Goal: Task Accomplishment & Management: Use online tool/utility

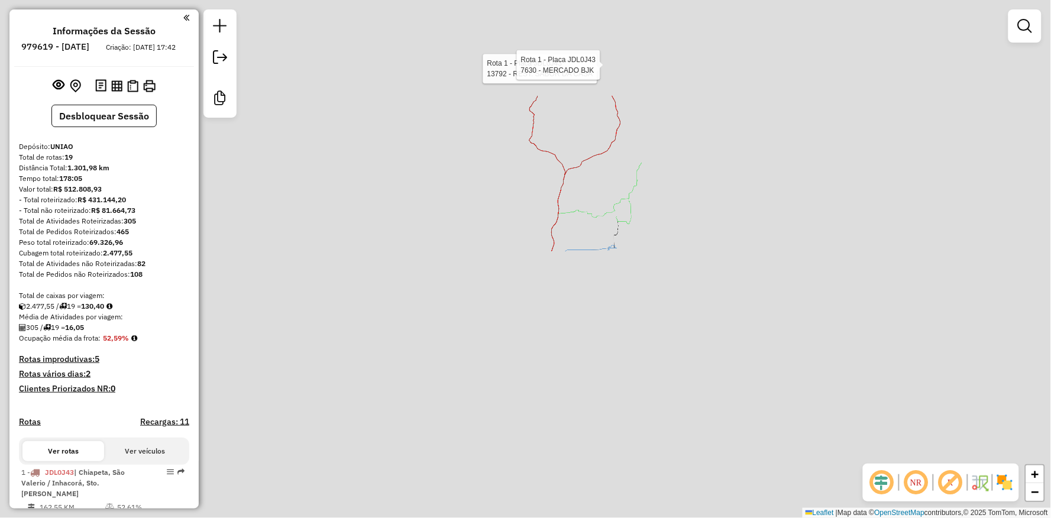
scroll to position [466, 0]
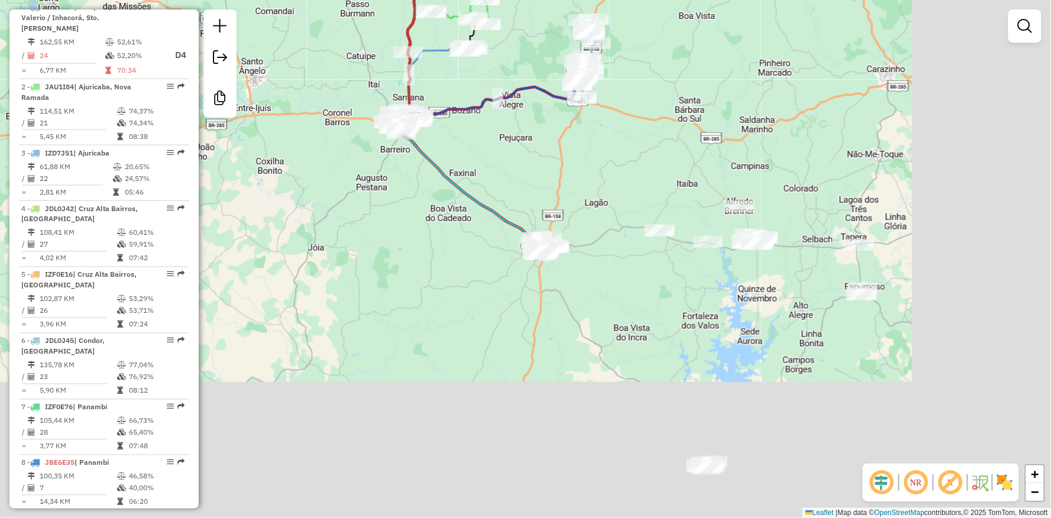
drag, startPoint x: 540, startPoint y: 225, endPoint x: 520, endPoint y: 208, distance: 26.4
click at [489, 174] on div "Rota 1 - Placa JDL0J43 13792 - REST. SABOR DA CASA Rota 1 - Placa JDL0J43 7630 …" at bounding box center [525, 259] width 1051 height 518
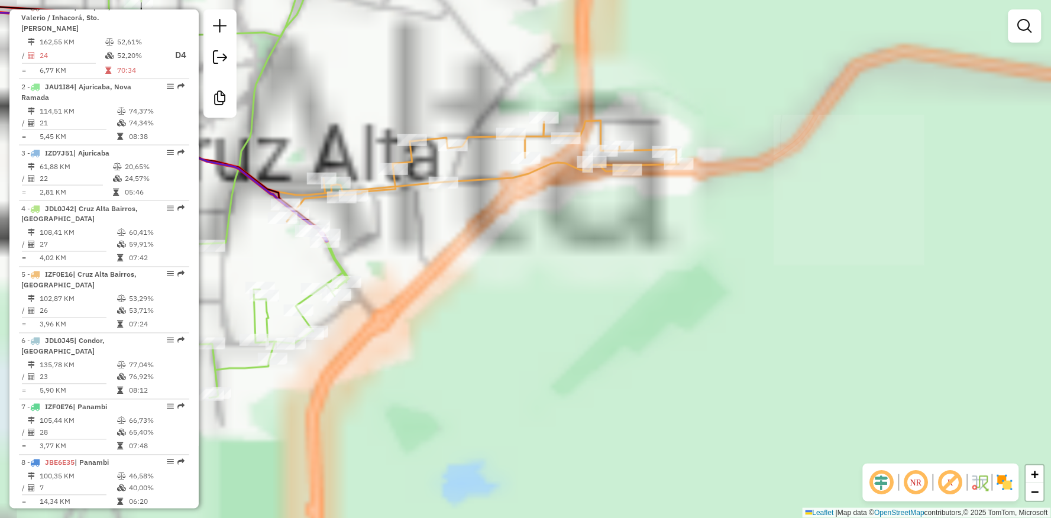
drag, startPoint x: 514, startPoint y: 246, endPoint x: 700, endPoint y: 224, distance: 187.7
click at [708, 227] on div "Rota 1 - Placa JDL0J43 13792 - REST. SABOR DA CASA Rota 1 - Placa JDL0J43 7630 …" at bounding box center [525, 259] width 1051 height 518
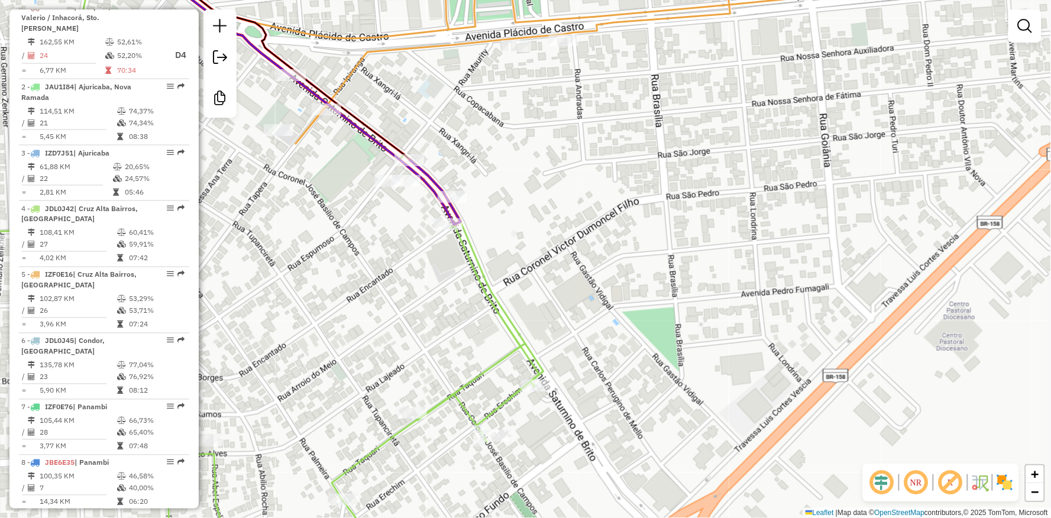
click at [483, 406] on div "Rota 1 - Placa JDL0J43 13792 - REST. SABOR DA CASA Rota 1 - Placa JDL0J43 7630 …" at bounding box center [525, 259] width 1051 height 518
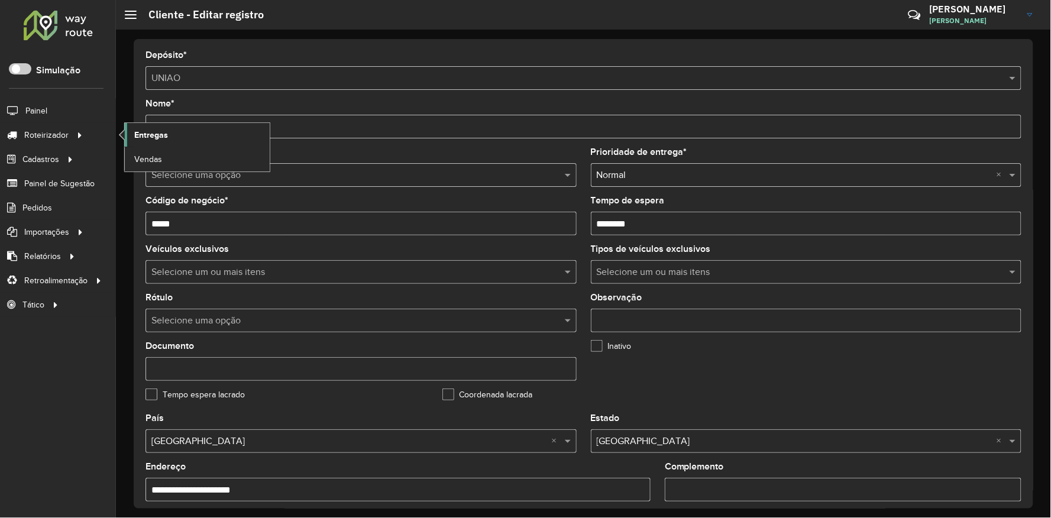
click at [155, 133] on span "Entregas" at bounding box center [151, 135] width 34 height 12
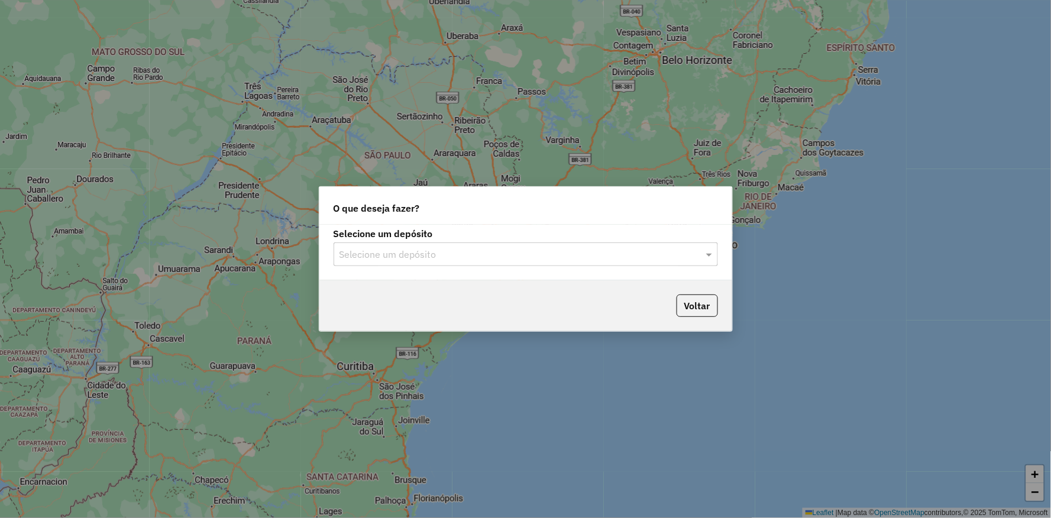
click at [476, 253] on input "text" at bounding box center [514, 255] width 349 height 14
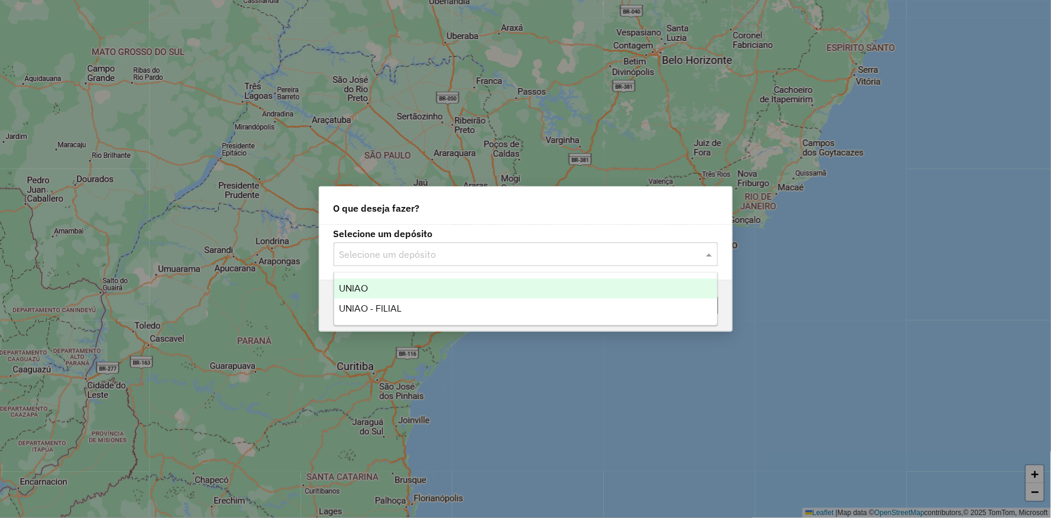
click at [450, 286] on div "UNIAO" at bounding box center [525, 289] width 383 height 20
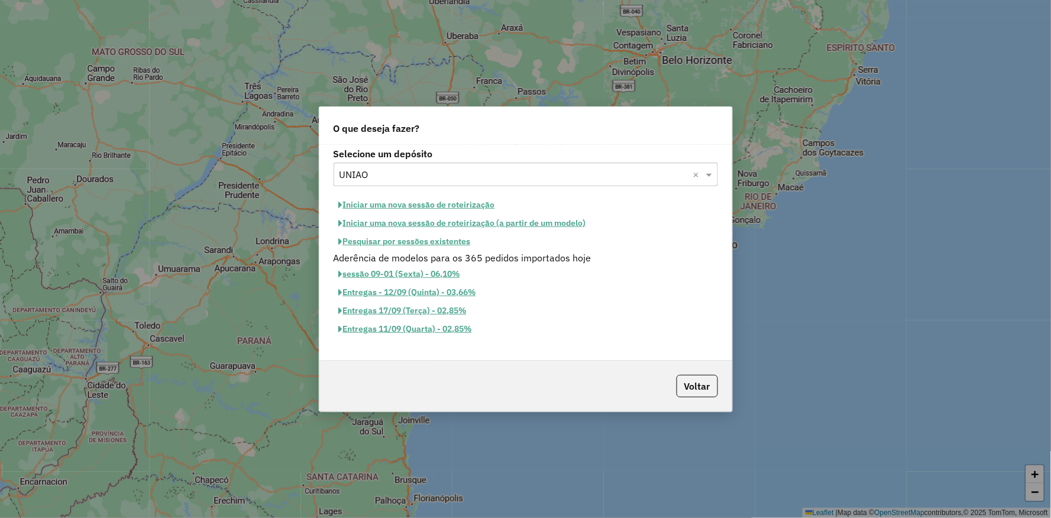
click at [424, 204] on button "Iniciar uma nova sessão de roteirização" at bounding box center [417, 205] width 167 height 18
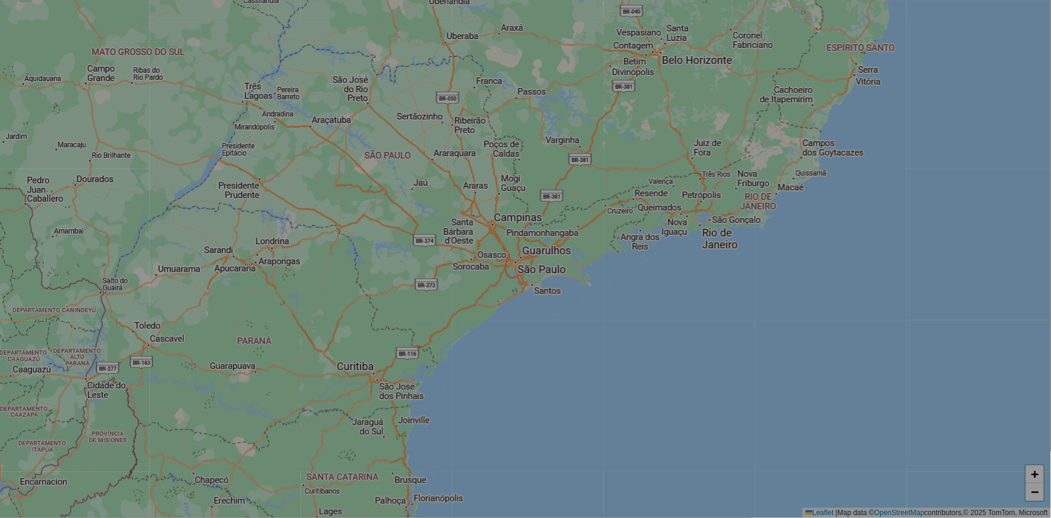
select select "*"
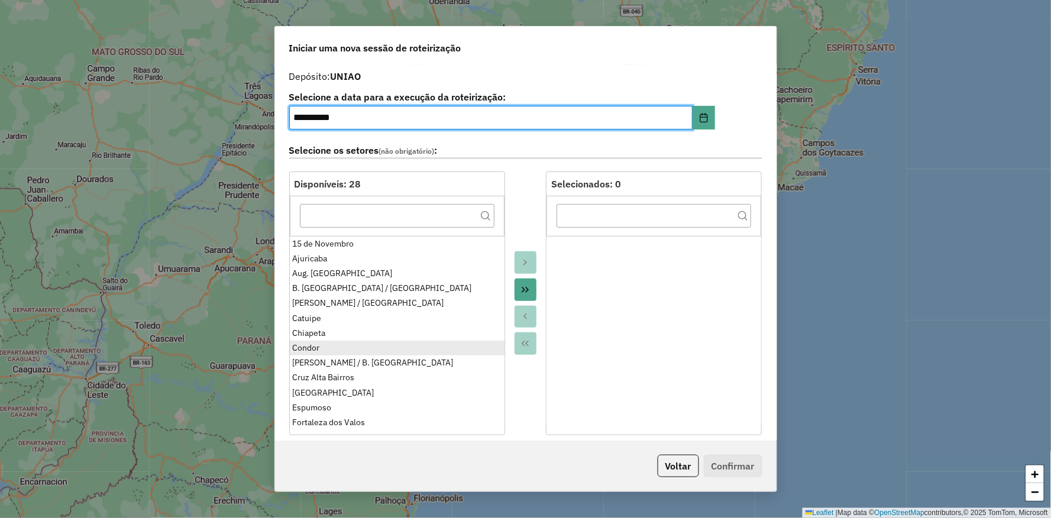
scroll to position [66, 0]
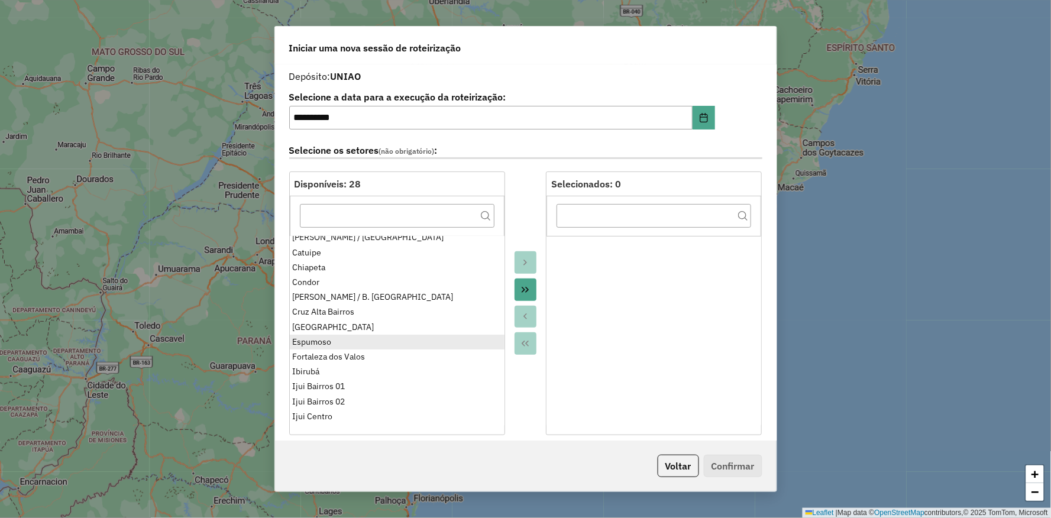
click at [315, 342] on ul "15 de Novembro Ajuricaba Aug. Pestana B. Vista do Incra / Cruz Alta Campos Borg…" at bounding box center [397, 330] width 215 height 189
click at [324, 343] on div "Espumoso" at bounding box center [396, 342] width 209 height 12
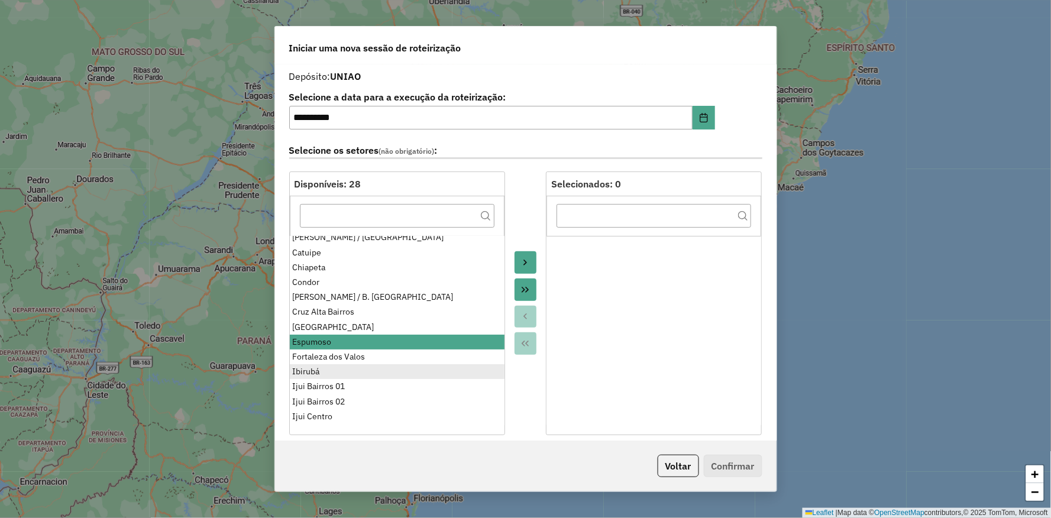
click at [322, 374] on div "Ibirubá" at bounding box center [396, 372] width 209 height 12
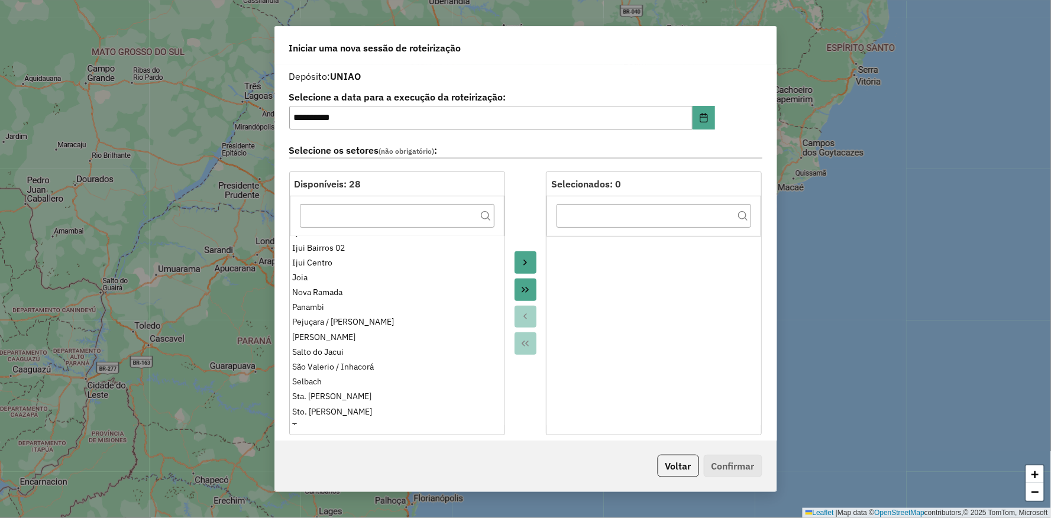
scroll to position [228, 0]
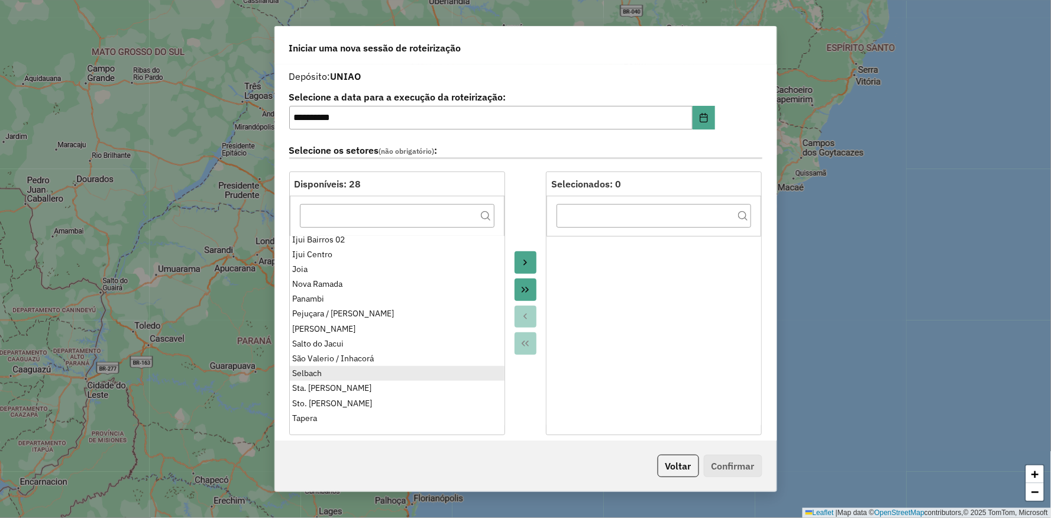
click at [327, 375] on div "Selbach" at bounding box center [396, 373] width 209 height 12
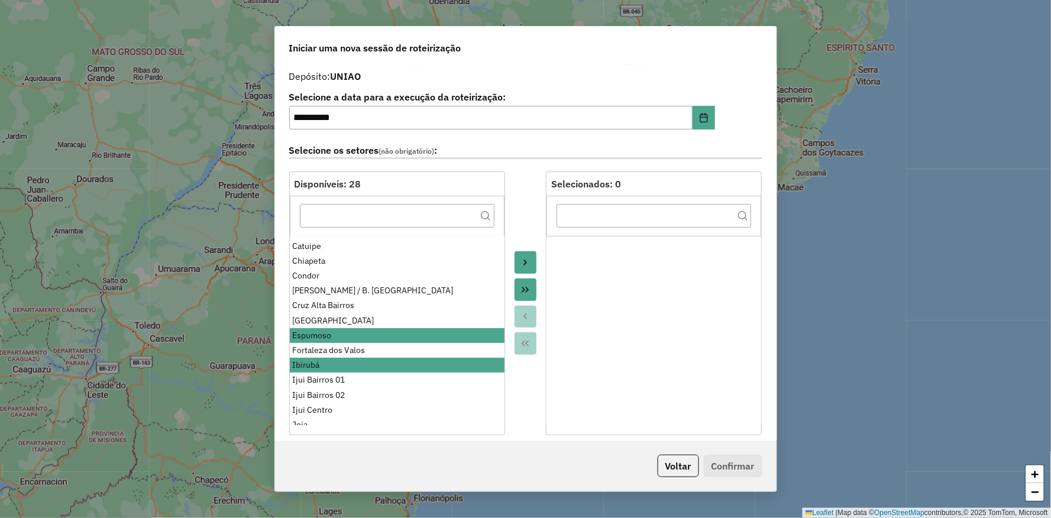
scroll to position [0, 0]
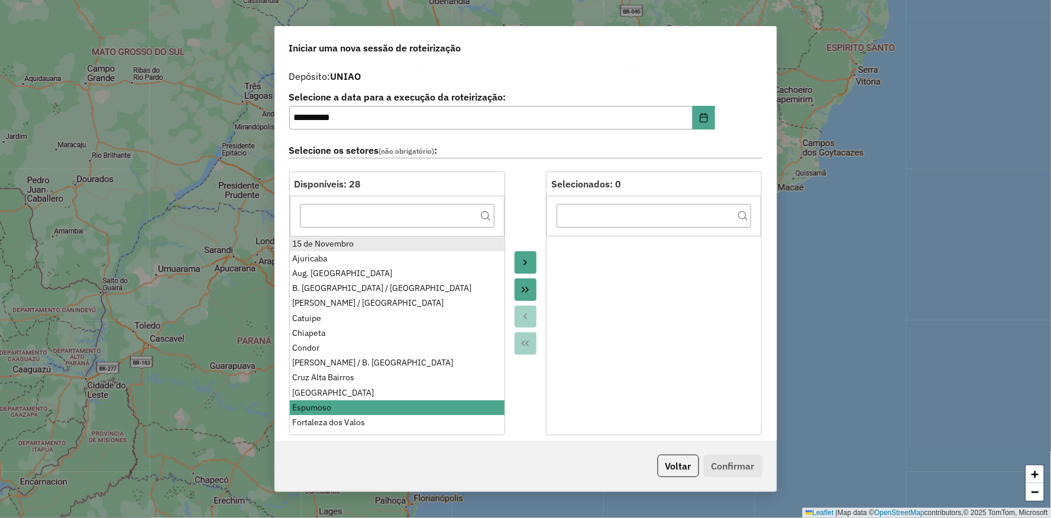
click at [360, 245] on div "15 de Novembro" at bounding box center [396, 244] width 209 height 12
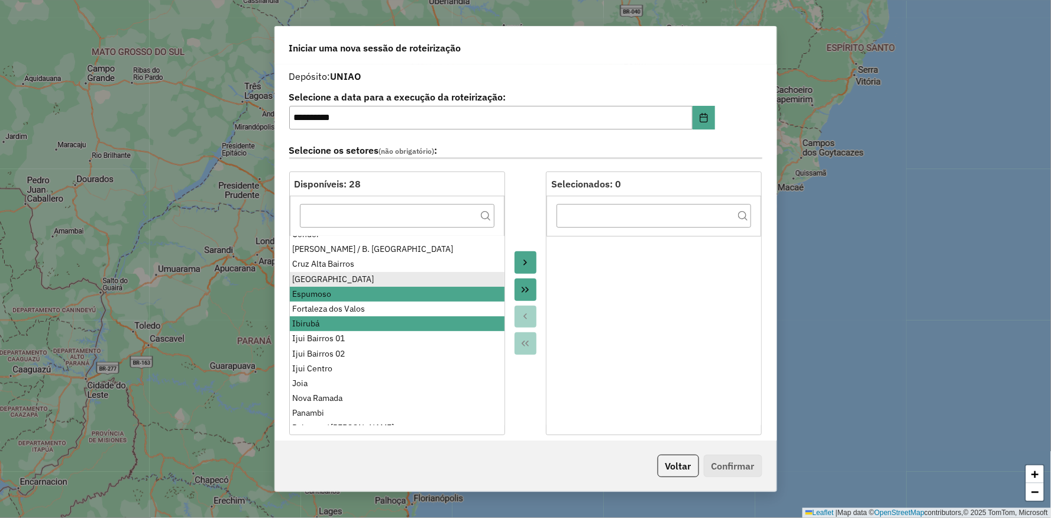
scroll to position [131, 0]
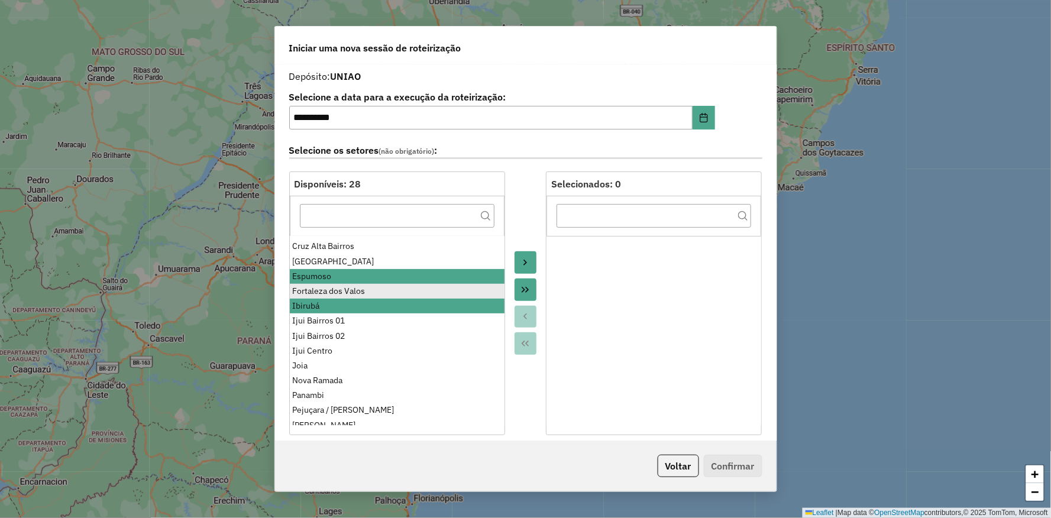
click at [330, 284] on li "Fortaleza dos Valos" at bounding box center [397, 291] width 215 height 15
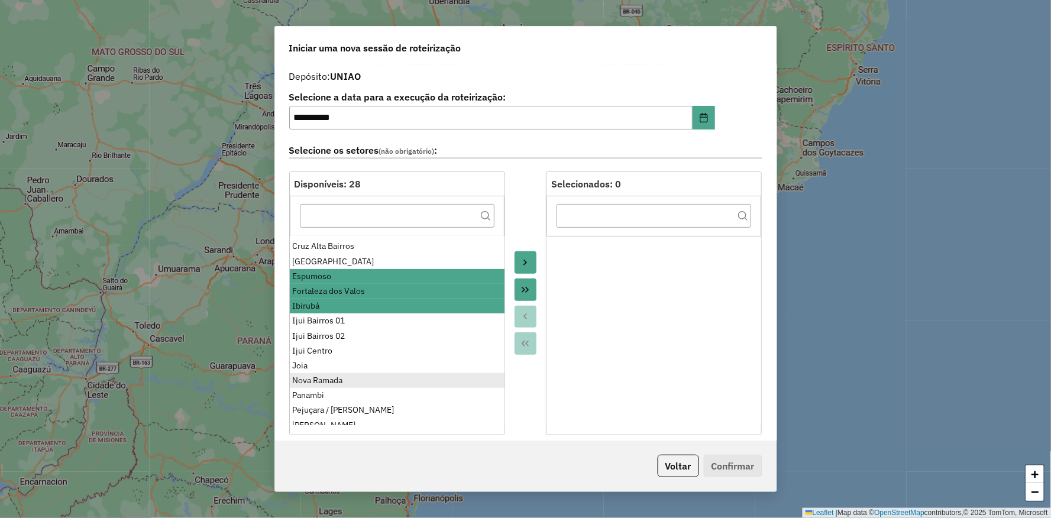
scroll to position [66, 0]
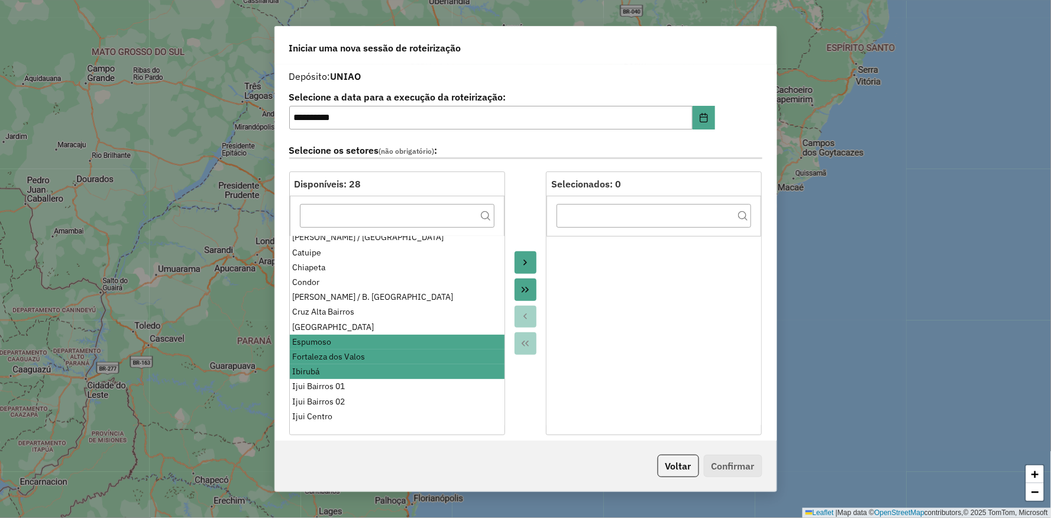
click at [521, 252] on button "Move to Target" at bounding box center [526, 262] width 22 height 22
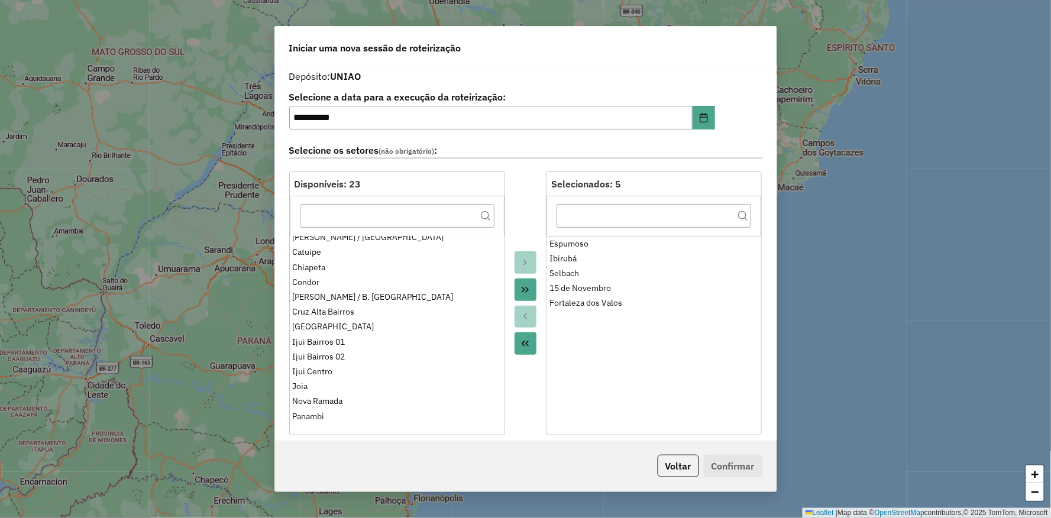
click at [523, 199] on div at bounding box center [525, 304] width 41 height 264
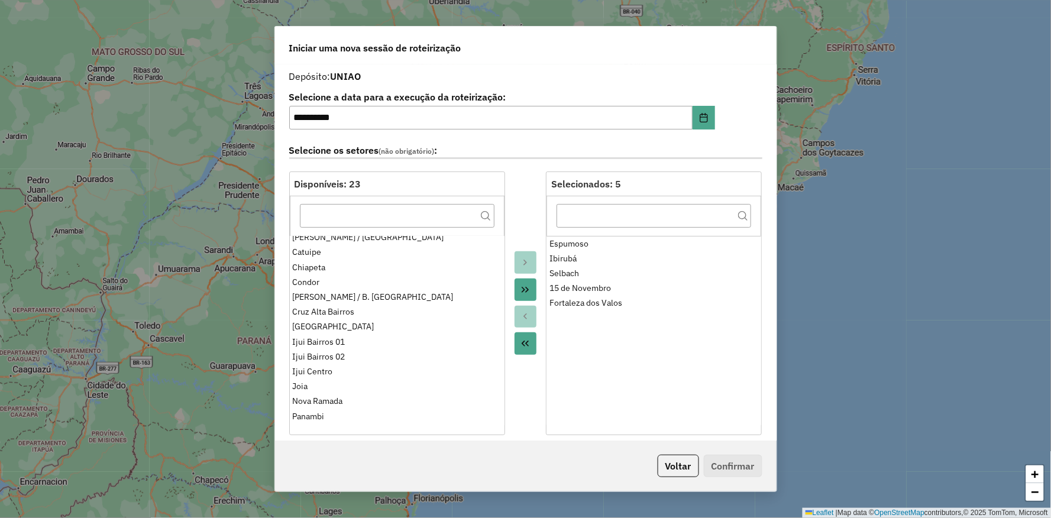
click at [523, 199] on div at bounding box center [525, 304] width 41 height 264
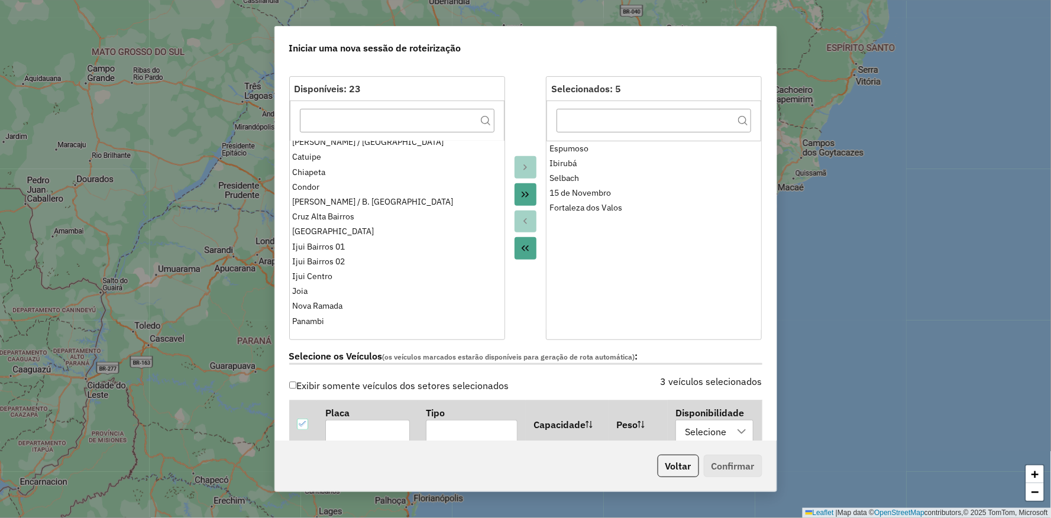
scroll to position [0, 0]
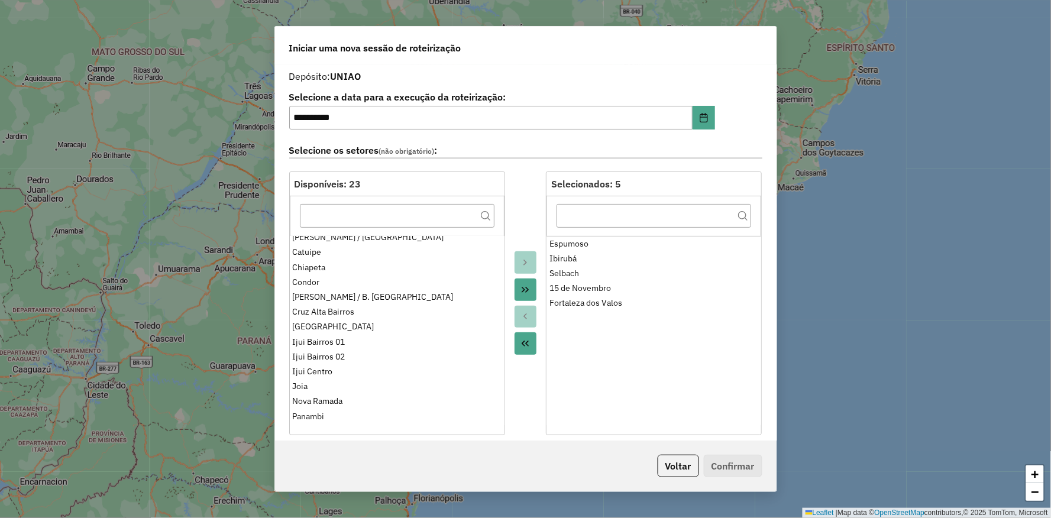
click at [522, 219] on div at bounding box center [525, 304] width 41 height 264
click at [704, 127] on button "Choose Date" at bounding box center [704, 118] width 22 height 24
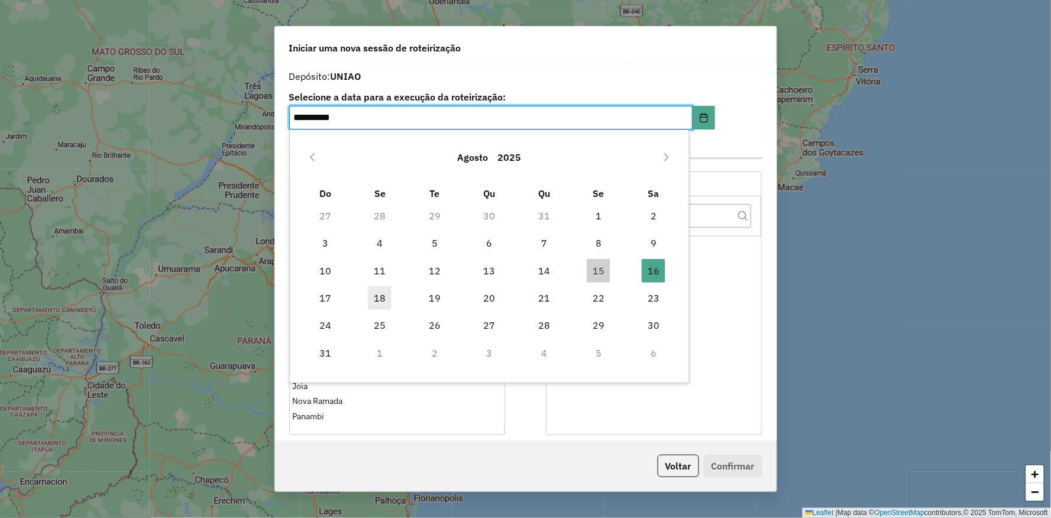
click at [375, 302] on span "18" at bounding box center [380, 298] width 24 height 24
type input "**********"
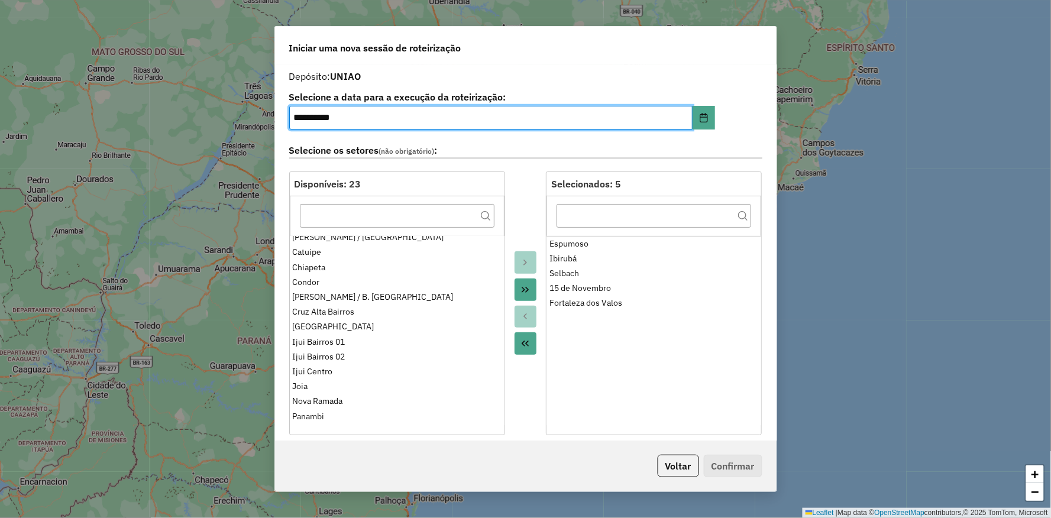
click at [0, 0] on div "Aguarde..." at bounding box center [0, 0] width 0 height 0
click at [515, 218] on div at bounding box center [525, 304] width 41 height 264
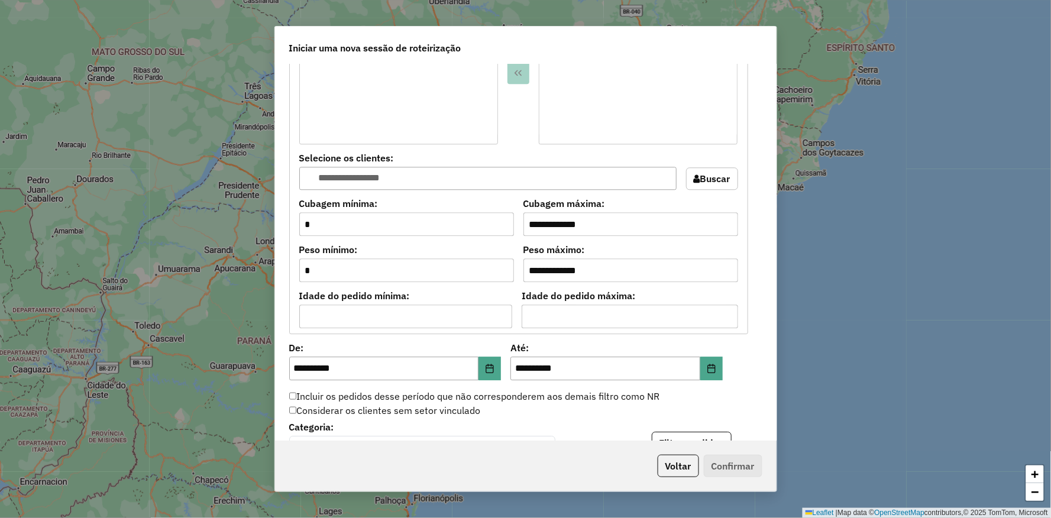
scroll to position [986, 0]
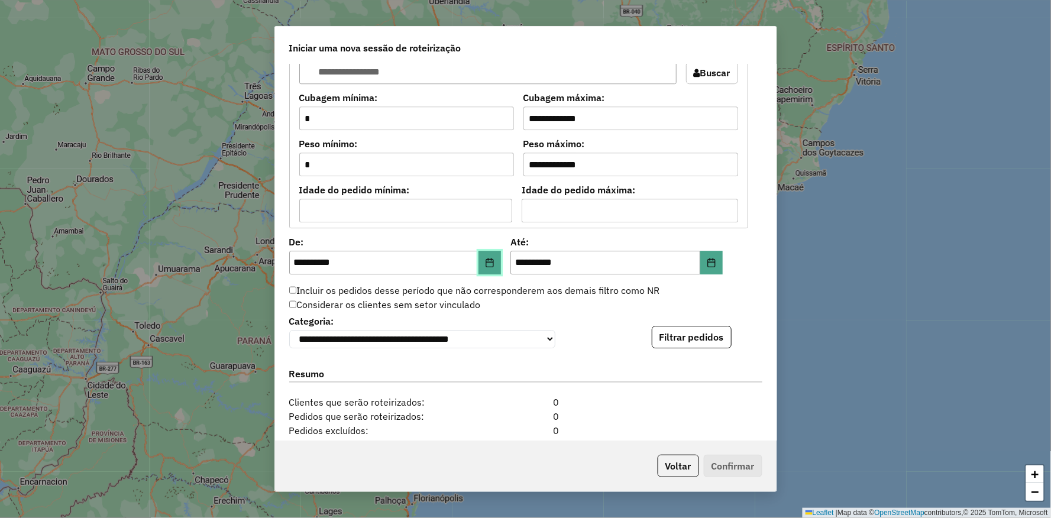
click at [493, 260] on icon "Choose Date" at bounding box center [489, 262] width 9 height 9
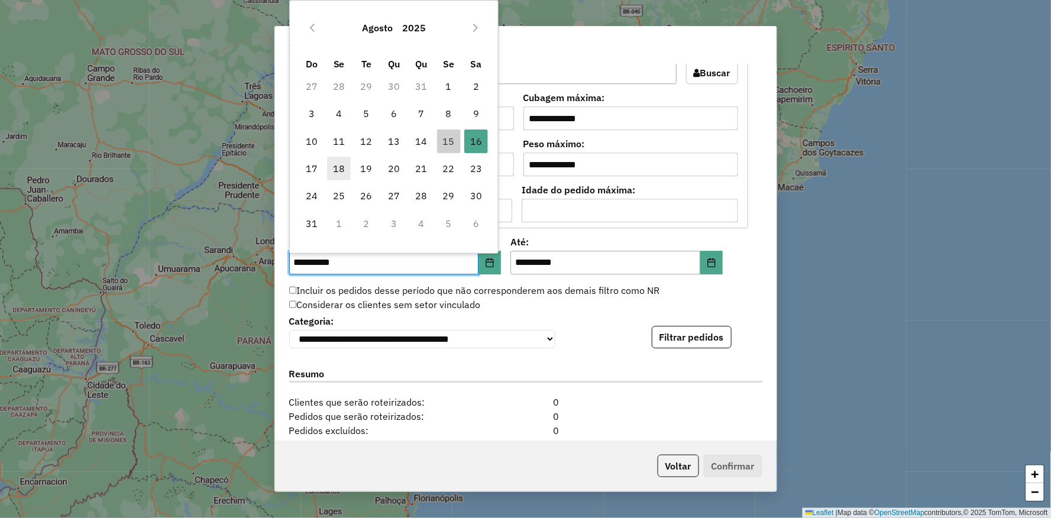
click at [341, 166] on span "18" at bounding box center [339, 169] width 24 height 24
type input "**********"
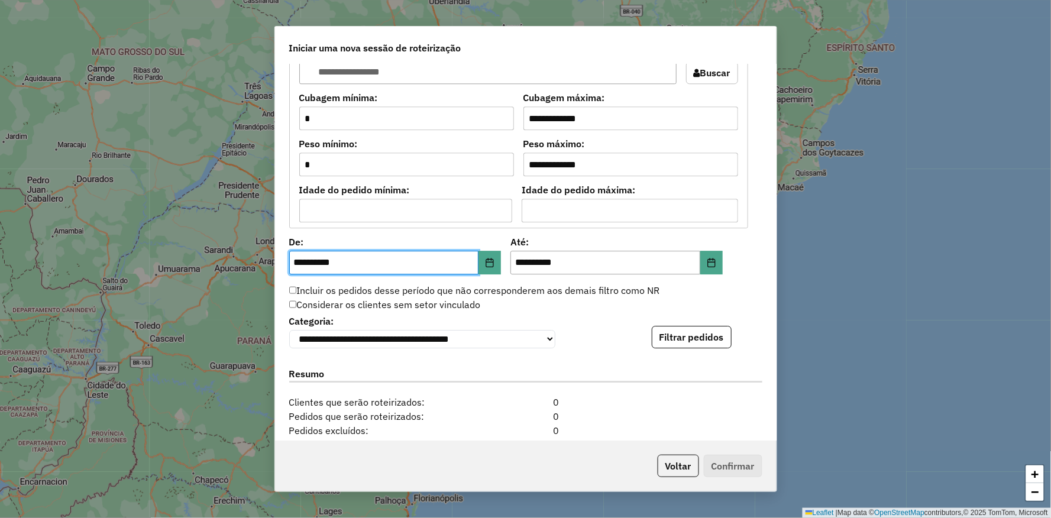
click at [560, 312] on div "**********" at bounding box center [525, 330] width 473 height 36
click at [678, 333] on button "Filtrar pedidos" at bounding box center [692, 337] width 80 height 22
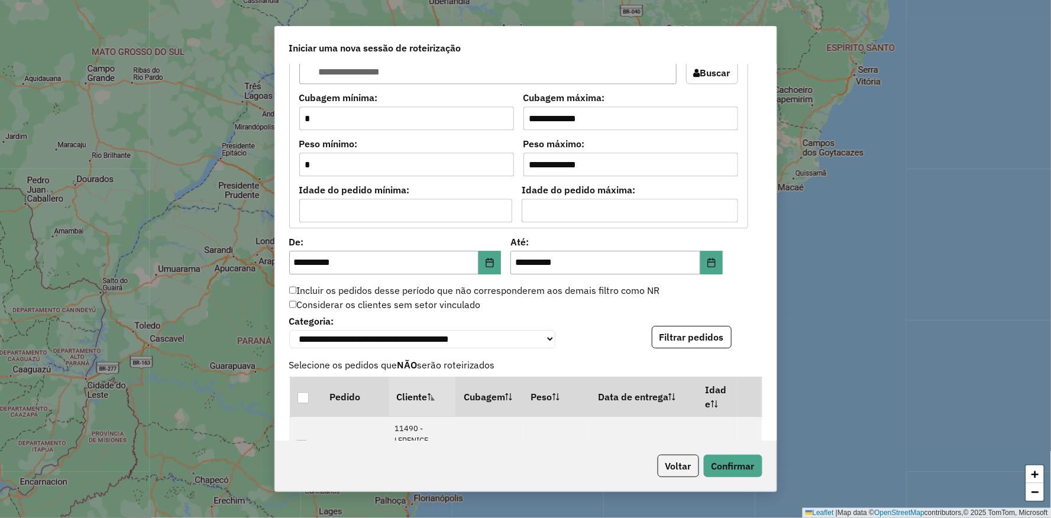
scroll to position [1380, 0]
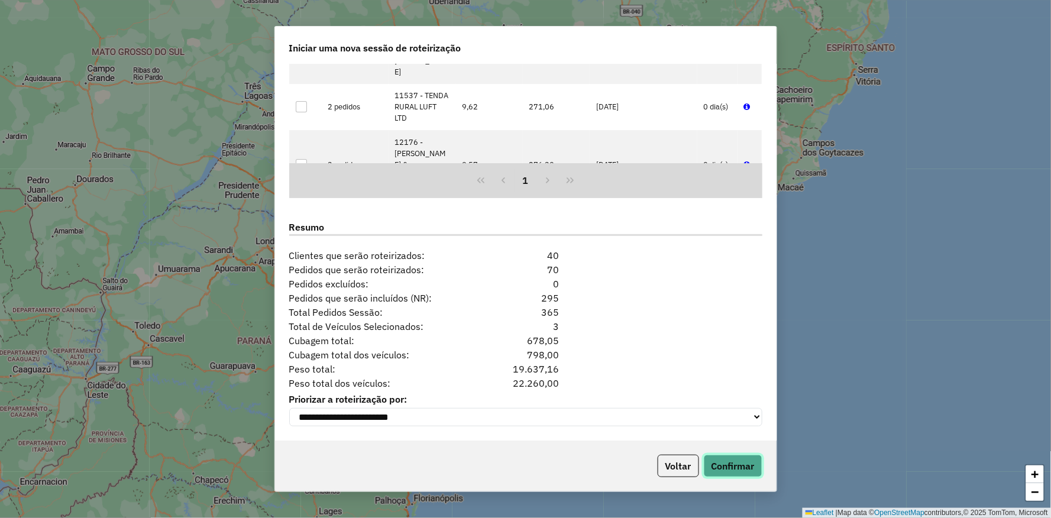
click at [746, 469] on button "Confirmar" at bounding box center [733, 466] width 59 height 22
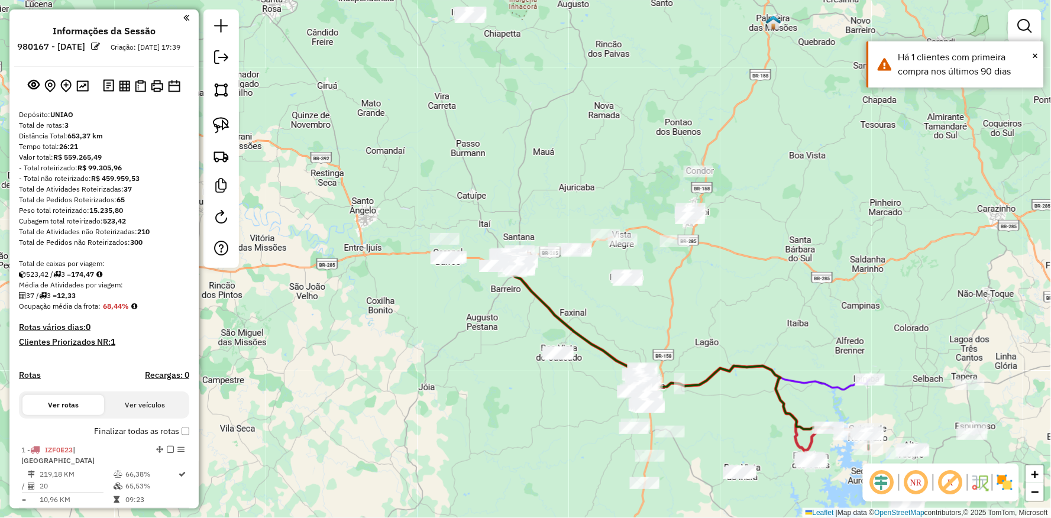
drag, startPoint x: 822, startPoint y: 302, endPoint x: 477, endPoint y: 121, distance: 390.4
click at [475, 113] on div "Janela de atendimento Grade de atendimento Capacidade Transportadoras Veículos …" at bounding box center [525, 259] width 1051 height 518
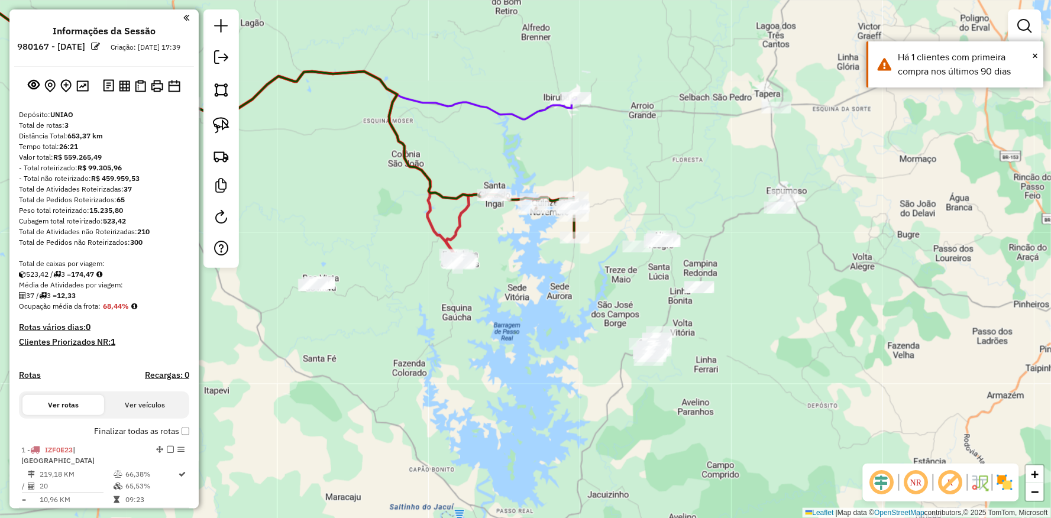
drag, startPoint x: 469, startPoint y: 336, endPoint x: 534, endPoint y: 264, distance: 95.9
click at [546, 277] on div "Janela de atendimento Grade de atendimento Capacidade Transportadoras Veículos …" at bounding box center [525, 259] width 1051 height 518
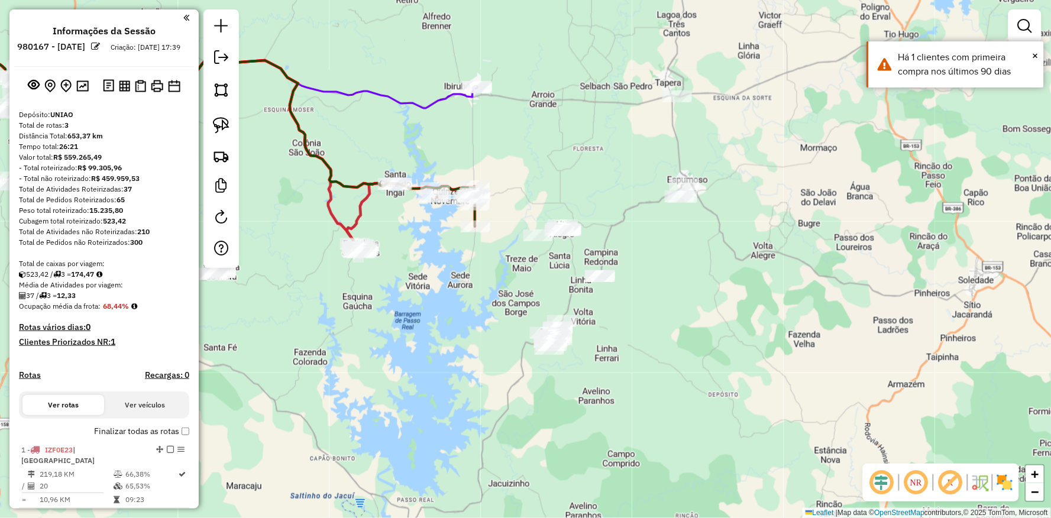
drag, startPoint x: 623, startPoint y: 285, endPoint x: 529, endPoint y: 299, distance: 95.1
click at [529, 299] on div "Janela de atendimento Grade de atendimento Capacidade Transportadoras Veículos …" at bounding box center [525, 259] width 1051 height 518
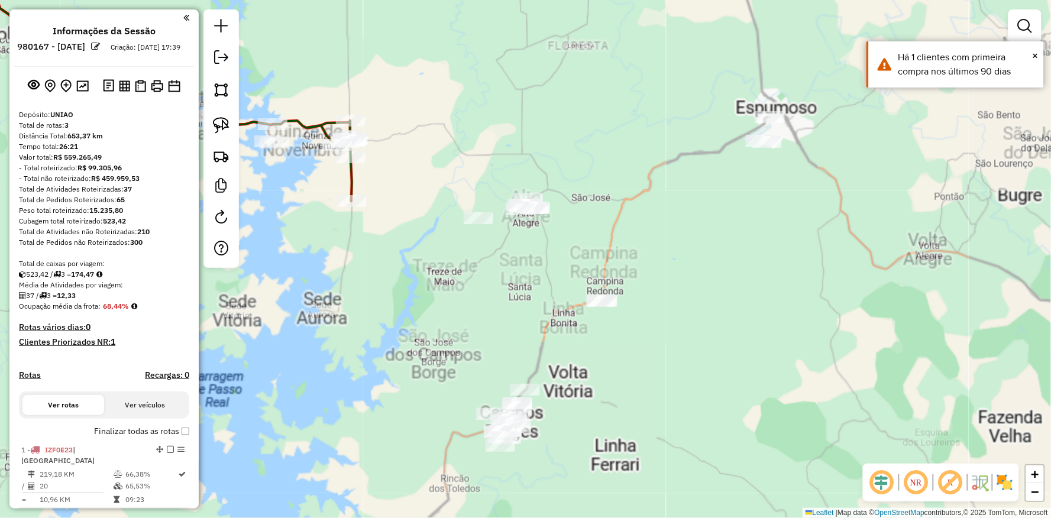
drag, startPoint x: 407, startPoint y: 365, endPoint x: 431, endPoint y: 284, distance: 84.6
click at [431, 286] on div "Janela de atendimento Grade de atendimento Capacidade Transportadoras Veículos …" at bounding box center [525, 259] width 1051 height 518
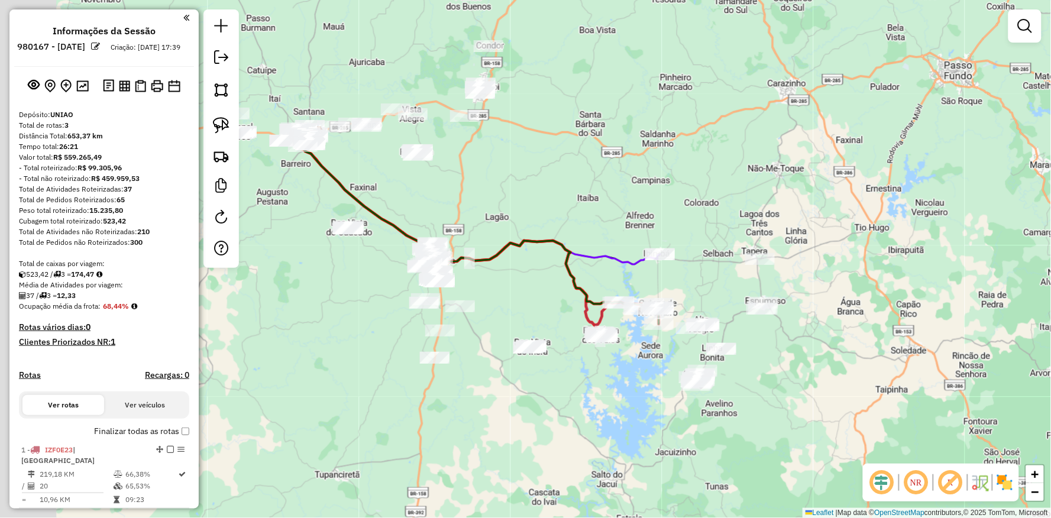
drag, startPoint x: 293, startPoint y: 368, endPoint x: 478, endPoint y: 361, distance: 184.8
click at [487, 399] on div "Janela de atendimento Grade de atendimento Capacidade Transportadoras Veículos …" at bounding box center [525, 259] width 1051 height 518
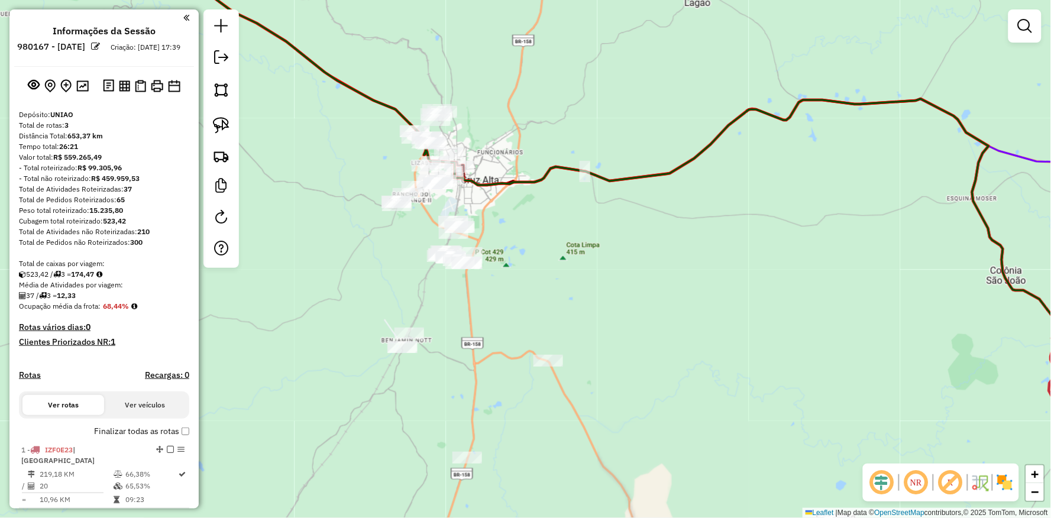
drag, startPoint x: 363, startPoint y: 229, endPoint x: 462, endPoint y: 356, distance: 161.5
click at [451, 357] on div "Janela de atendimento Grade de atendimento Capacidade Transportadoras Veículos …" at bounding box center [525, 259] width 1051 height 518
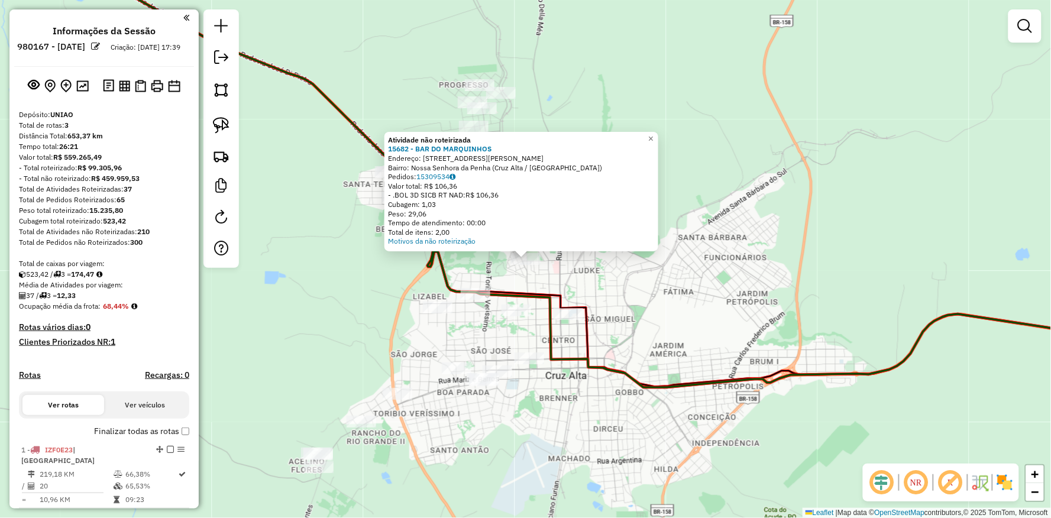
click at [586, 335] on icon at bounding box center [602, 167] width 1109 height 439
select select "**********"
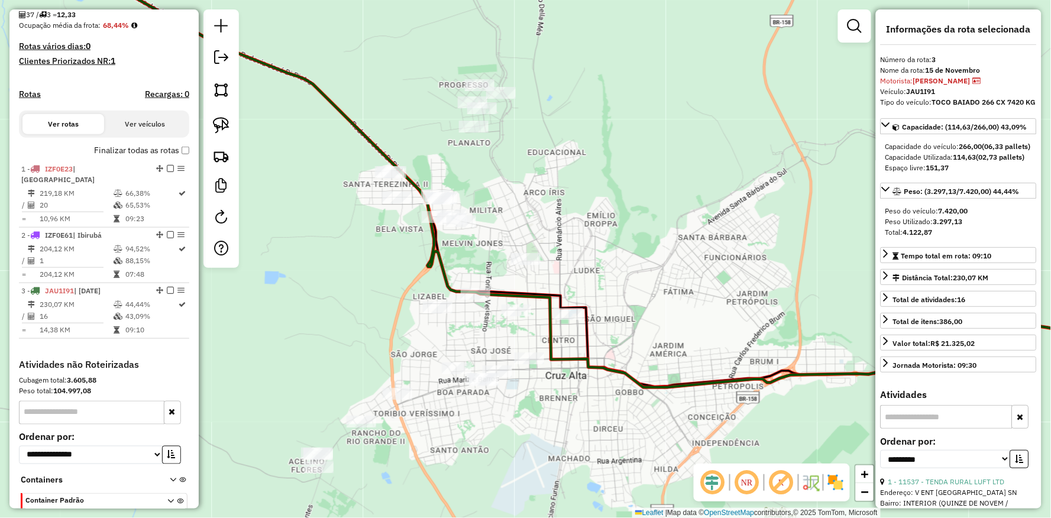
scroll to position [353, 0]
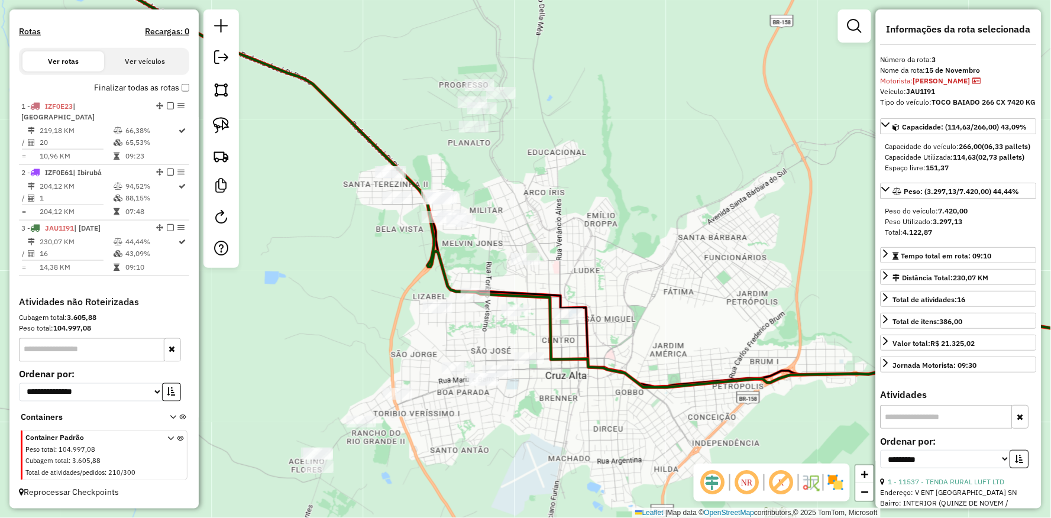
click at [566, 304] on icon at bounding box center [602, 167] width 1109 height 439
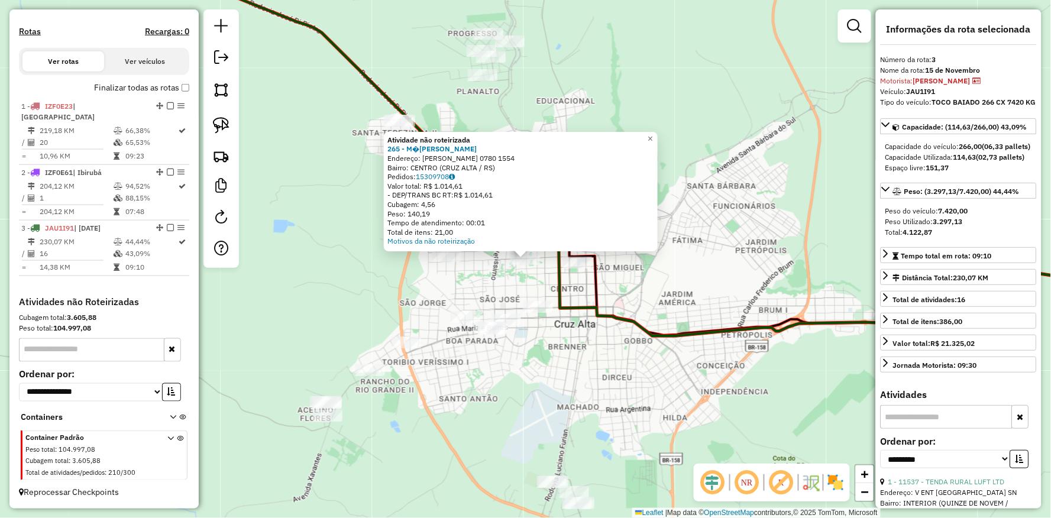
click at [486, 300] on div "Atividade não roteirizada 265 - M�NICA DA SILVA LOPE Endereço: R CORONEL MARTIN…" at bounding box center [525, 259] width 1051 height 518
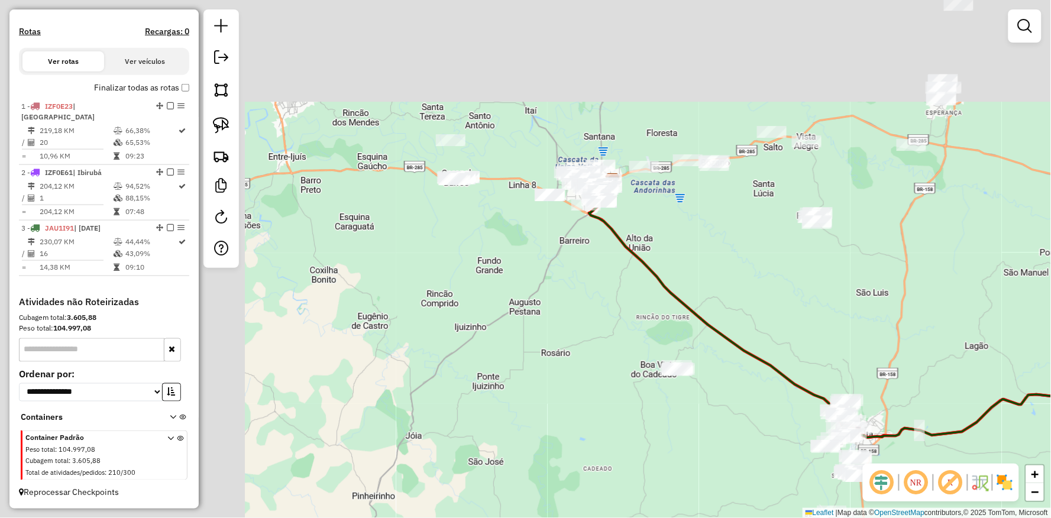
drag, startPoint x: 343, startPoint y: 285, endPoint x: 677, endPoint y: 369, distance: 344.3
click at [693, 404] on div "Janela de atendimento Grade de atendimento Capacidade Transportadoras Veículos …" at bounding box center [525, 259] width 1051 height 518
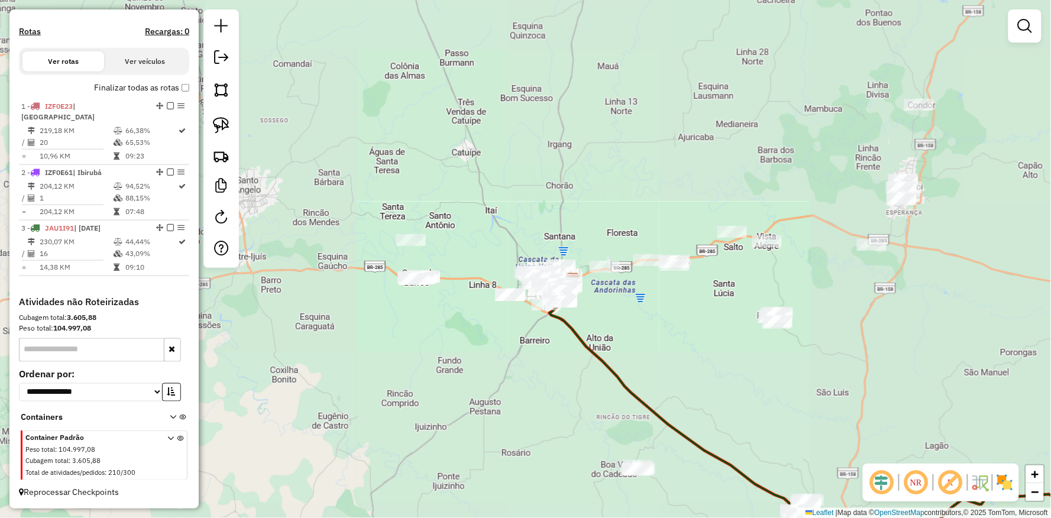
drag, startPoint x: 891, startPoint y: 376, endPoint x: 554, endPoint y: 128, distance: 418.6
click at [566, 138] on div "Janela de atendimento Grade de atendimento Capacidade Transportadoras Veículos …" at bounding box center [525, 259] width 1051 height 518
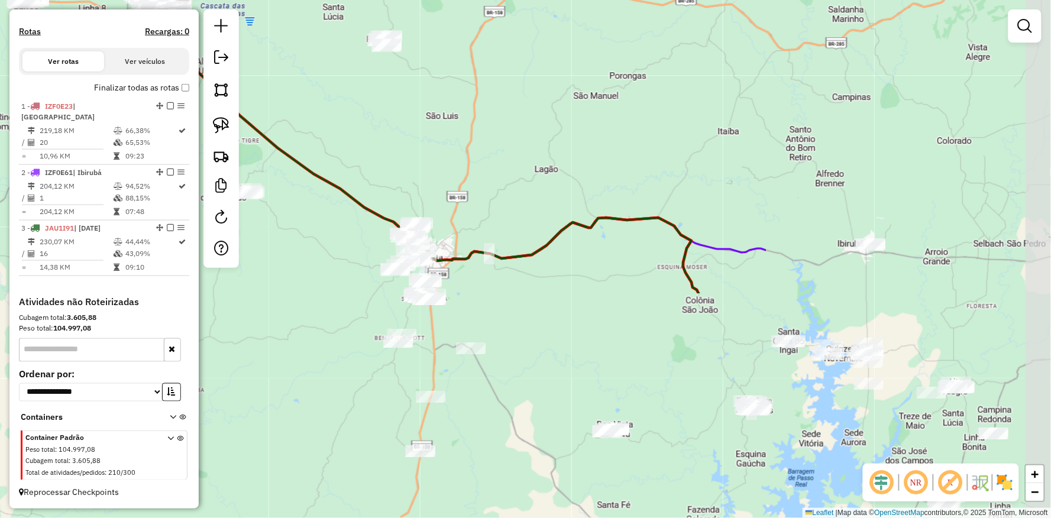
drag, startPoint x: 772, startPoint y: 286, endPoint x: 536, endPoint y: 118, distance: 289.9
click at [527, 110] on div "Janela de atendimento Grade de atendimento Capacidade Transportadoras Veículos …" at bounding box center [525, 259] width 1051 height 518
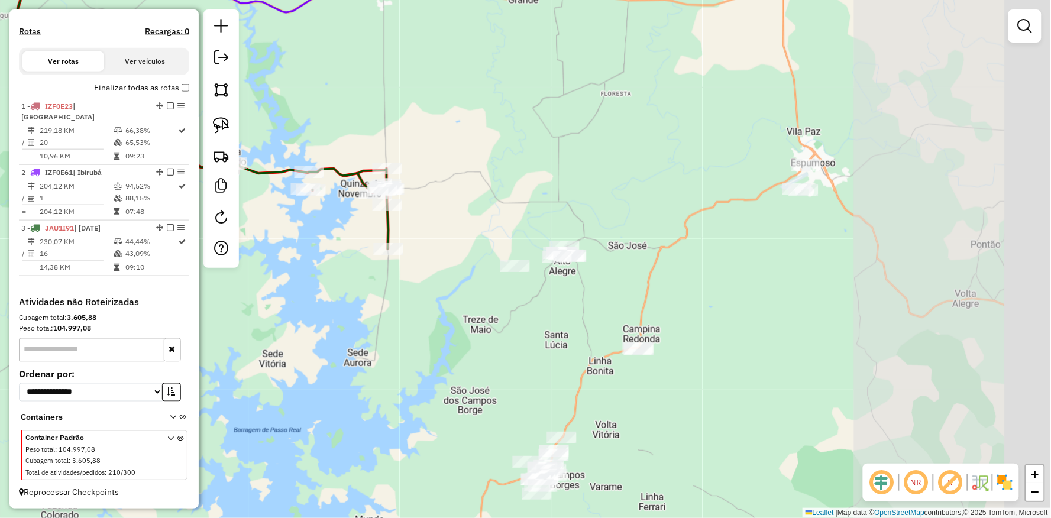
drag, startPoint x: 541, startPoint y: 89, endPoint x: 249, endPoint y: 75, distance: 292.6
click at [249, 75] on div "Janela de atendimento Grade de atendimento Capacidade Transportadoras Veículos …" at bounding box center [525, 259] width 1051 height 518
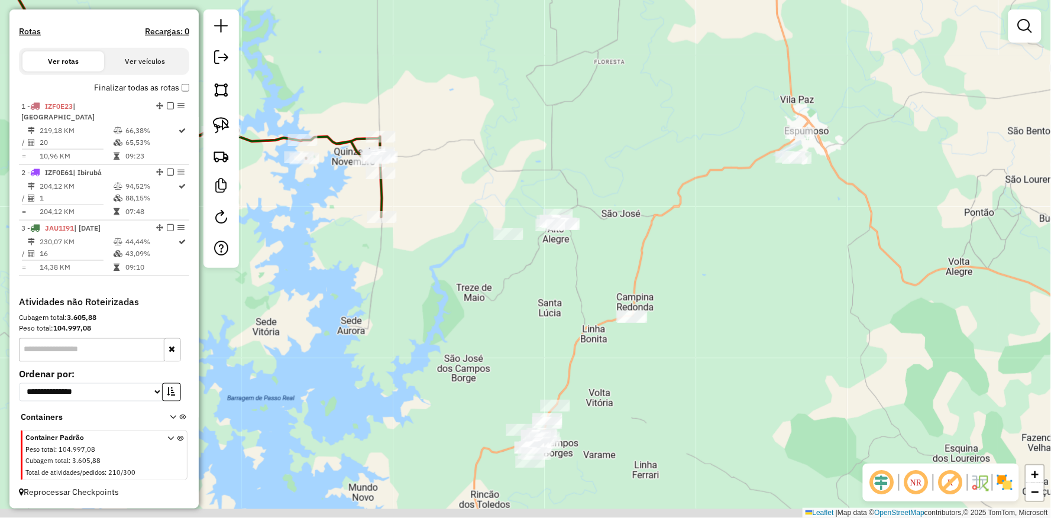
drag, startPoint x: 425, startPoint y: 213, endPoint x: 409, endPoint y: 134, distance: 80.3
click at [409, 134] on div "Janela de atendimento Grade de atendimento Capacidade Transportadoras Veículos …" at bounding box center [525, 259] width 1051 height 518
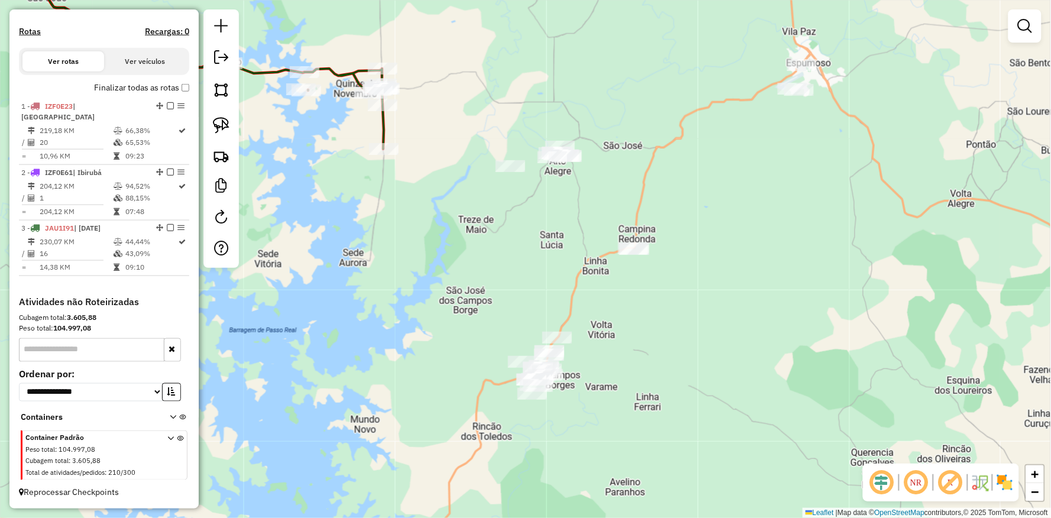
drag, startPoint x: 689, startPoint y: 371, endPoint x: 679, endPoint y: 312, distance: 59.9
click at [686, 312] on div "Janela de atendimento Grade de atendimento Capacidade Transportadoras Veículos …" at bounding box center [525, 259] width 1051 height 518
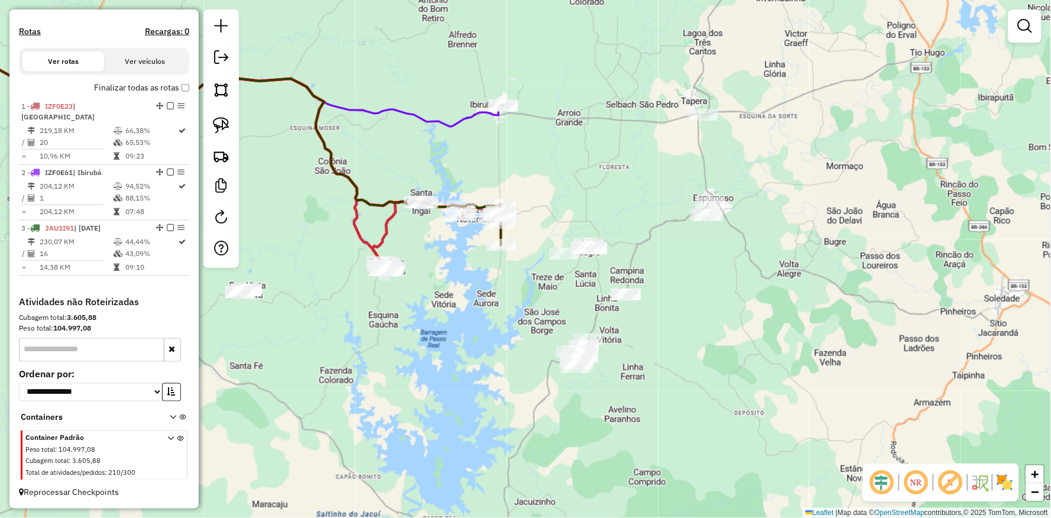
drag, startPoint x: 460, startPoint y: 298, endPoint x: 448, endPoint y: 332, distance: 36.5
click at [448, 332] on div "Janela de atendimento Grade de atendimento Capacidade Transportadoras Veículos …" at bounding box center [525, 259] width 1051 height 518
click at [220, 120] on img at bounding box center [221, 125] width 17 height 17
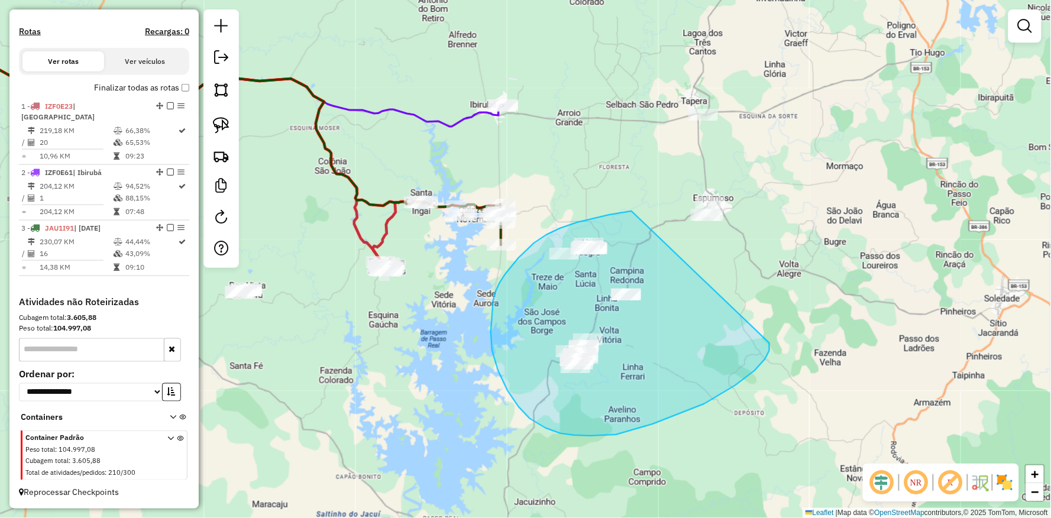
drag, startPoint x: 632, startPoint y: 211, endPoint x: 770, endPoint y: 339, distance: 188.0
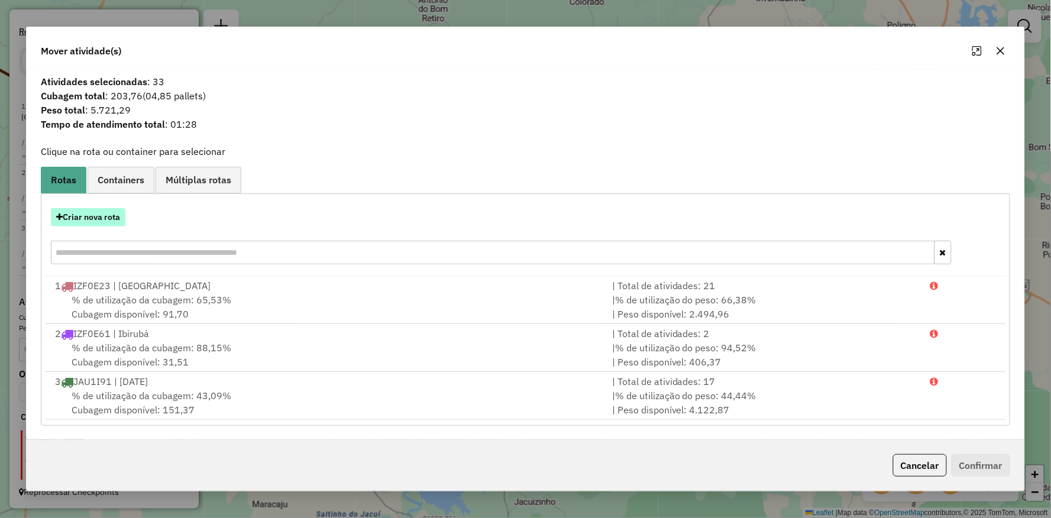
click at [103, 216] on button "Criar nova rota" at bounding box center [88, 217] width 75 height 18
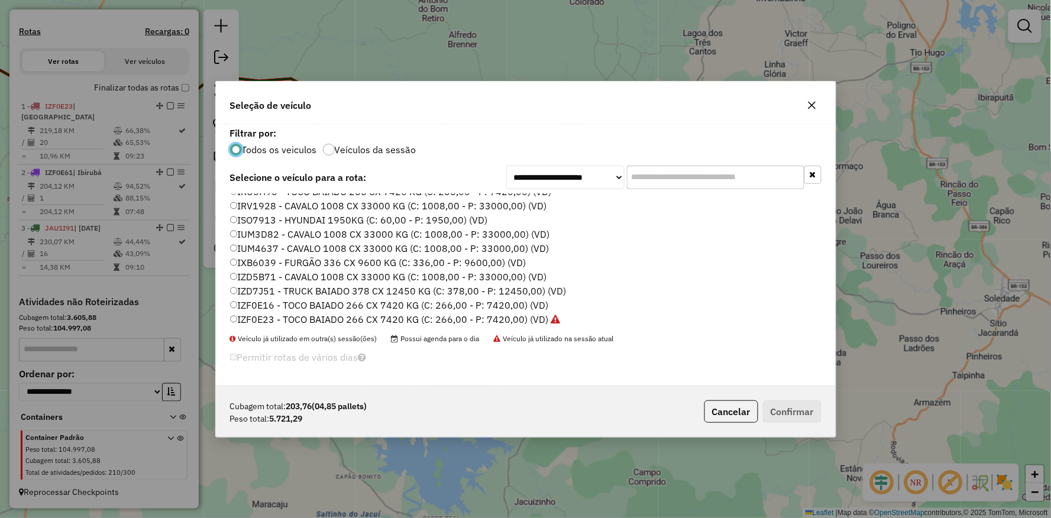
scroll to position [131, 0]
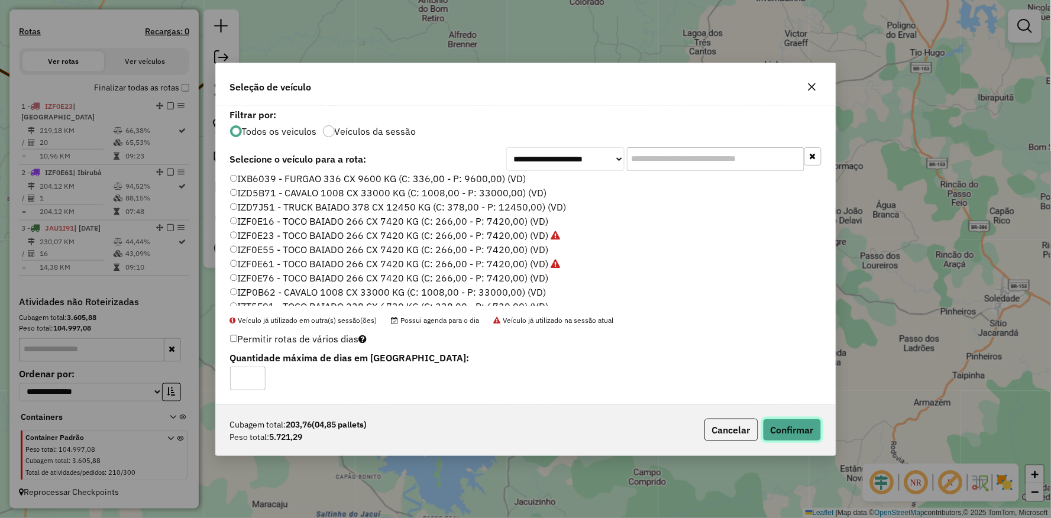
click at [795, 433] on button "Confirmar" at bounding box center [792, 430] width 59 height 22
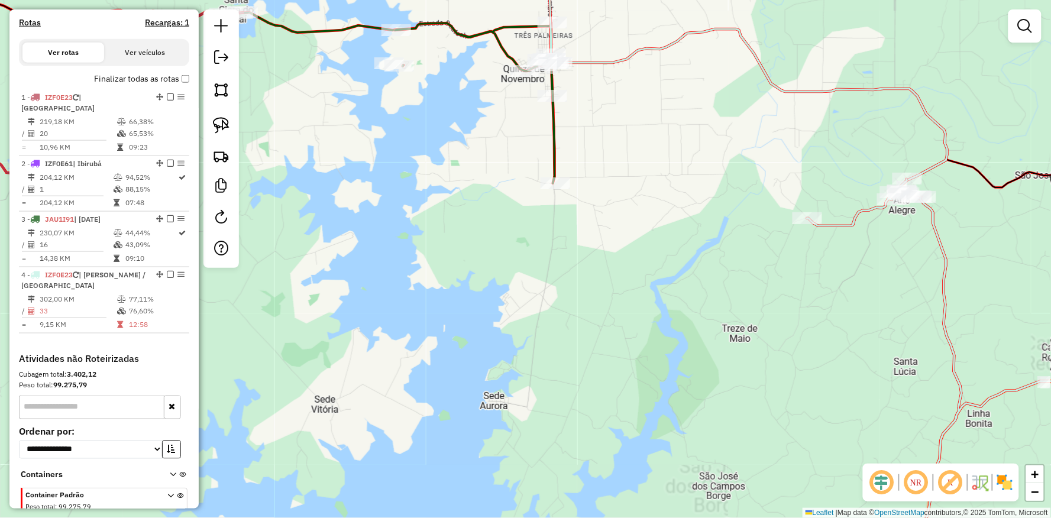
drag, startPoint x: 451, startPoint y: 253, endPoint x: 328, endPoint y: 495, distance: 271.8
click at [407, 392] on div "Janela de atendimento Grade de atendimento Capacidade Transportadoras Veículos …" at bounding box center [525, 259] width 1051 height 518
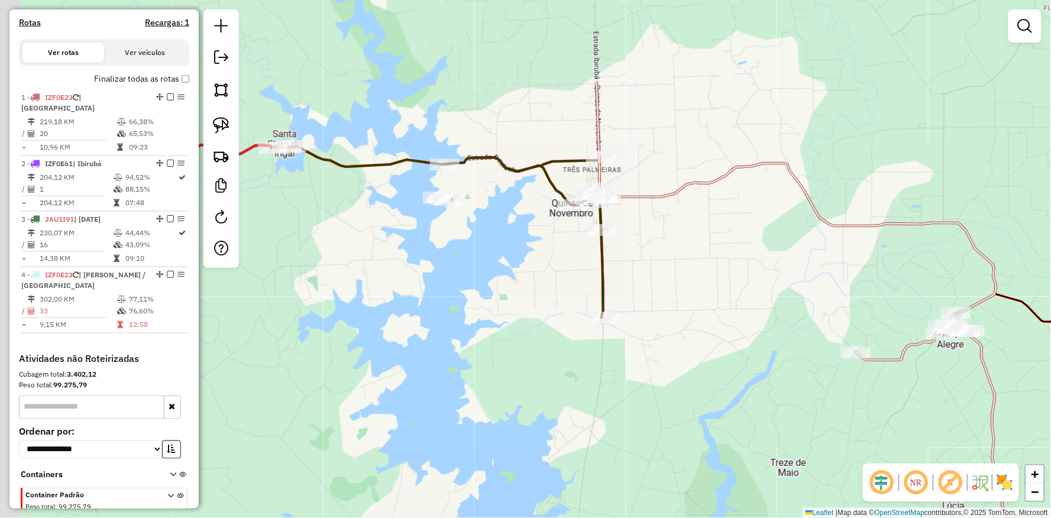
drag, startPoint x: 612, startPoint y: 220, endPoint x: 565, endPoint y: 306, distance: 98.5
click at [662, 359] on div "Janela de atendimento Grade de atendimento Capacidade Transportadoras Veículos …" at bounding box center [525, 259] width 1051 height 518
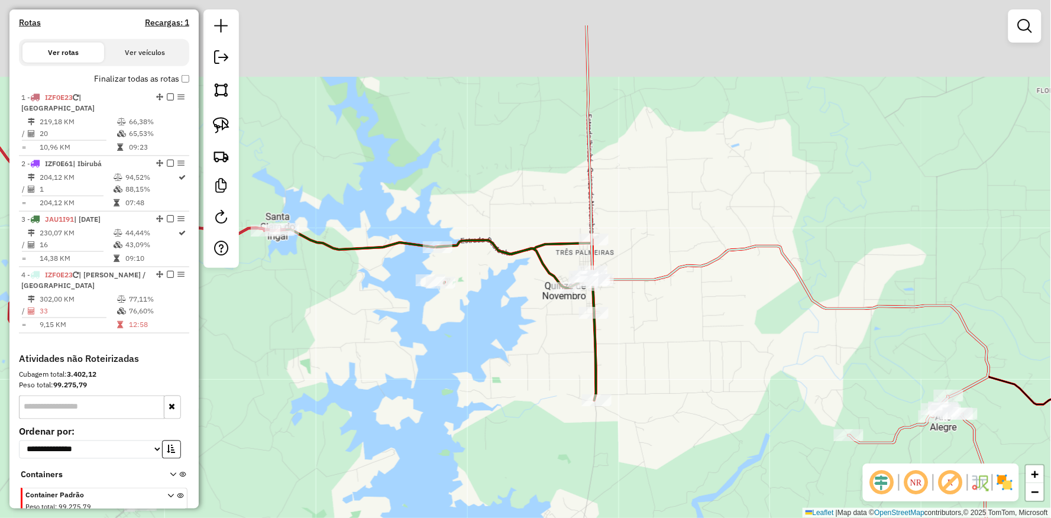
drag, startPoint x: 418, startPoint y: 238, endPoint x: 401, endPoint y: 317, distance: 80.5
click at [407, 318] on div "Janela de atendimento Grade de atendimento Capacidade Transportadoras Veículos …" at bounding box center [525, 259] width 1051 height 518
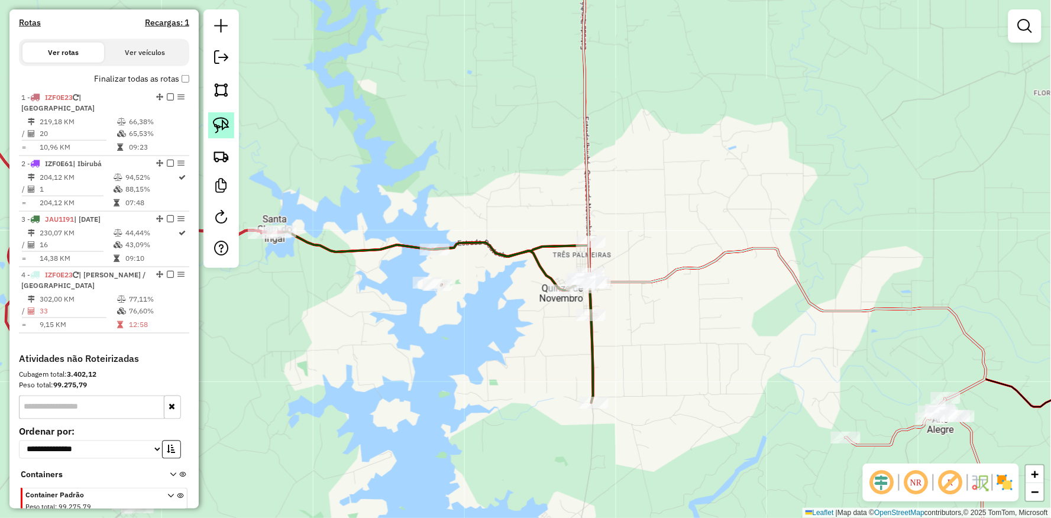
click at [220, 125] on img at bounding box center [221, 125] width 17 height 17
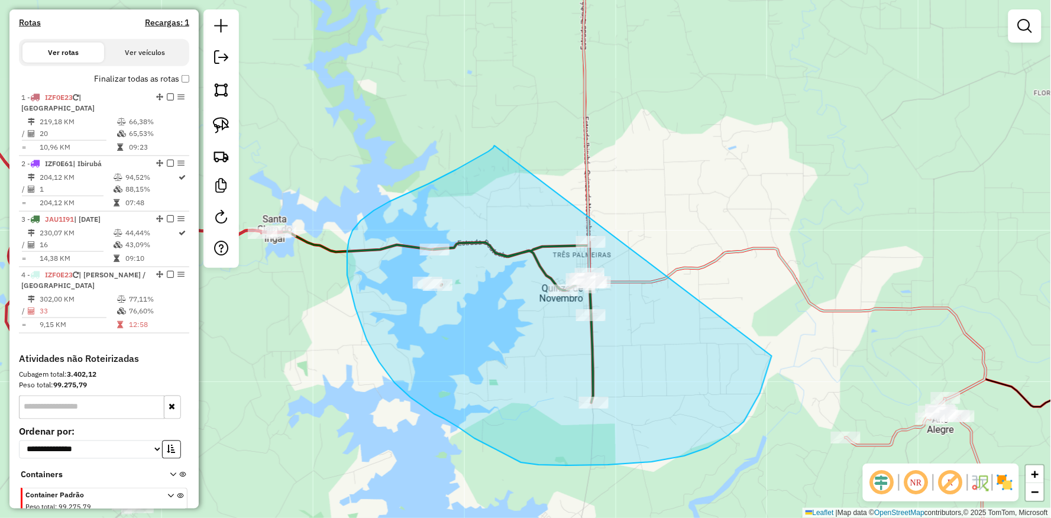
drag, startPoint x: 374, startPoint y: 211, endPoint x: 730, endPoint y: 205, distance: 356.3
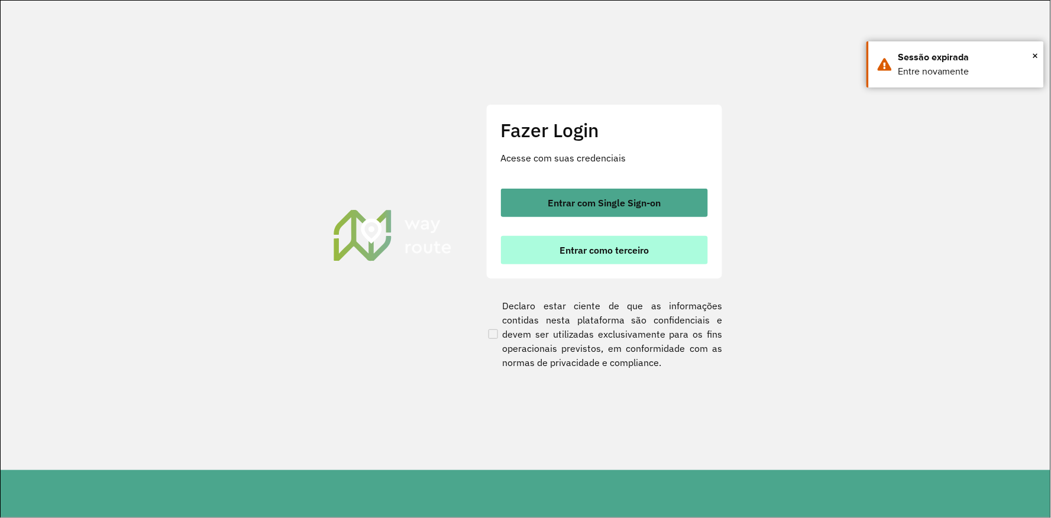
click at [549, 241] on button "Entrar como terceiro" at bounding box center [604, 250] width 207 height 28
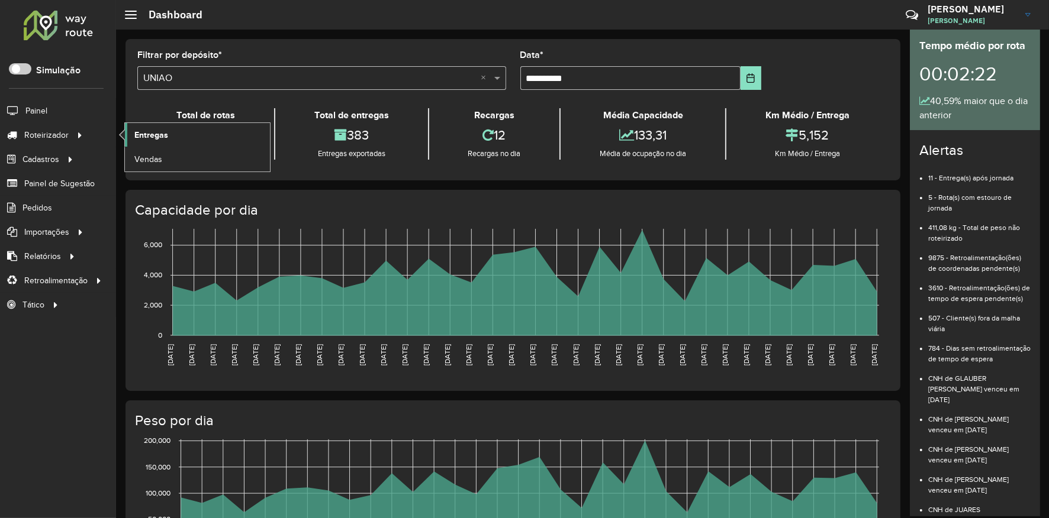
click at [157, 138] on span "Entregas" at bounding box center [151, 135] width 34 height 12
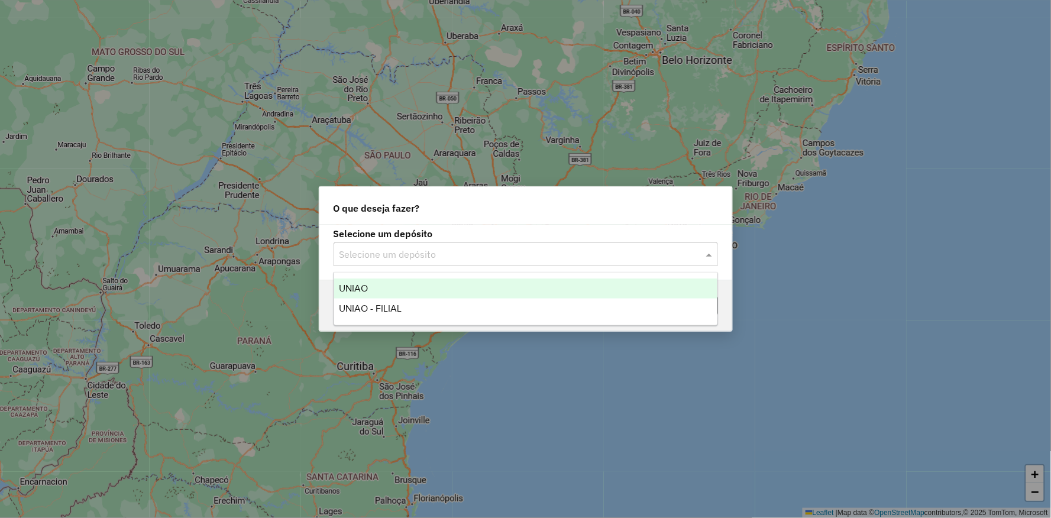
click at [484, 252] on input "text" at bounding box center [514, 255] width 349 height 14
click at [382, 291] on div "UNIAO" at bounding box center [525, 289] width 383 height 20
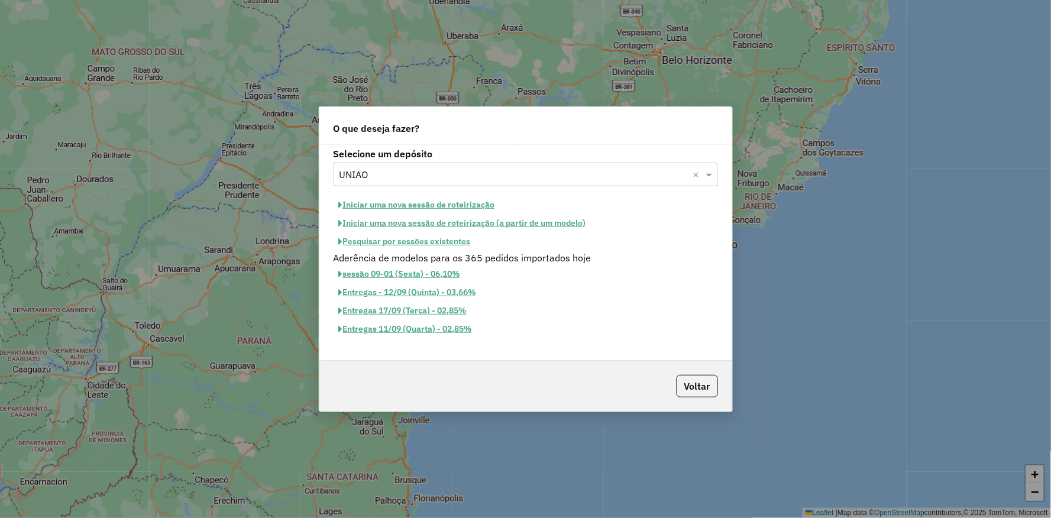
click at [389, 250] on button "Pesquisar por sessões existentes" at bounding box center [405, 242] width 143 height 18
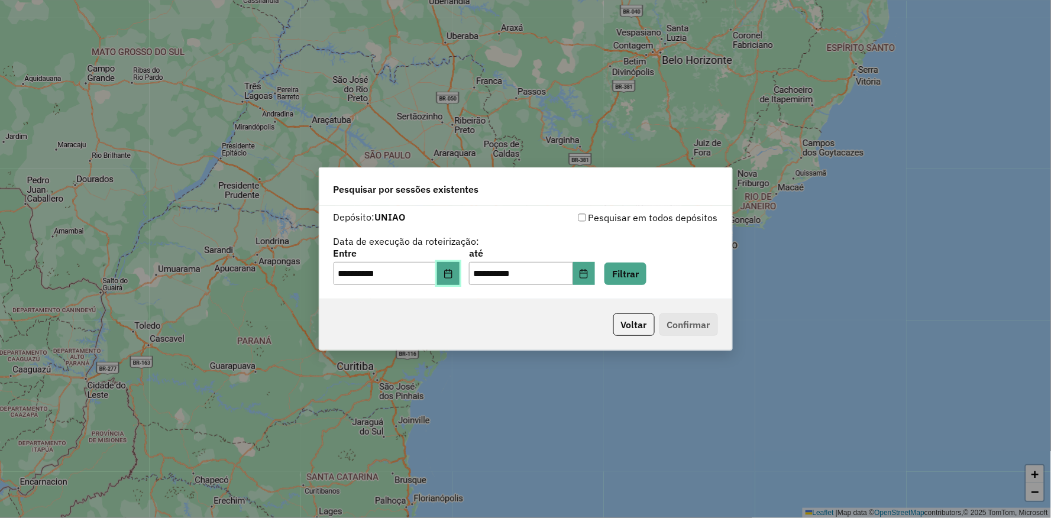
click at [453, 275] on icon "Choose Date" at bounding box center [448, 273] width 9 height 9
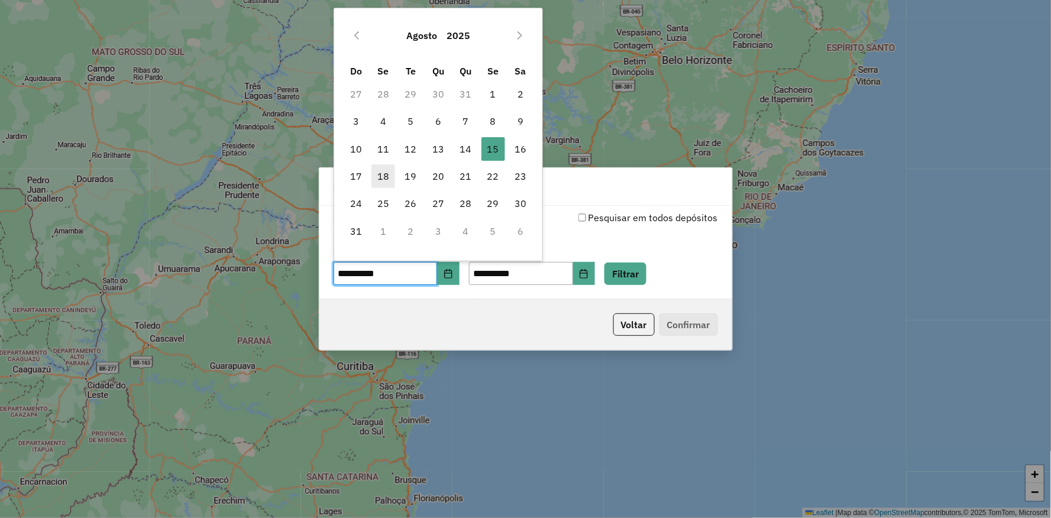
click at [380, 175] on span "18" at bounding box center [384, 176] width 24 height 24
type input "**********"
click at [380, 175] on span "18" at bounding box center [384, 176] width 24 height 24
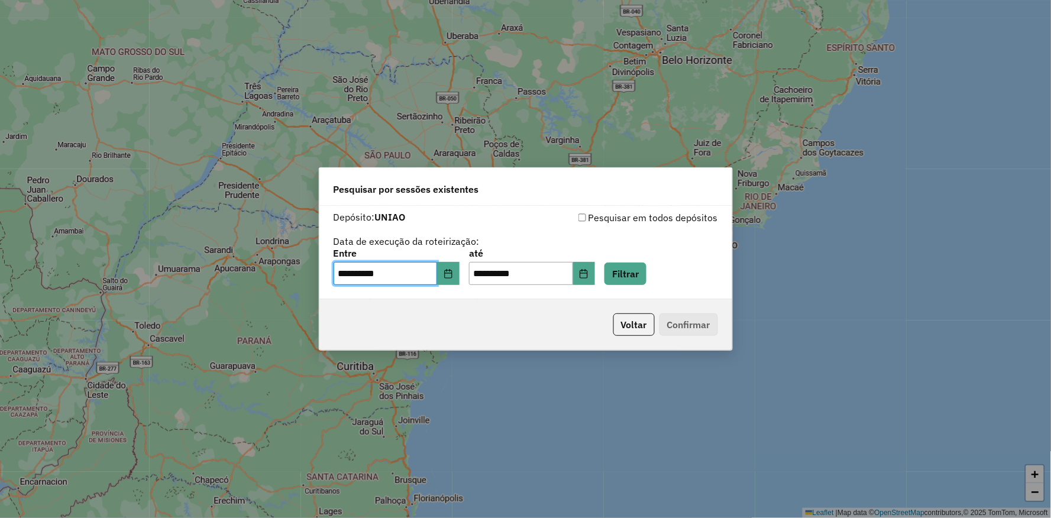
click at [558, 331] on div "Voltar Confirmar" at bounding box center [526, 324] width 413 height 51
click at [647, 276] on button "Filtrar" at bounding box center [626, 274] width 42 height 22
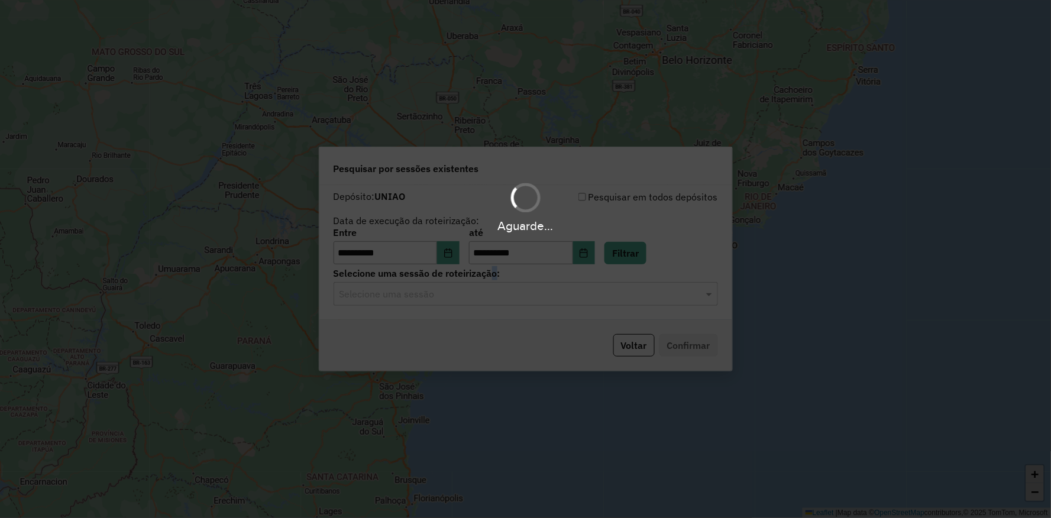
click at [485, 279] on label "Selecione uma sessão de roteirização:" at bounding box center [526, 273] width 385 height 14
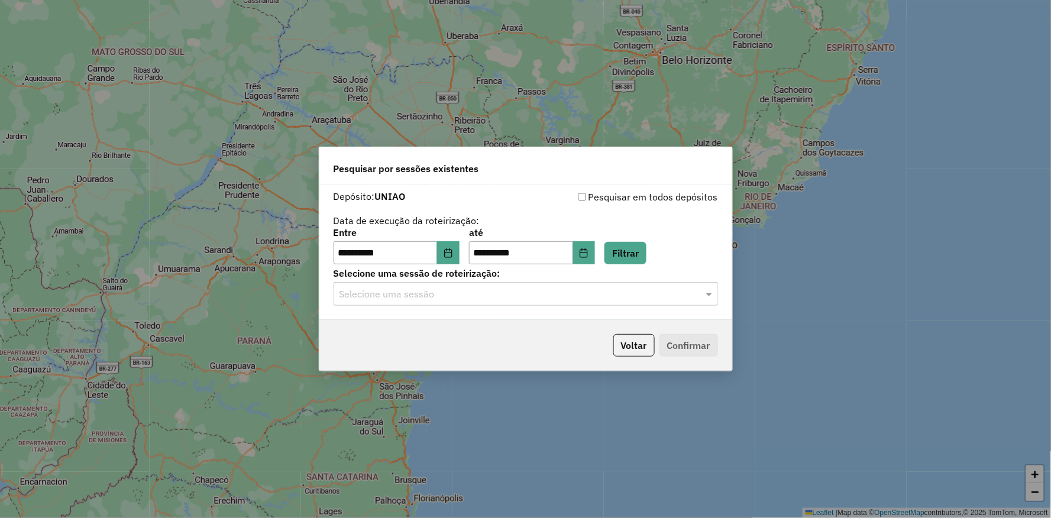
click at [450, 299] on input "text" at bounding box center [514, 295] width 349 height 14
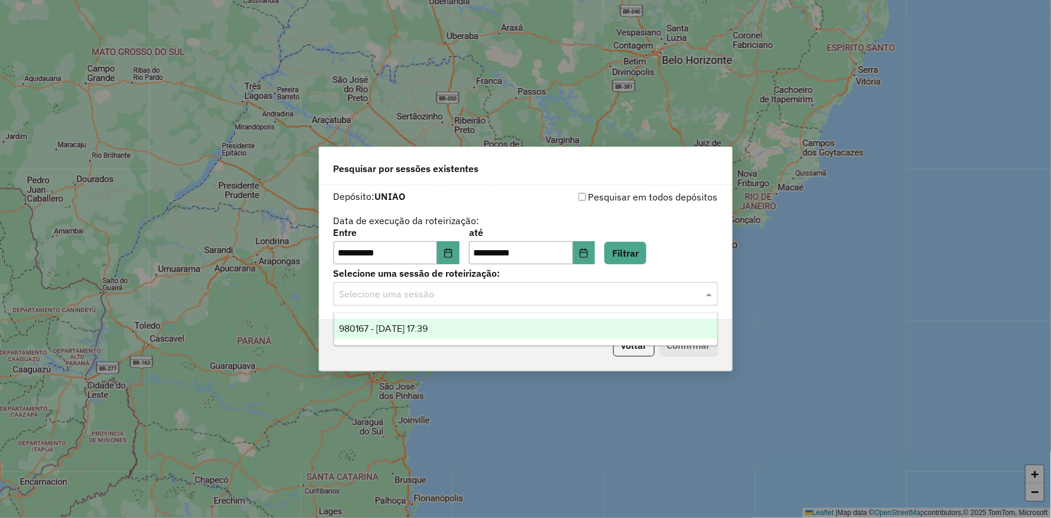
click at [419, 332] on span "980167 - 18/08/2025 17:39" at bounding box center [383, 329] width 89 height 10
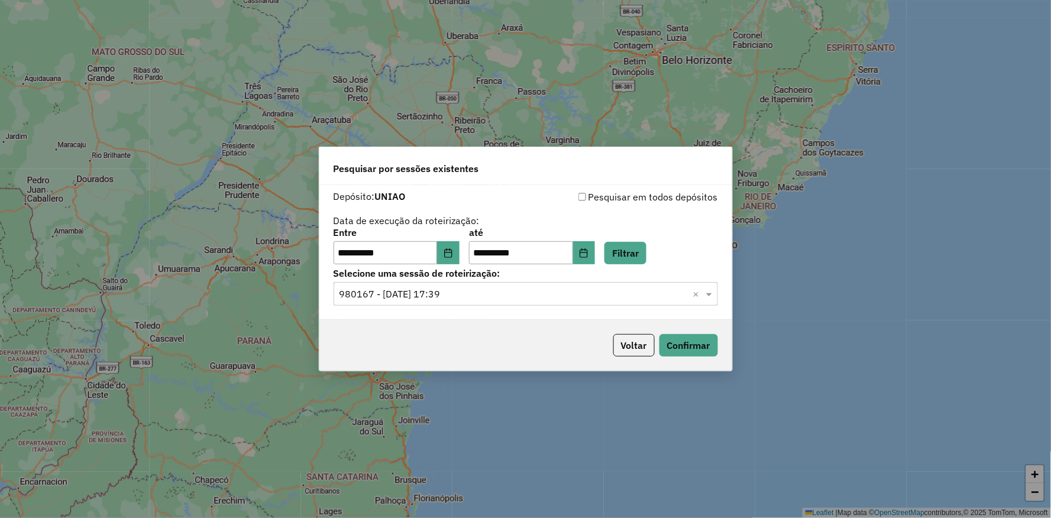
drag, startPoint x: 470, startPoint y: 341, endPoint x: 575, endPoint y: 341, distance: 105.3
click at [478, 341] on div "Voltar Confirmar" at bounding box center [526, 345] width 413 height 51
click at [676, 341] on button "Confirmar" at bounding box center [689, 345] width 59 height 22
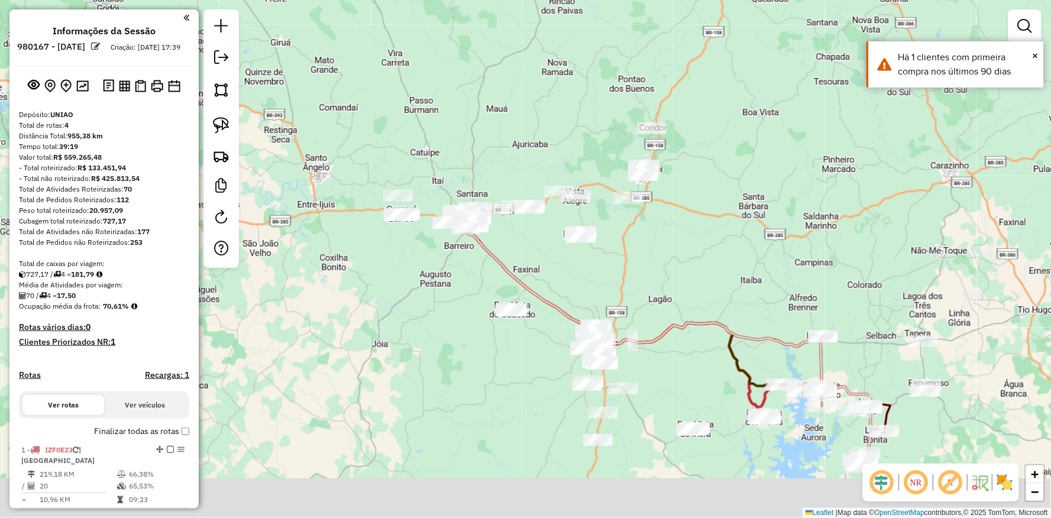
drag, startPoint x: 791, startPoint y: 334, endPoint x: 598, endPoint y: 197, distance: 236.4
click at [598, 197] on div "Janela de atendimento Grade de atendimento Capacidade Transportadoras Veículos …" at bounding box center [525, 259] width 1051 height 518
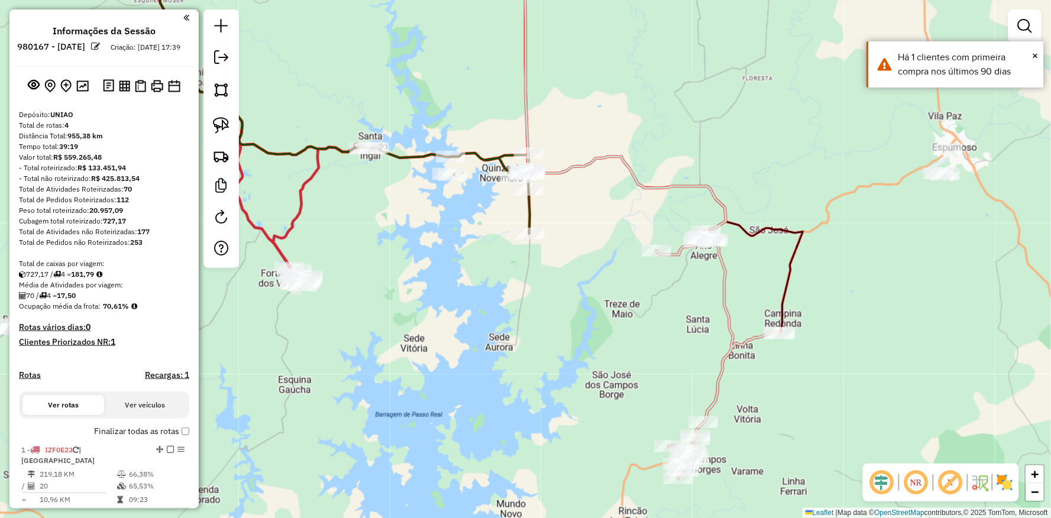
drag, startPoint x: 493, startPoint y: 332, endPoint x: 489, endPoint y: 389, distance: 57.6
click at [489, 389] on div "Janela de atendimento Grade de atendimento Capacidade Transportadoras Veículos …" at bounding box center [525, 259] width 1051 height 518
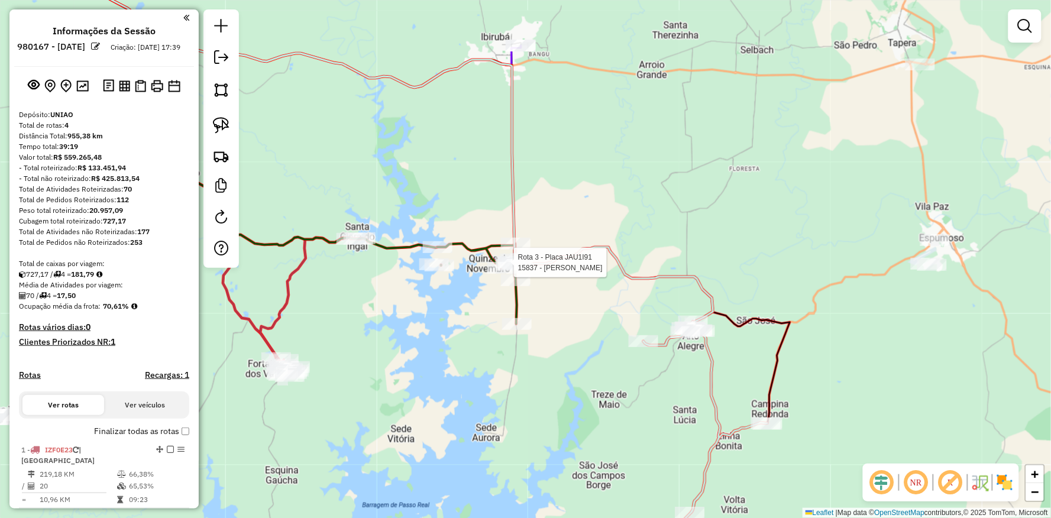
select select "**********"
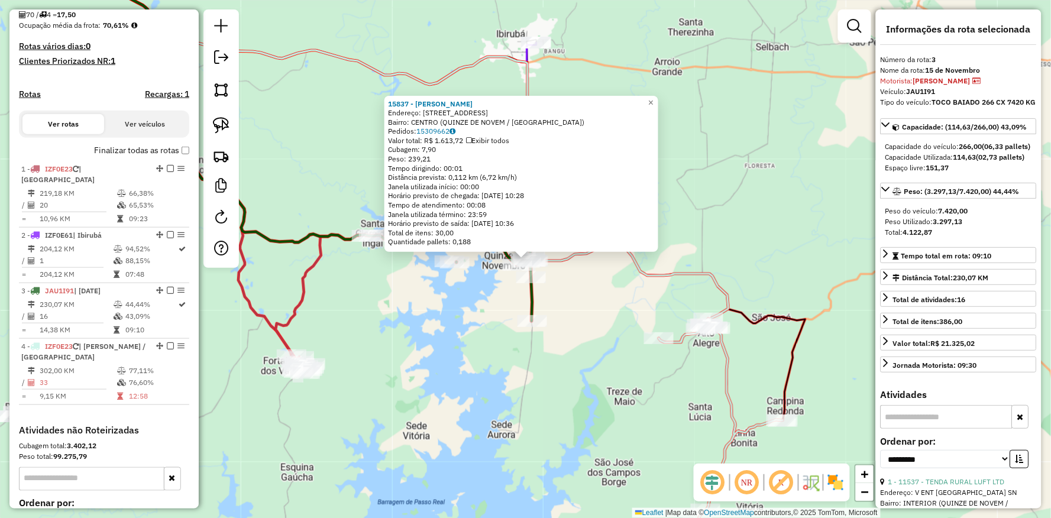
scroll to position [419, 0]
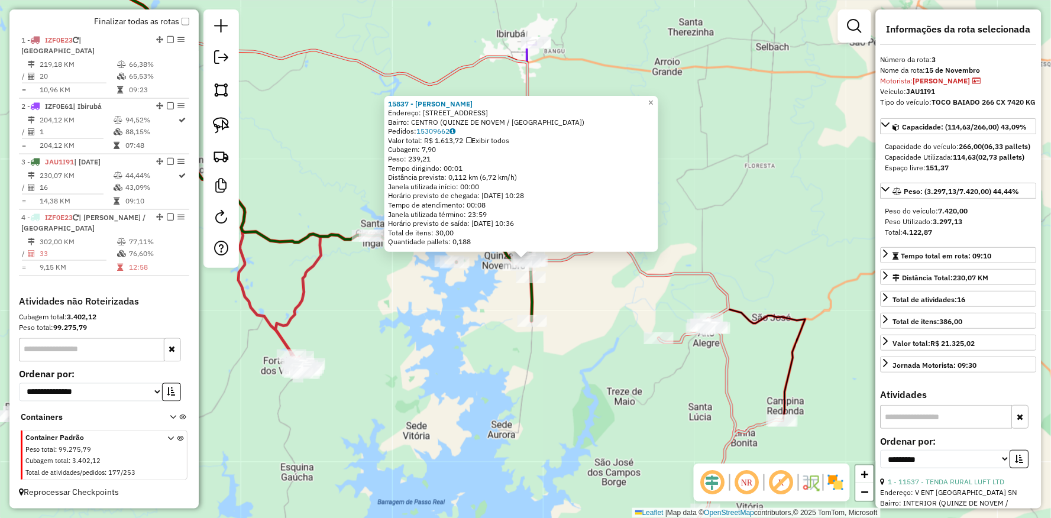
click at [399, 402] on div "15837 - [PERSON_NAME] Endereço: R GONCALVES DIAS 1095 Bairro: CENTRO (QUINZE DE…" at bounding box center [525, 259] width 1051 height 518
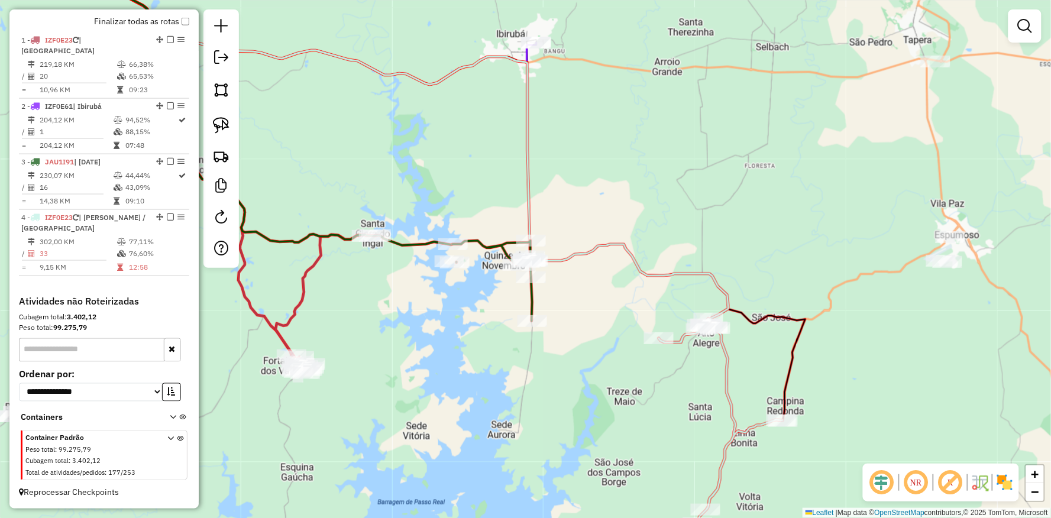
drag, startPoint x: 321, startPoint y: 399, endPoint x: 323, endPoint y: 436, distance: 37.3
click at [323, 436] on div "Janela de atendimento Grade de atendimento Capacidade Transportadoras Veículos …" at bounding box center [525, 259] width 1051 height 518
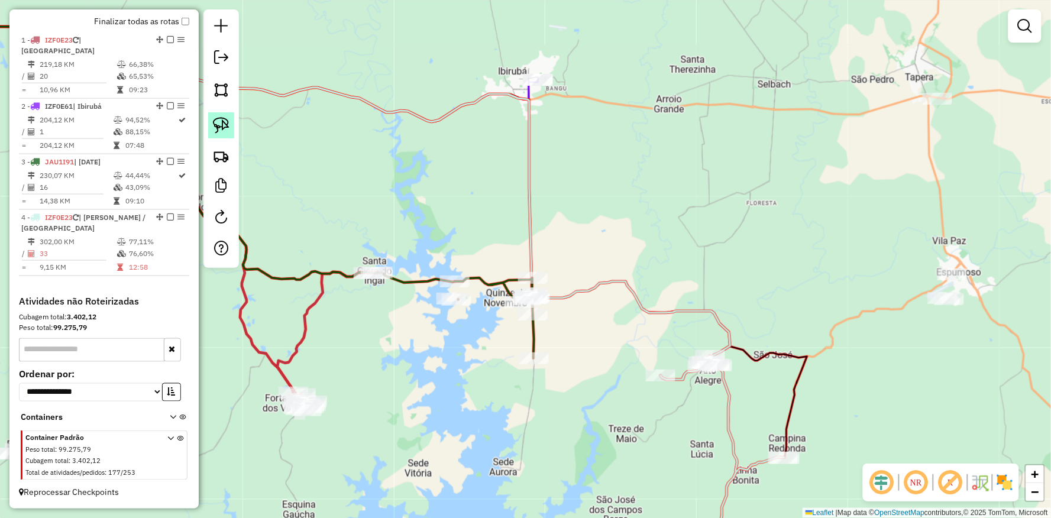
click at [209, 121] on link at bounding box center [221, 125] width 26 height 26
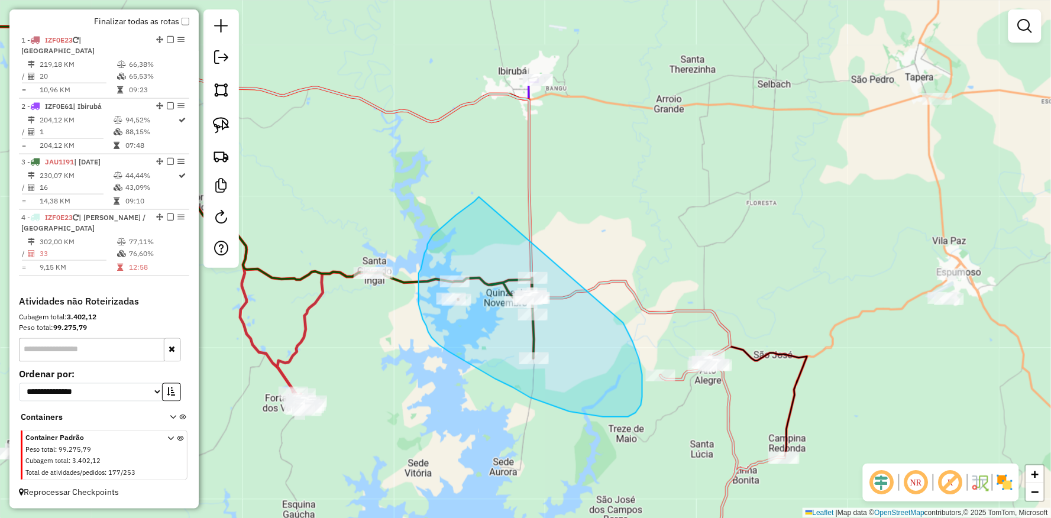
drag, startPoint x: 475, startPoint y: 202, endPoint x: 587, endPoint y: 259, distance: 126.0
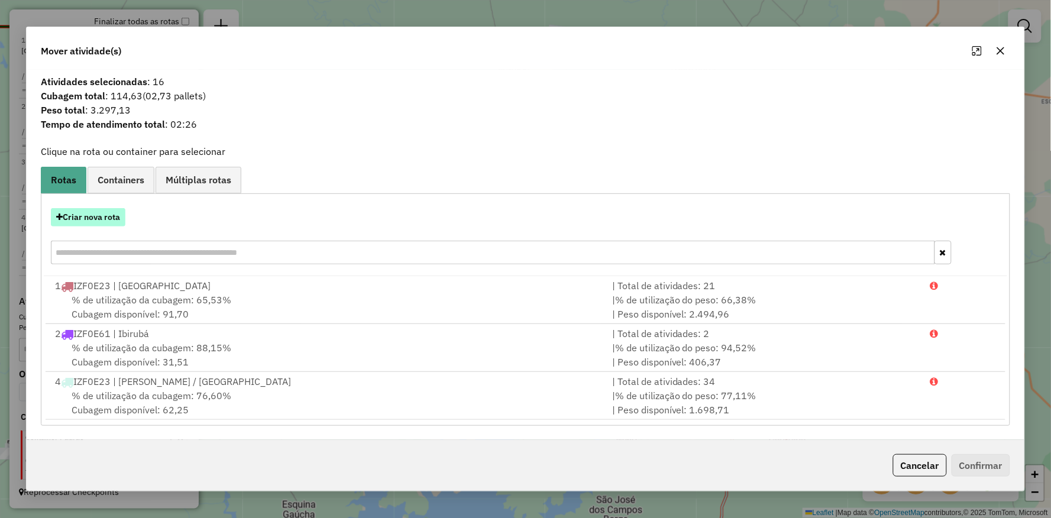
click at [105, 221] on button "Criar nova rota" at bounding box center [88, 217] width 75 height 18
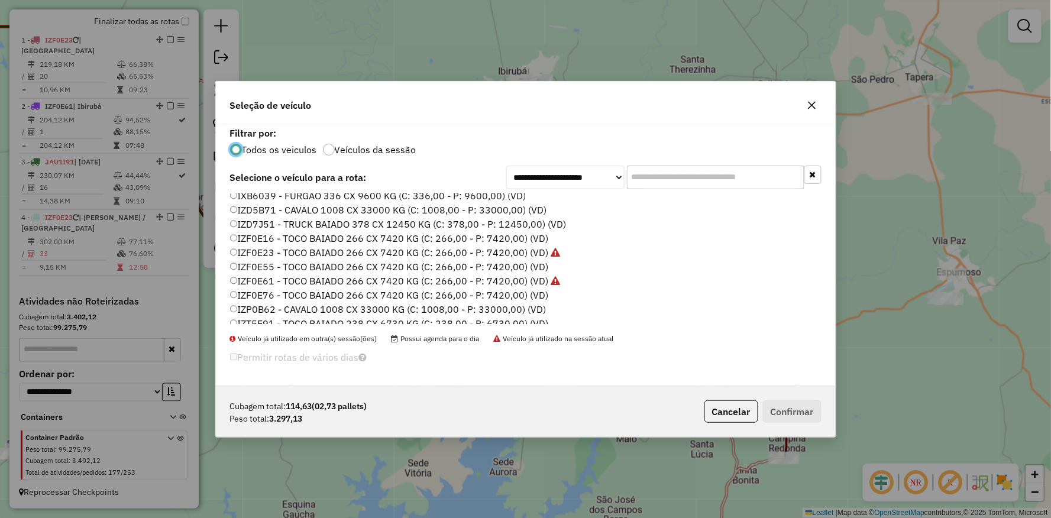
scroll to position [156, 0]
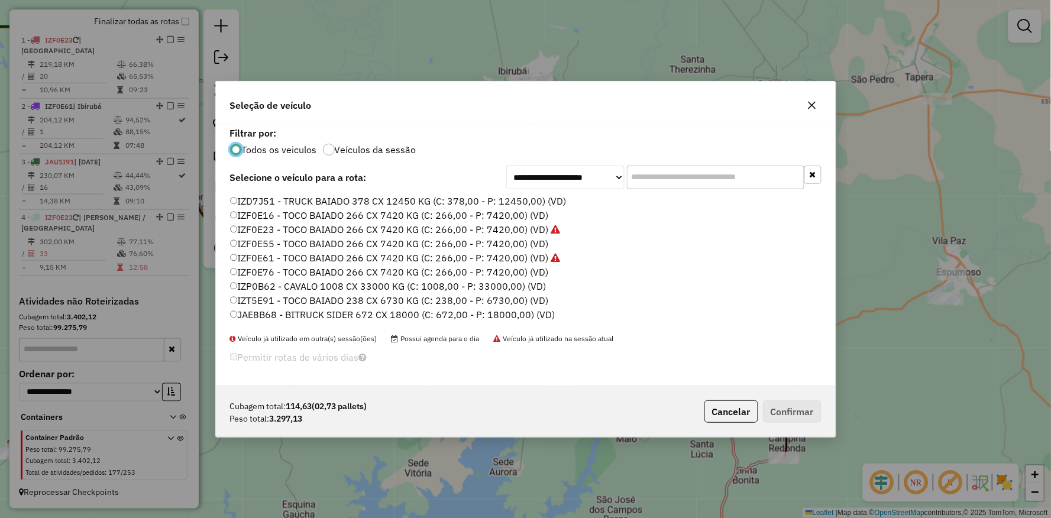
click at [243, 258] on label "IZF0E61 - TOCO BAIADO 266 CX 7420 KG (C: 266,00 - P: 7420,00) (VD)" at bounding box center [395, 258] width 331 height 14
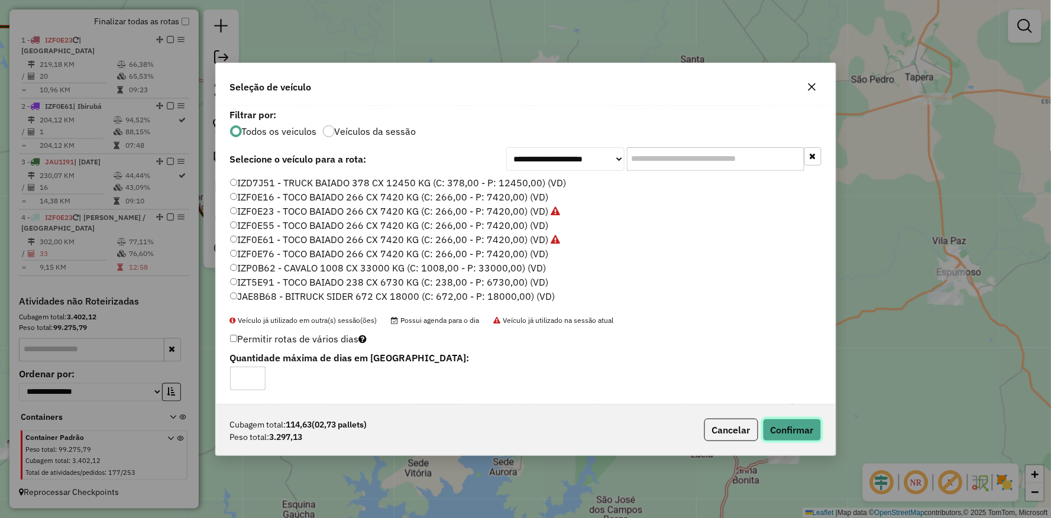
click at [794, 433] on button "Confirmar" at bounding box center [792, 430] width 59 height 22
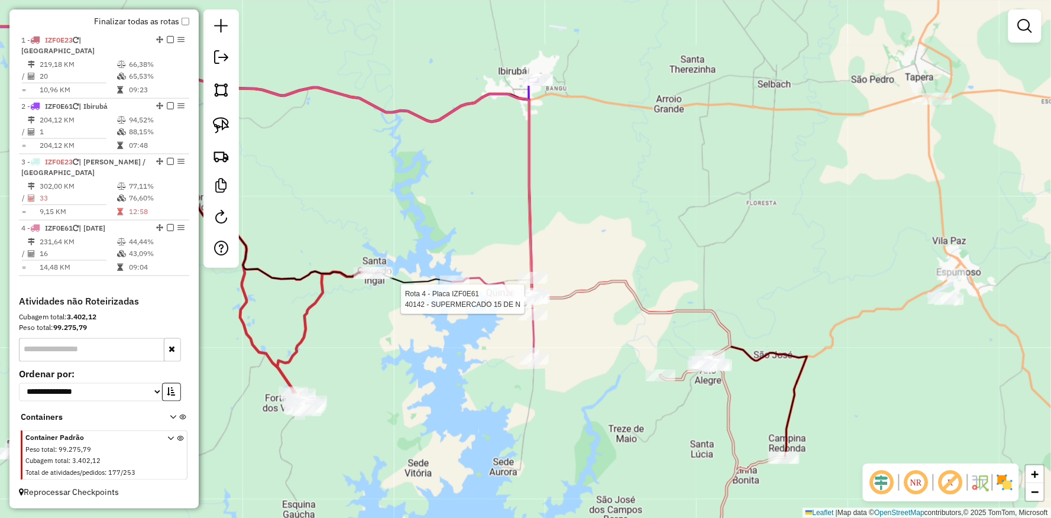
select select "**********"
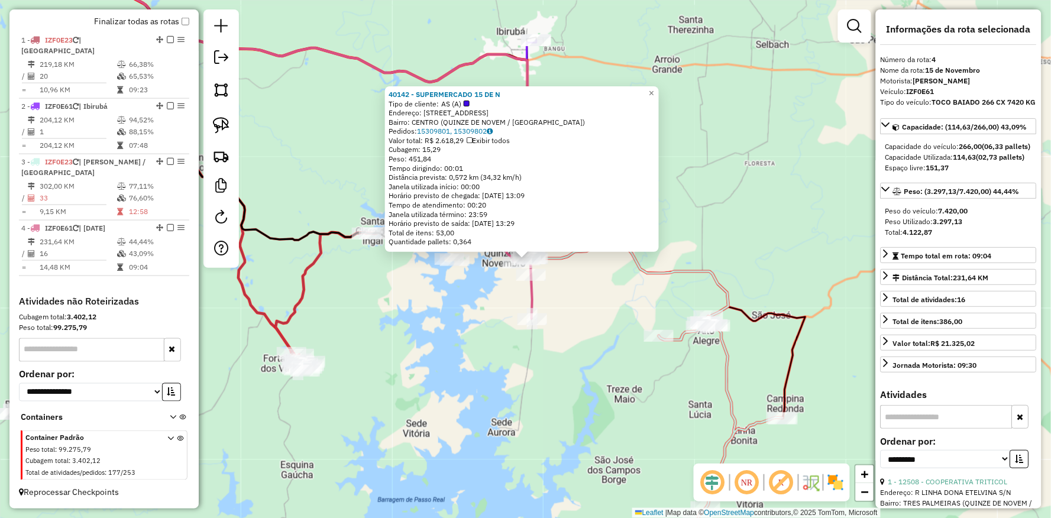
scroll to position [430, 0]
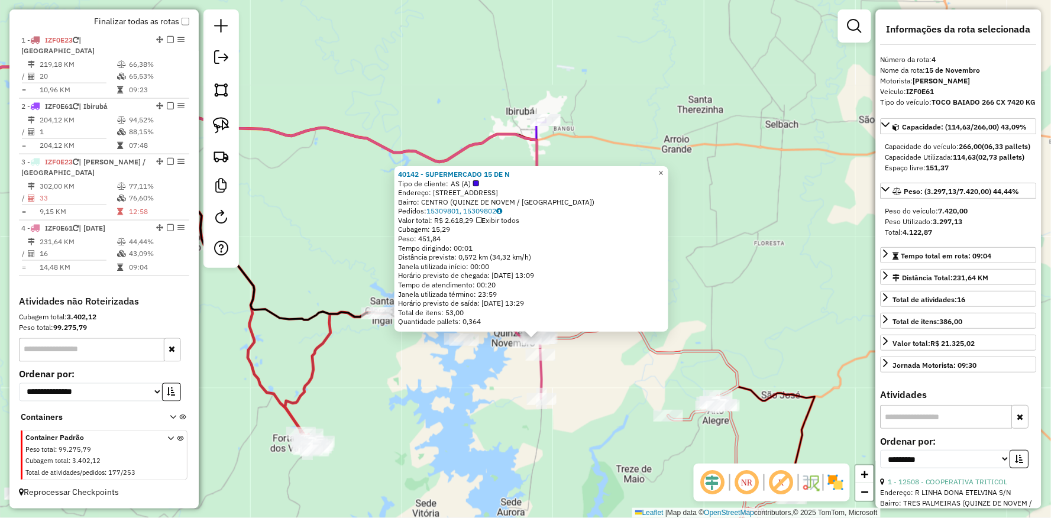
drag, startPoint x: 469, startPoint y: 355, endPoint x: 475, endPoint y: 465, distance: 110.2
click at [475, 465] on div "40142 - SUPERMERCADO 15 DE N Tipo de cliente: AS (A) Endereço: [STREET_ADDRESS]…" at bounding box center [525, 259] width 1051 height 518
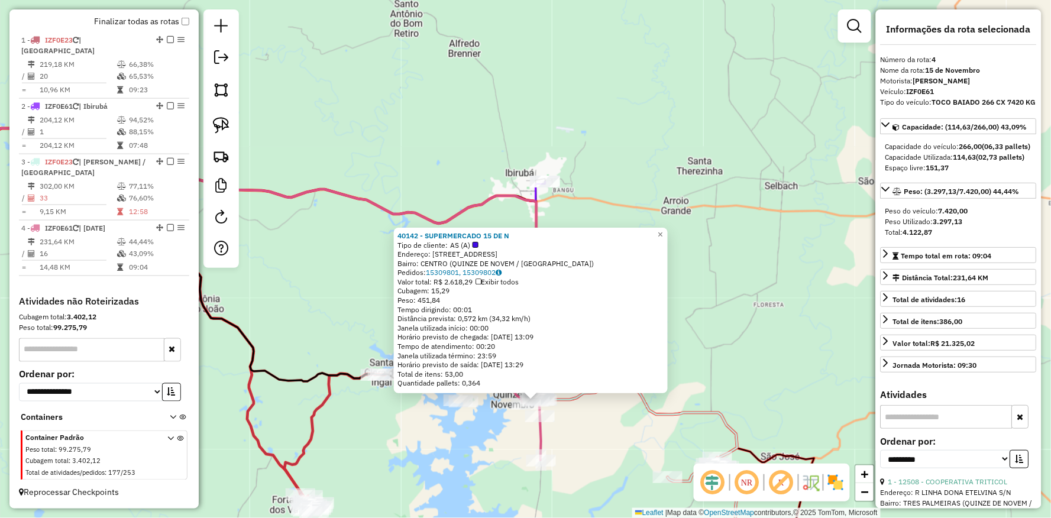
click at [436, 450] on div "40142 - SUPERMERCADO 15 DE N Tipo de cliente: AS (A) Endereço: [STREET_ADDRESS]…" at bounding box center [525, 259] width 1051 height 518
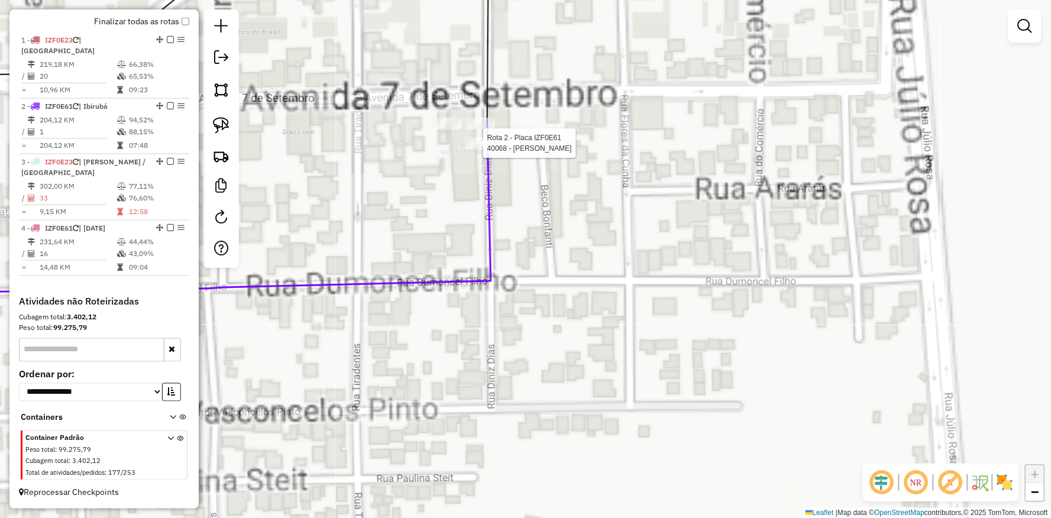
select select "**********"
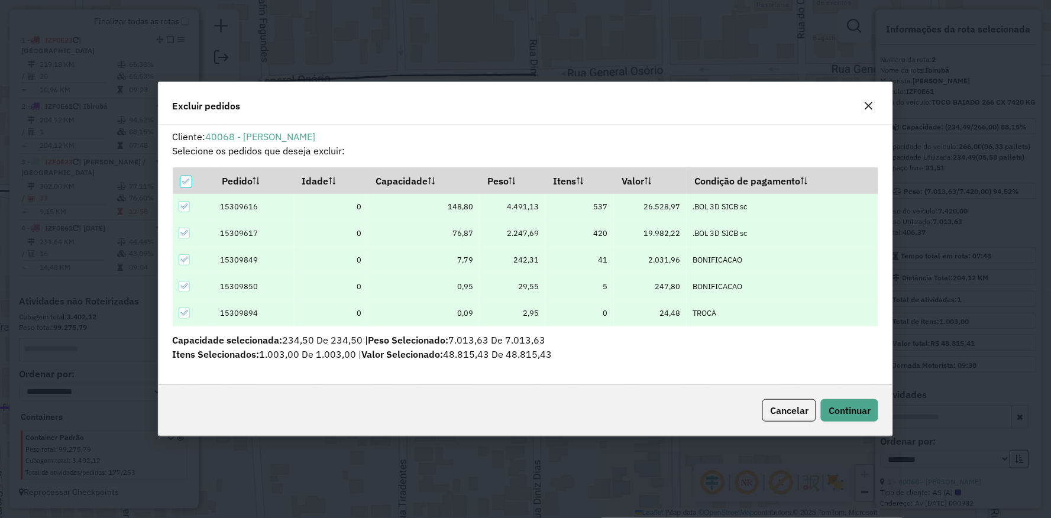
scroll to position [0, 0]
click at [837, 421] on button "Continuar" at bounding box center [849, 410] width 57 height 22
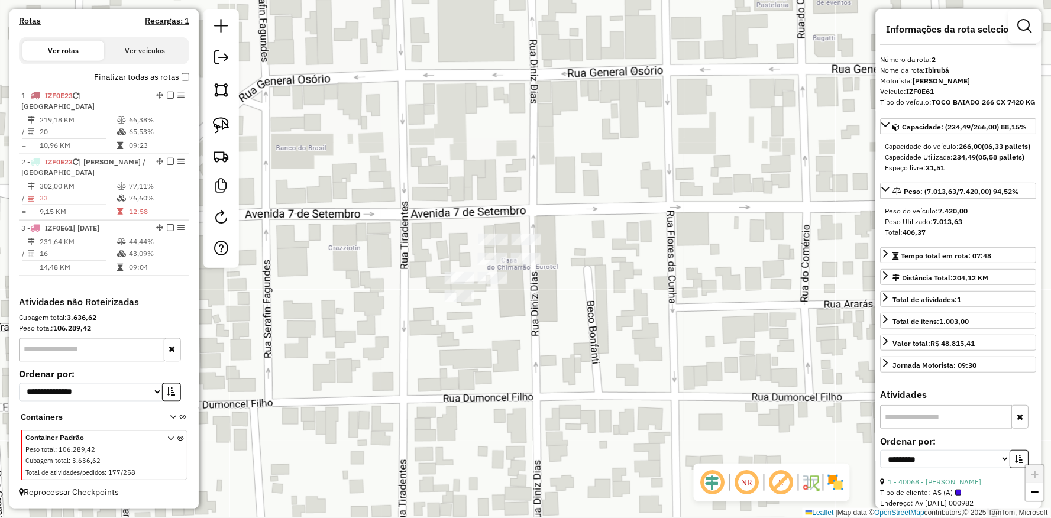
scroll to position [364, 0]
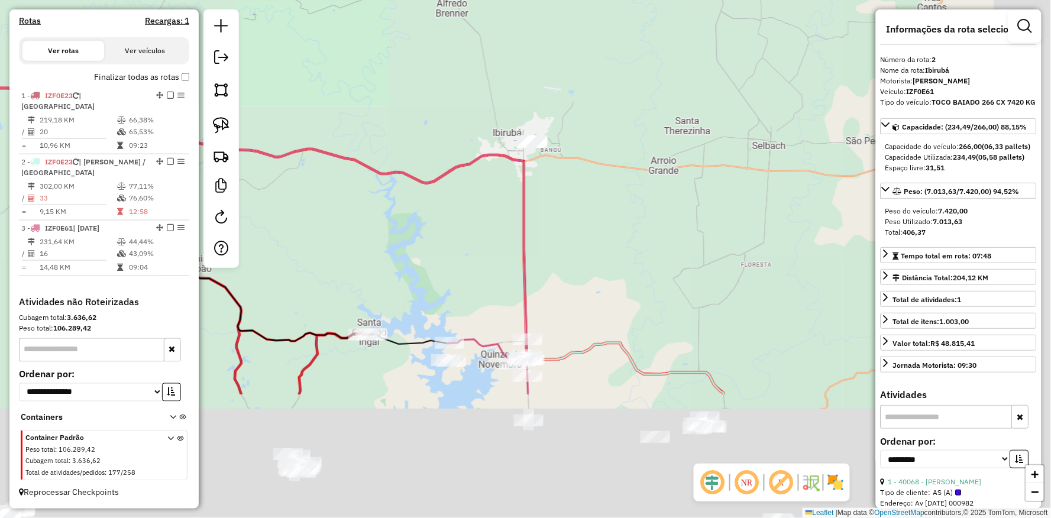
drag, startPoint x: 400, startPoint y: 241, endPoint x: 448, endPoint y: 253, distance: 49.5
click at [399, 238] on div "Janela de atendimento Grade de atendimento Capacidade Transportadoras Veículos …" at bounding box center [525, 259] width 1051 height 518
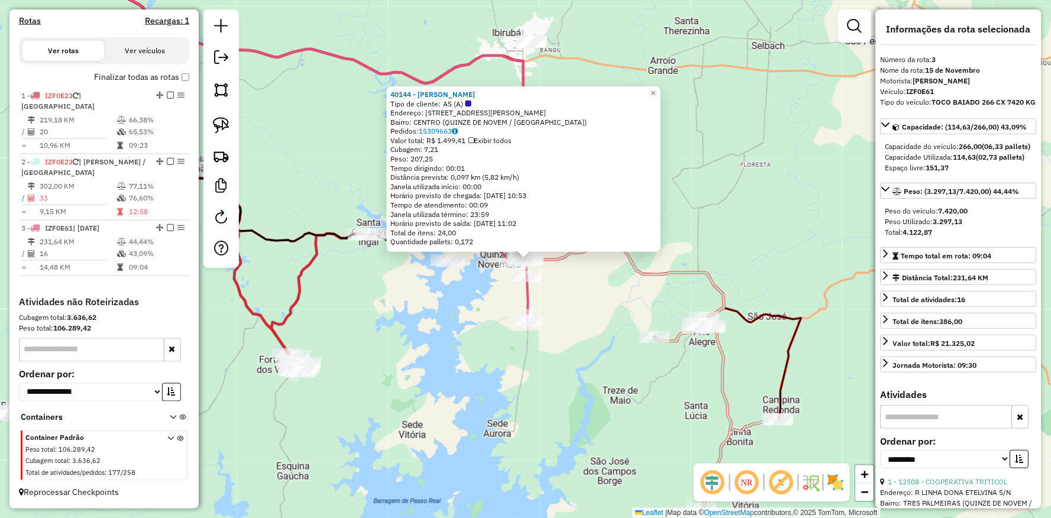
drag, startPoint x: 398, startPoint y: 391, endPoint x: 456, endPoint y: 373, distance: 60.8
click at [456, 373] on div "40144 - ERCIO SAND Tipo de cliente: AS (A) Endereço: R [PERSON_NAME] 745 Bairro…" at bounding box center [525, 259] width 1051 height 518
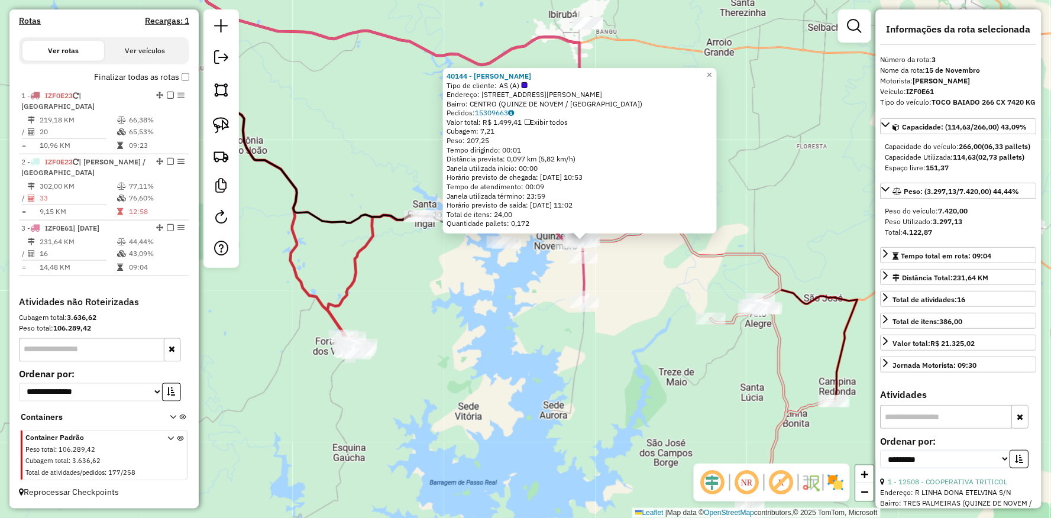
click at [476, 317] on div "40144 - ERCIO SAND Tipo de cliente: AS (A) Endereço: R [PERSON_NAME] 745 Bairro…" at bounding box center [525, 259] width 1051 height 518
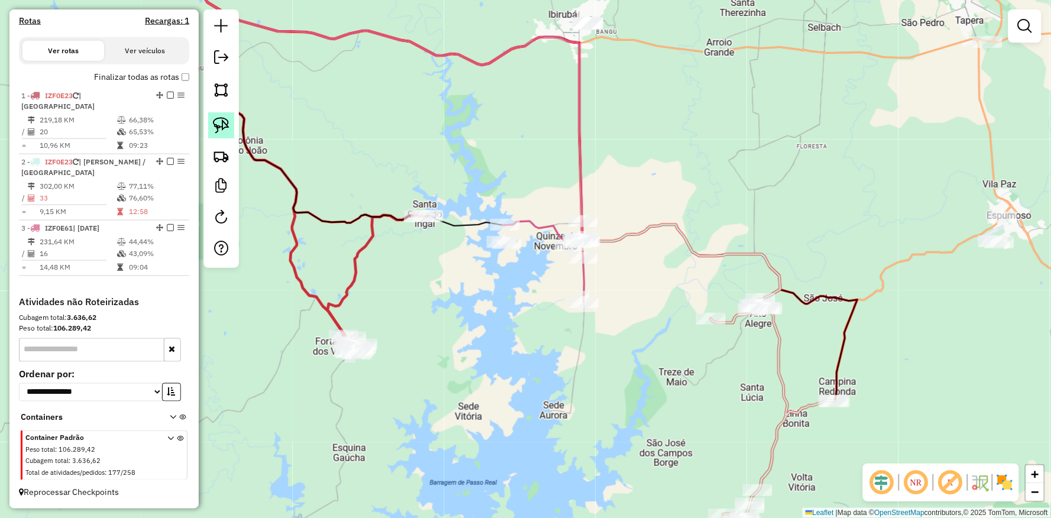
click at [213, 129] on img at bounding box center [221, 125] width 17 height 17
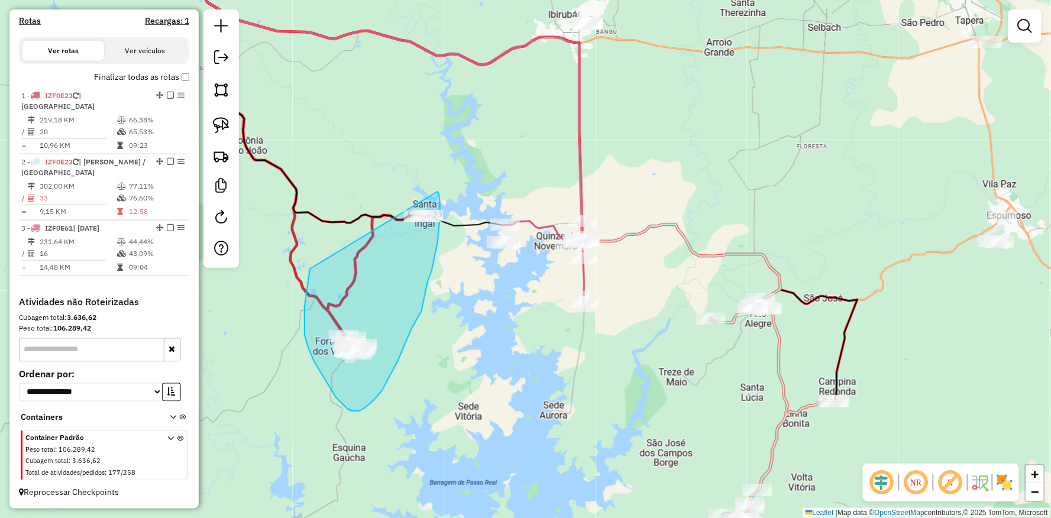
drag, startPoint x: 307, startPoint y: 294, endPoint x: 435, endPoint y: 188, distance: 166.5
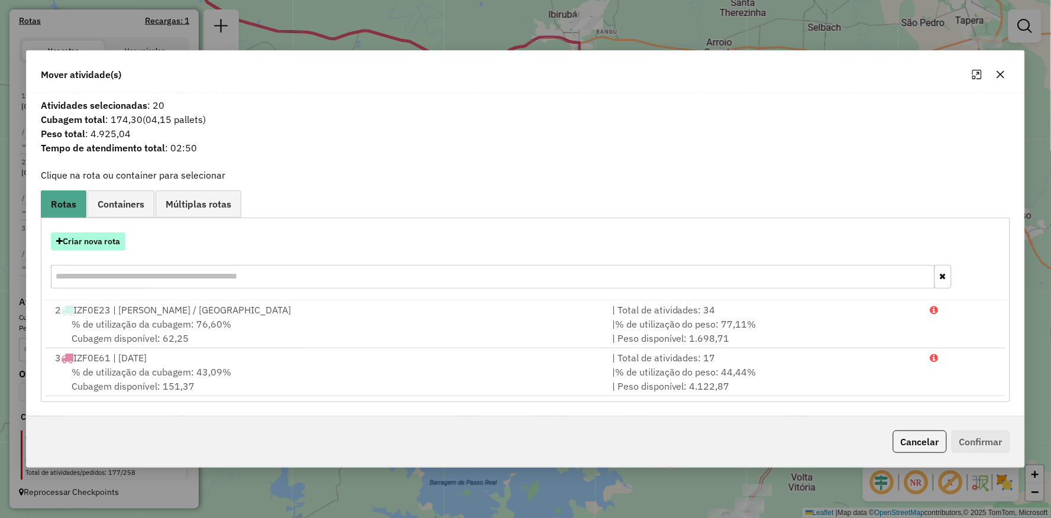
click at [92, 238] on button "Criar nova rota" at bounding box center [88, 242] width 75 height 18
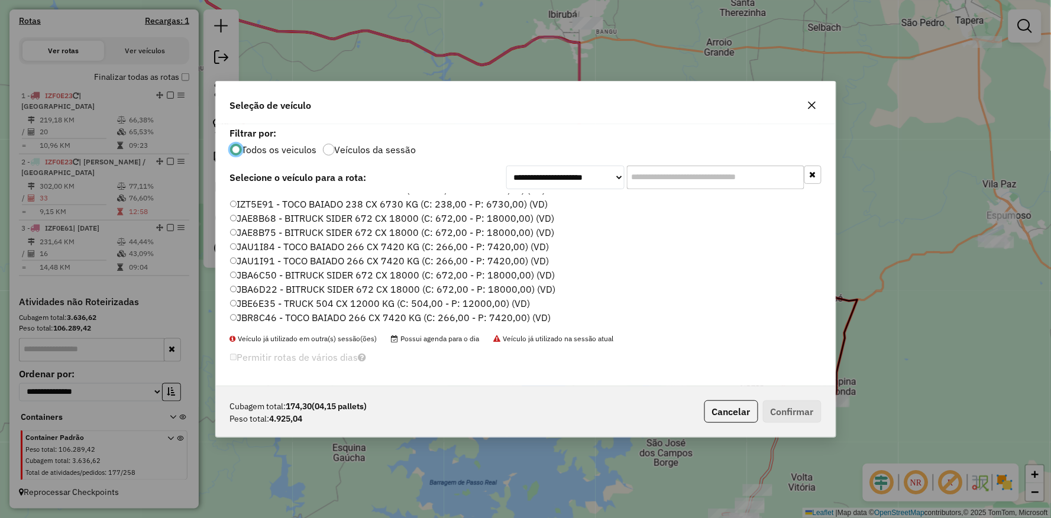
scroll to position [221, 0]
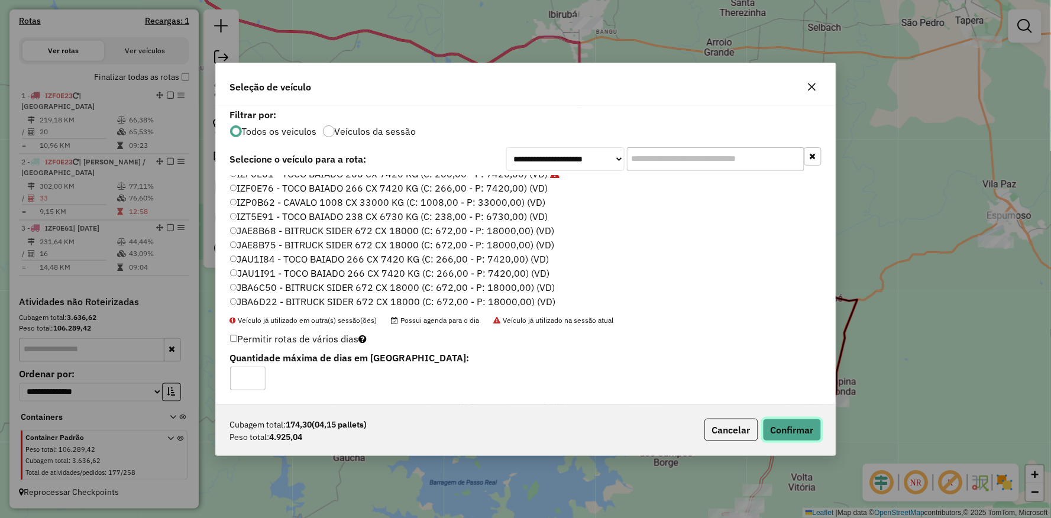
click at [788, 429] on button "Confirmar" at bounding box center [792, 430] width 59 height 22
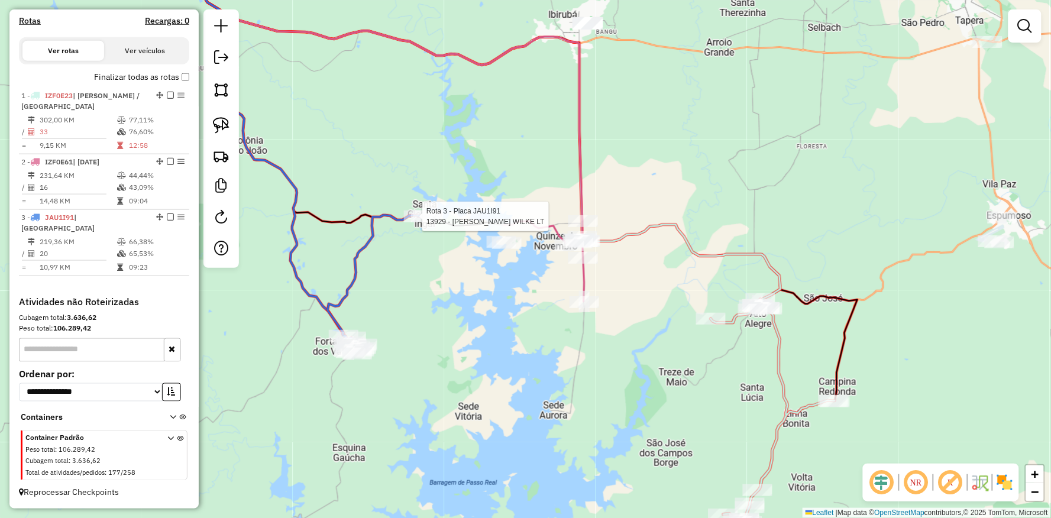
select select "**********"
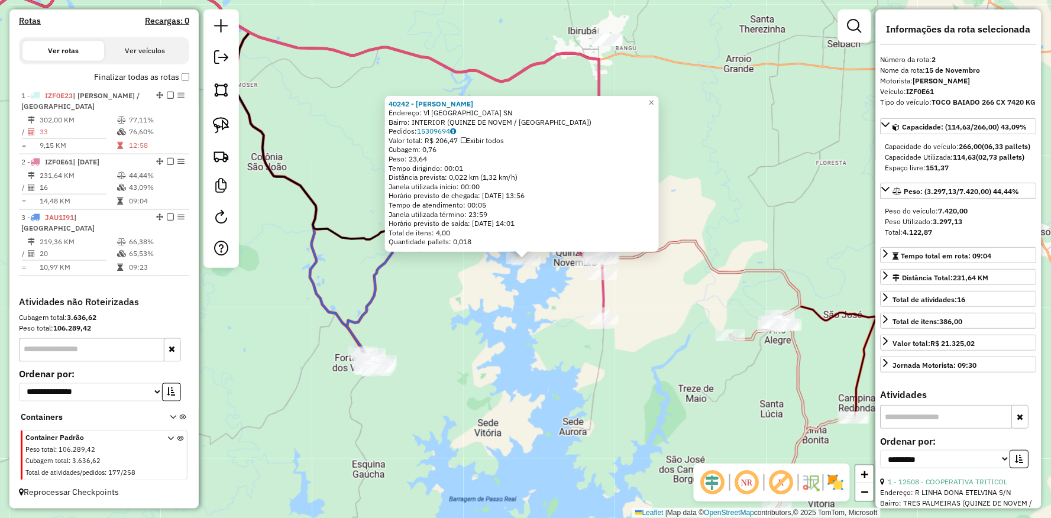
click at [527, 362] on div "40242 - [PERSON_NAME] Endereço: Vl [GEOGRAPHIC_DATA] SN Bairro: INTERIOR (QUINZ…" at bounding box center [525, 259] width 1051 height 518
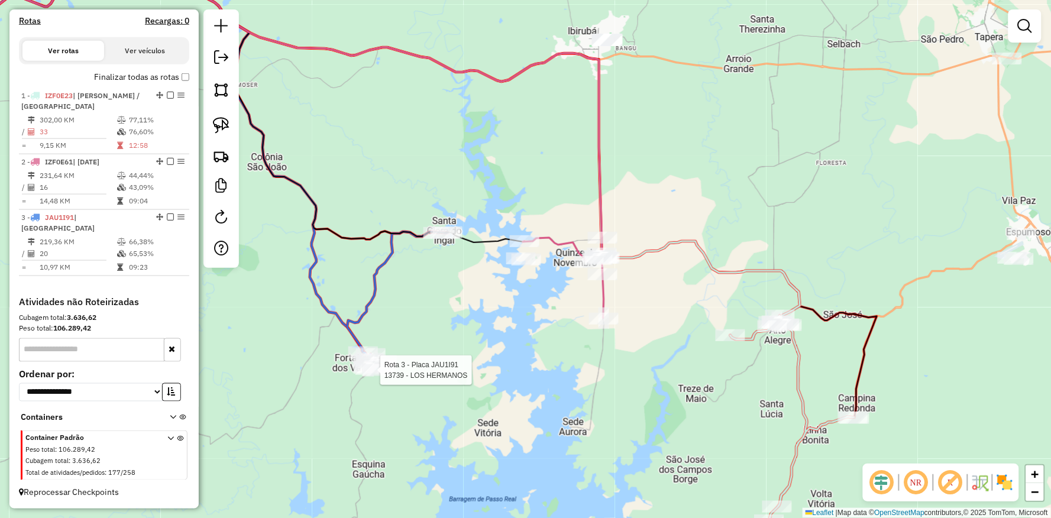
select select "**********"
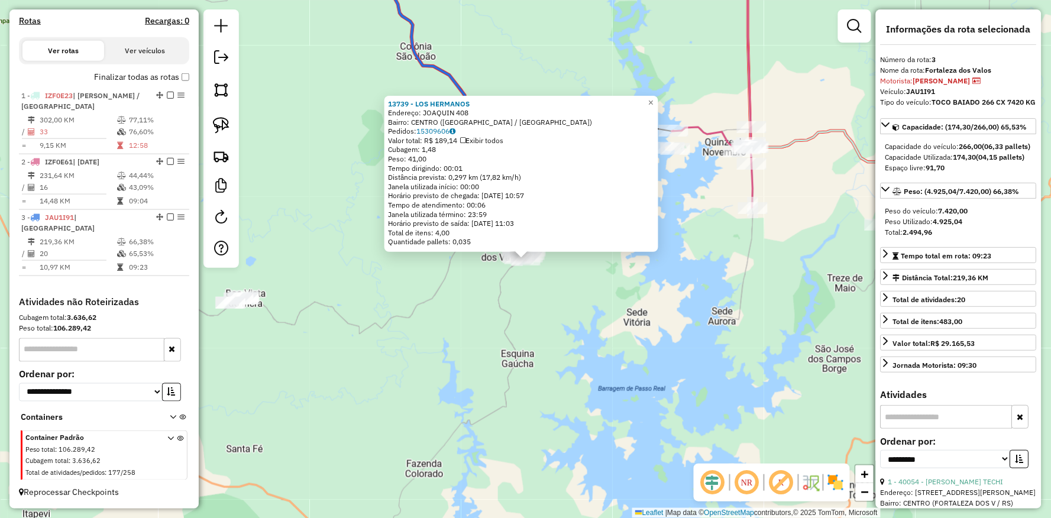
click at [651, 386] on div "13739 - LOS HERMANOS Endereço: [PERSON_NAME] 408 Bairro: [GEOGRAPHIC_DATA] ([GE…" at bounding box center [525, 259] width 1051 height 518
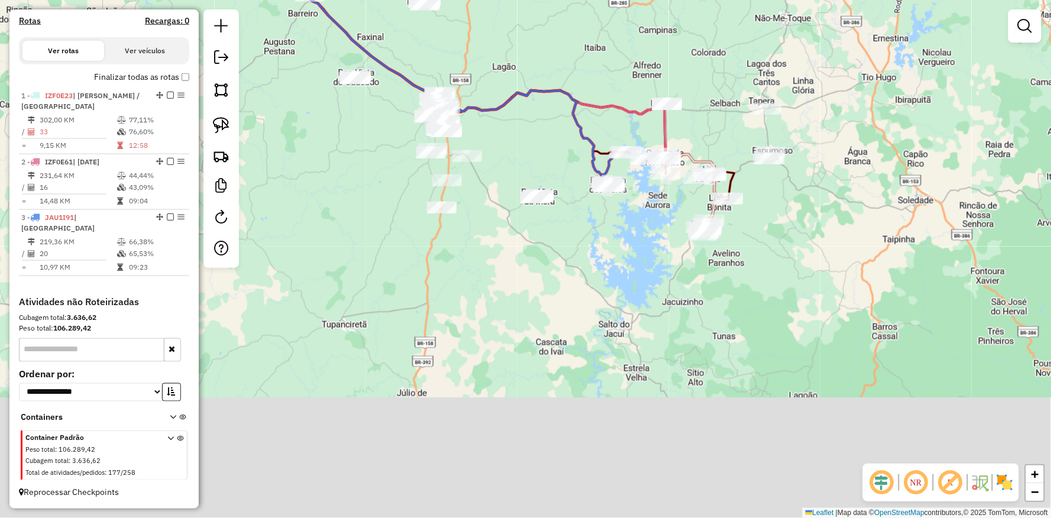
drag, startPoint x: 617, startPoint y: 431, endPoint x: 595, endPoint y: 263, distance: 168.9
click at [595, 263] on div "Janela de atendimento Grade de atendimento Capacidade Transportadoras Veículos …" at bounding box center [525, 259] width 1051 height 518
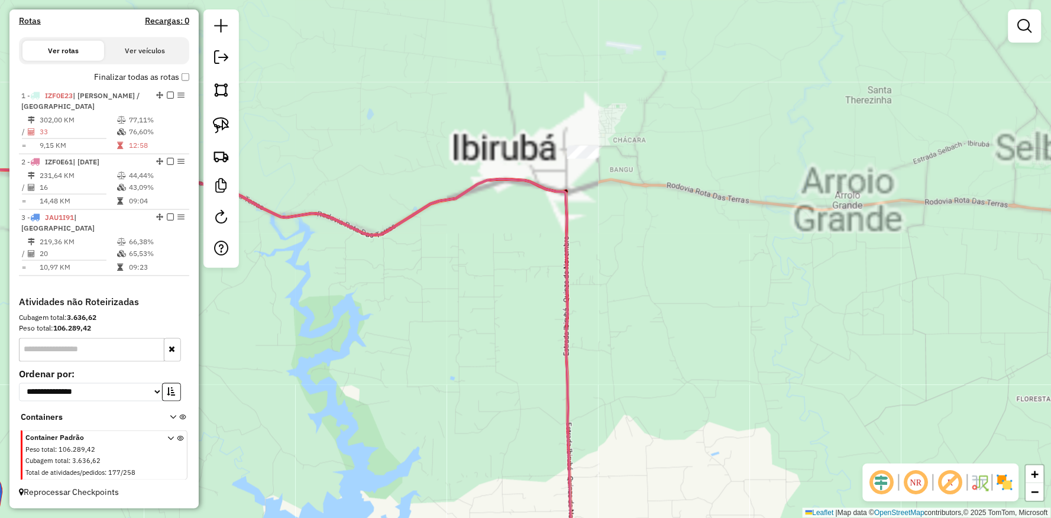
drag, startPoint x: 633, startPoint y: 199, endPoint x: 556, endPoint y: 282, distance: 113.0
click at [649, 303] on div "Janela de atendimento Grade de atendimento Capacidade Transportadoras Veículos …" at bounding box center [525, 259] width 1051 height 518
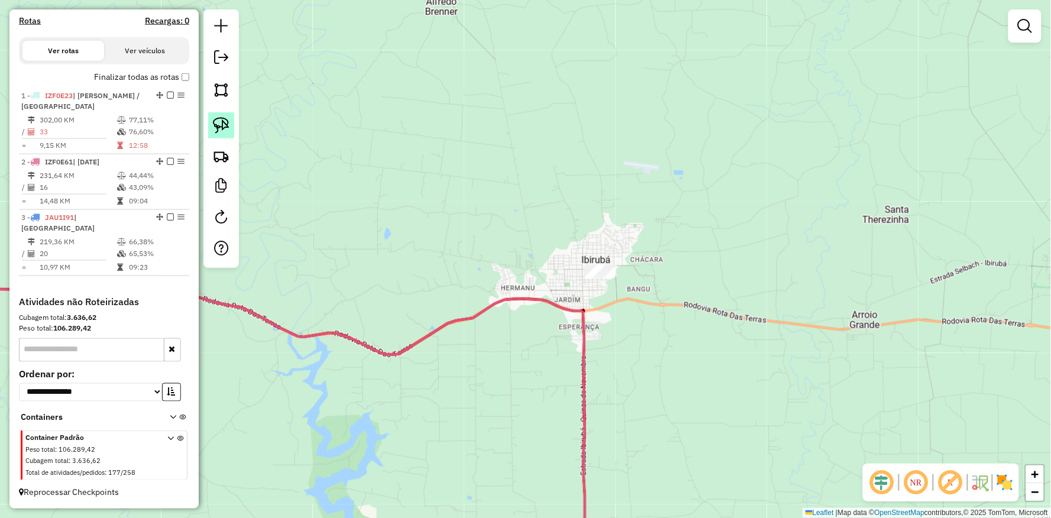
click at [228, 121] on img at bounding box center [221, 125] width 17 height 17
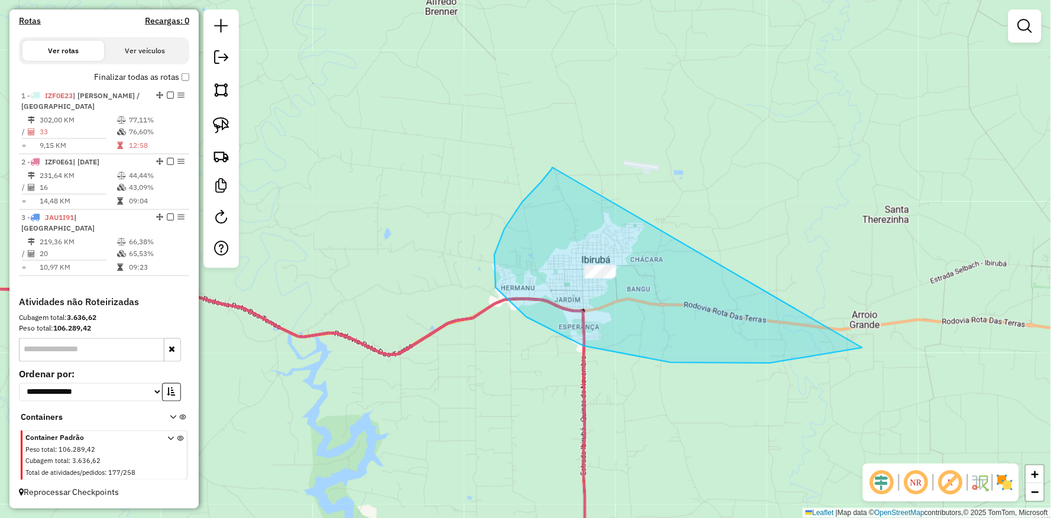
drag, startPoint x: 553, startPoint y: 167, endPoint x: 937, endPoint y: 325, distance: 415.3
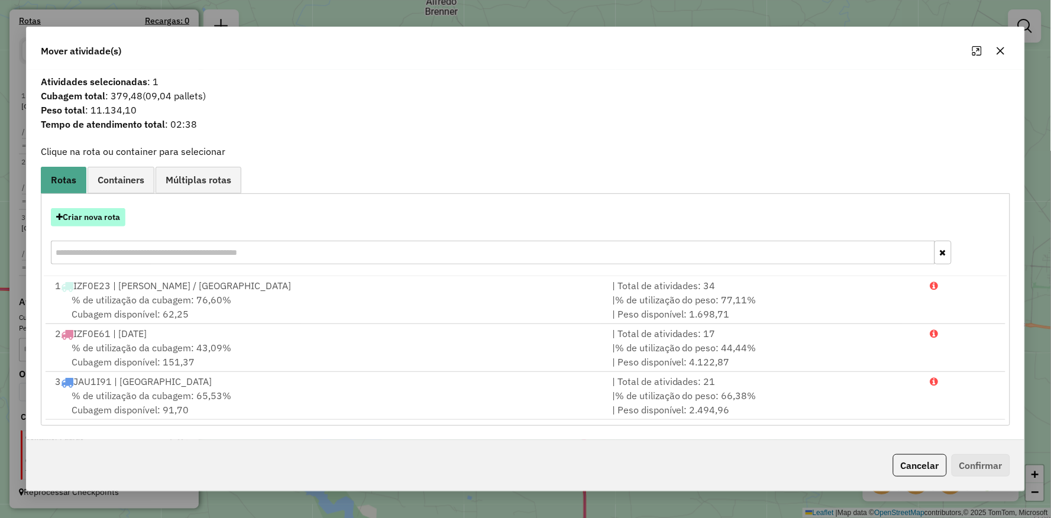
click at [105, 221] on button "Criar nova rota" at bounding box center [88, 217] width 75 height 18
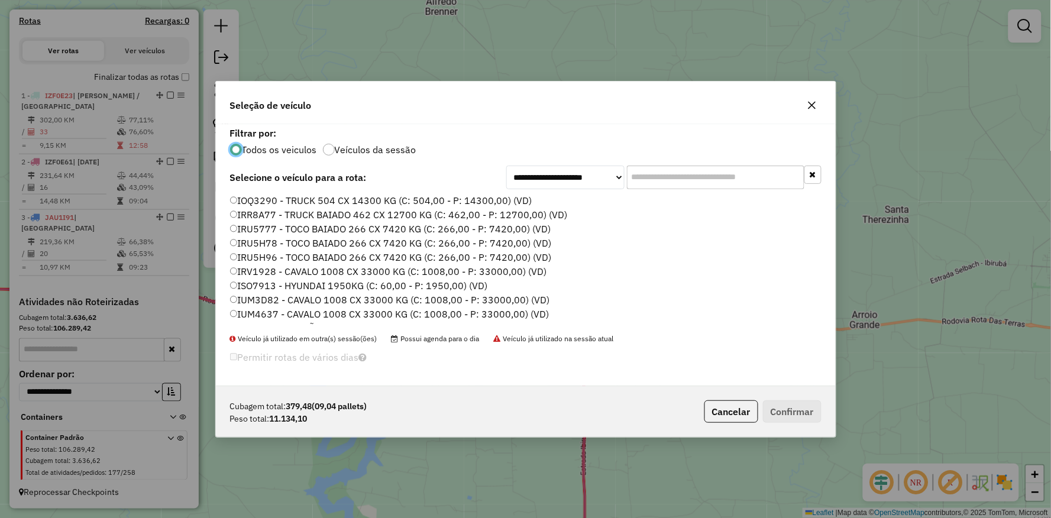
scroll to position [353, 0]
click at [243, 246] on label "JCF4D97 - TRUCK SIDER 476 CX 12400 KG (C: 476,00 - P: 12400,00) (VD)" at bounding box center [395, 245] width 331 height 14
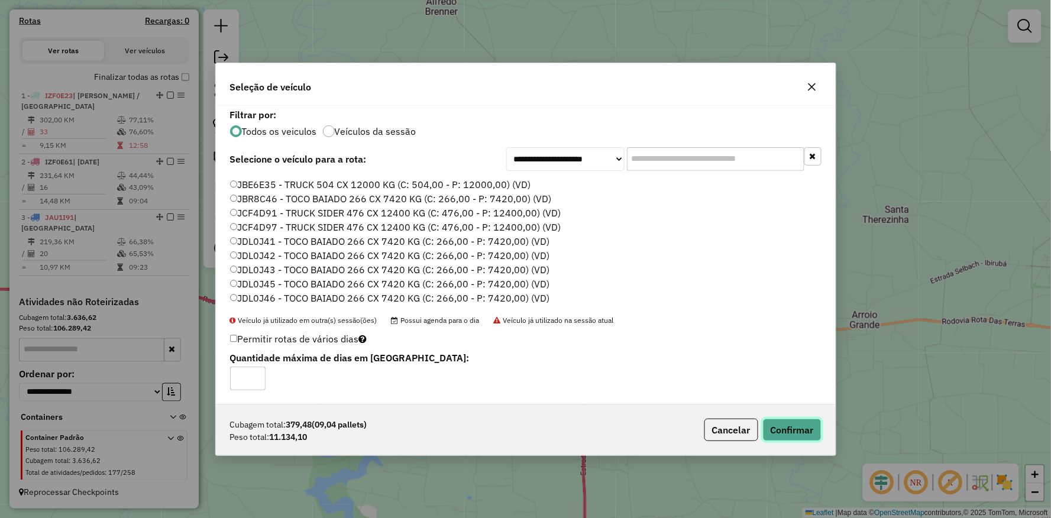
click at [804, 430] on button "Confirmar" at bounding box center [792, 430] width 59 height 22
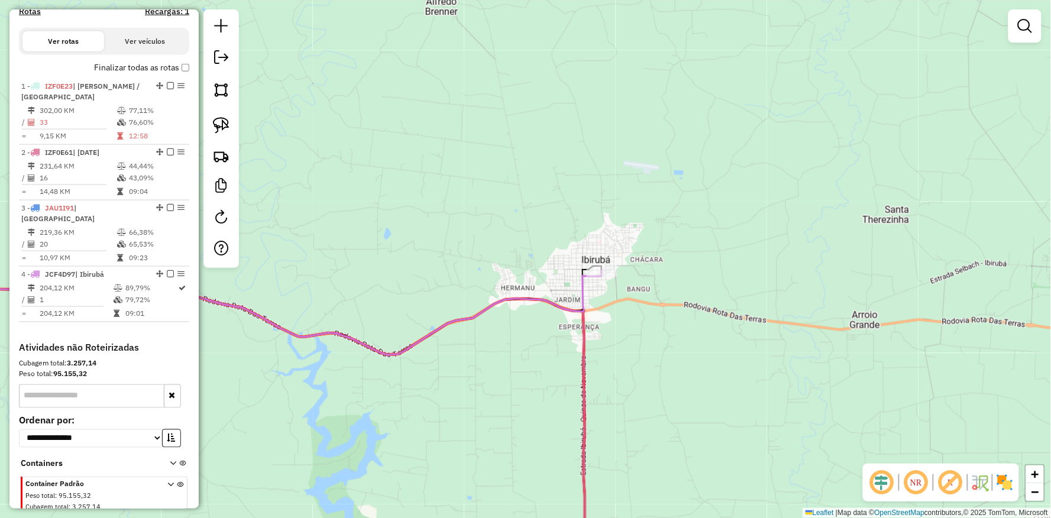
scroll to position [419, 0]
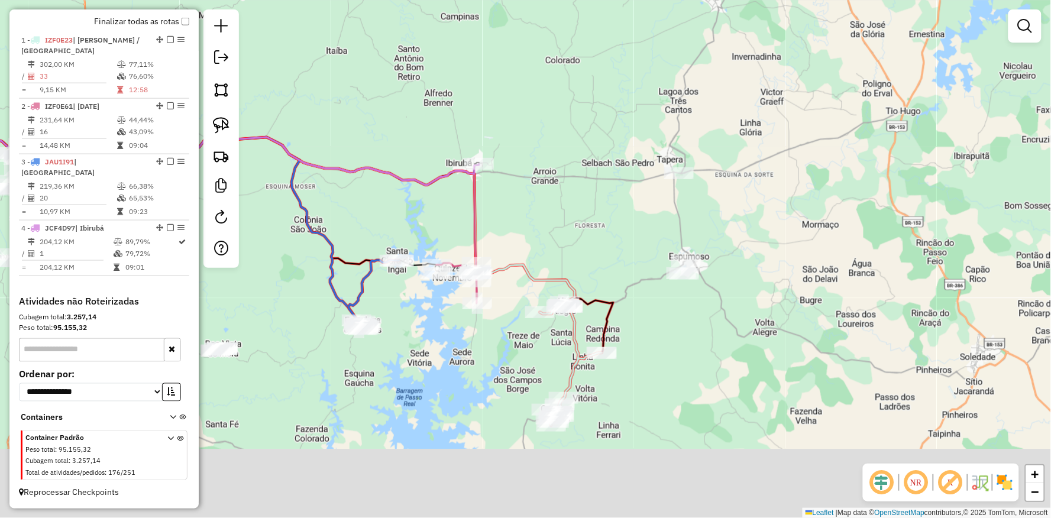
drag, startPoint x: 530, startPoint y: 283, endPoint x: 541, endPoint y: 199, distance: 84.7
click at [541, 199] on div "Janela de atendimento Grade de atendimento Capacidade Transportadoras Veículos …" at bounding box center [525, 259] width 1051 height 518
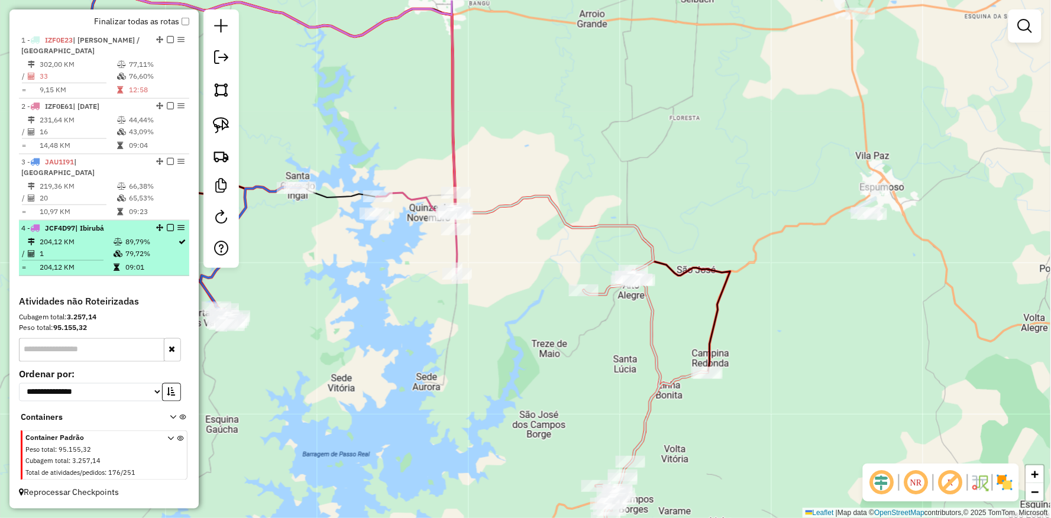
scroll to position [288, 0]
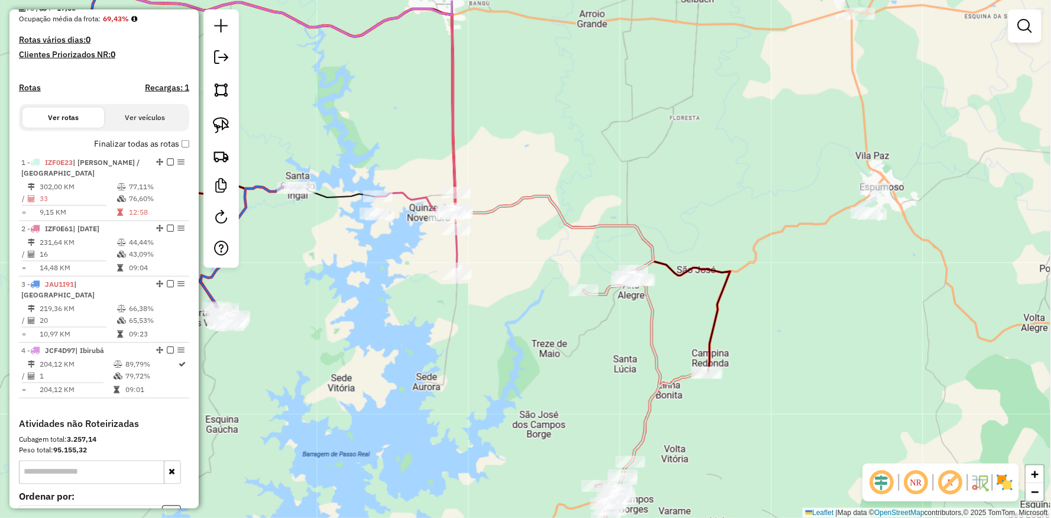
click at [483, 315] on div "Janela de atendimento Grade de atendimento Capacidade Transportadoras Veículos …" at bounding box center [525, 259] width 1051 height 518
select select "**********"
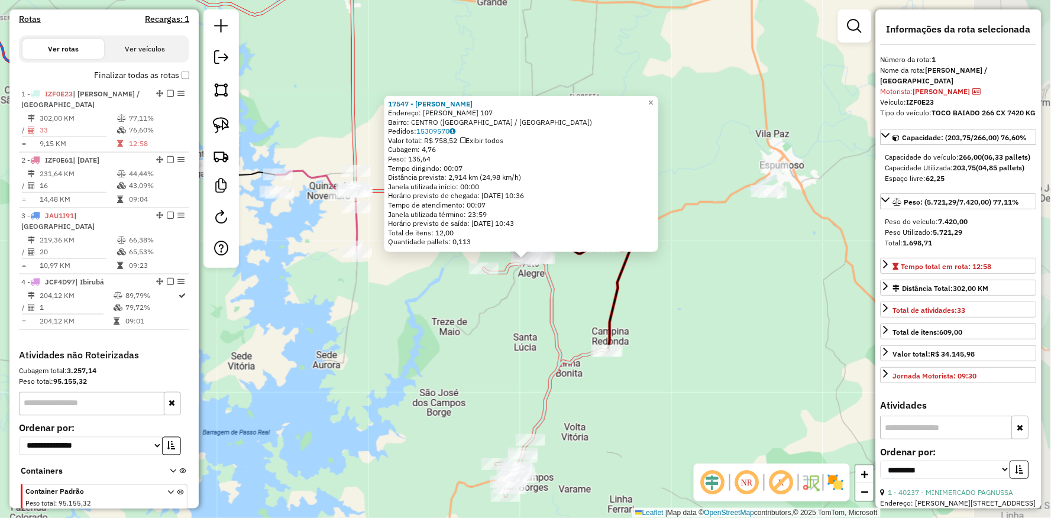
scroll to position [419, 0]
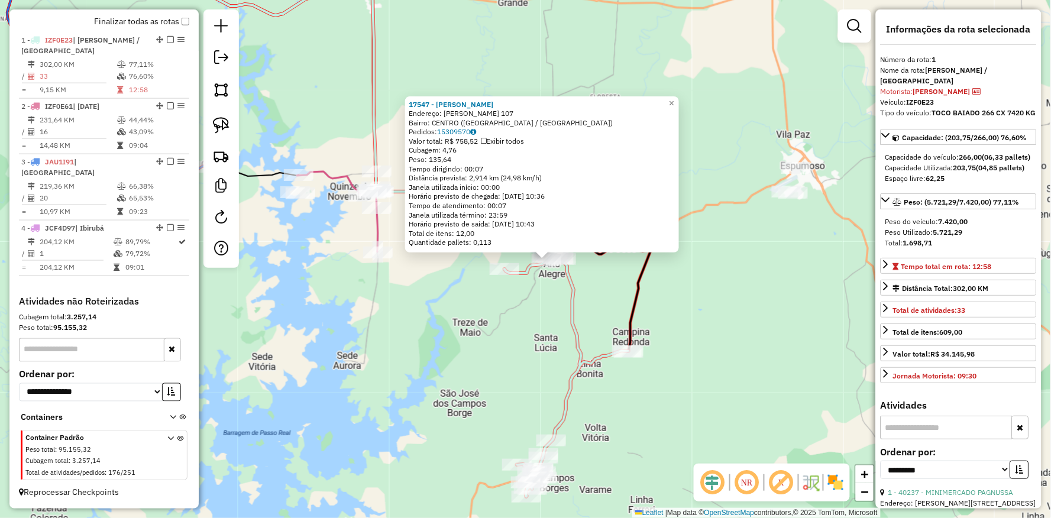
drag, startPoint x: 423, startPoint y: 357, endPoint x: 446, endPoint y: 361, distance: 23.3
click at [446, 361] on div "17547 - [PERSON_NAME]: [PERSON_NAME] 107 Bairro: [GEOGRAPHIC_DATA] ([GEOGRAPHIC…" at bounding box center [525, 259] width 1051 height 518
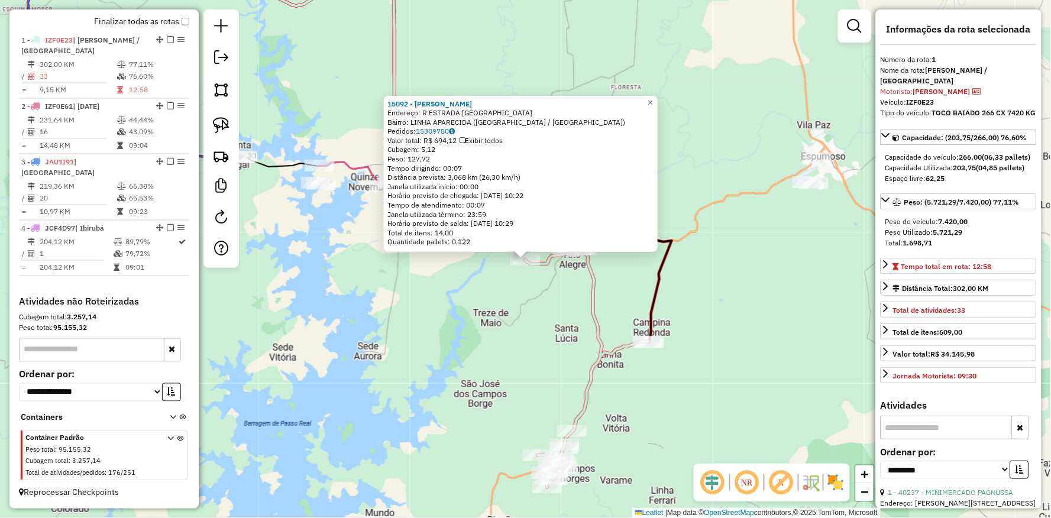
click at [469, 318] on div "15092 - [PERSON_NAME]: R ESTRADA [GEOGRAPHIC_DATA] SN Bairro: LINHA APARECIDA (…" at bounding box center [525, 259] width 1051 height 518
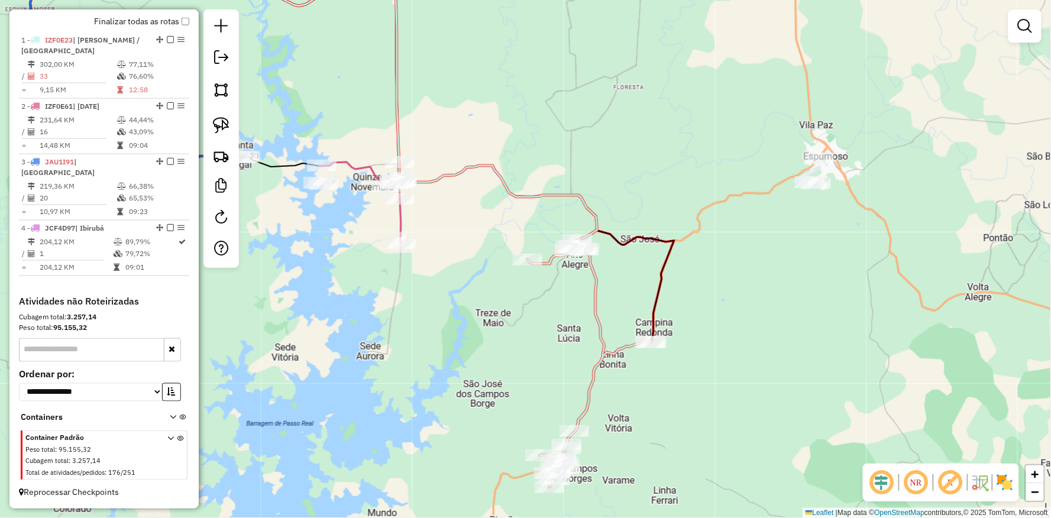
drag, startPoint x: 432, startPoint y: 305, endPoint x: 511, endPoint y: 363, distance: 97.9
click at [511, 363] on div "Janela de atendimento Grade de atendimento Capacidade Transportadoras Veículos …" at bounding box center [525, 259] width 1051 height 518
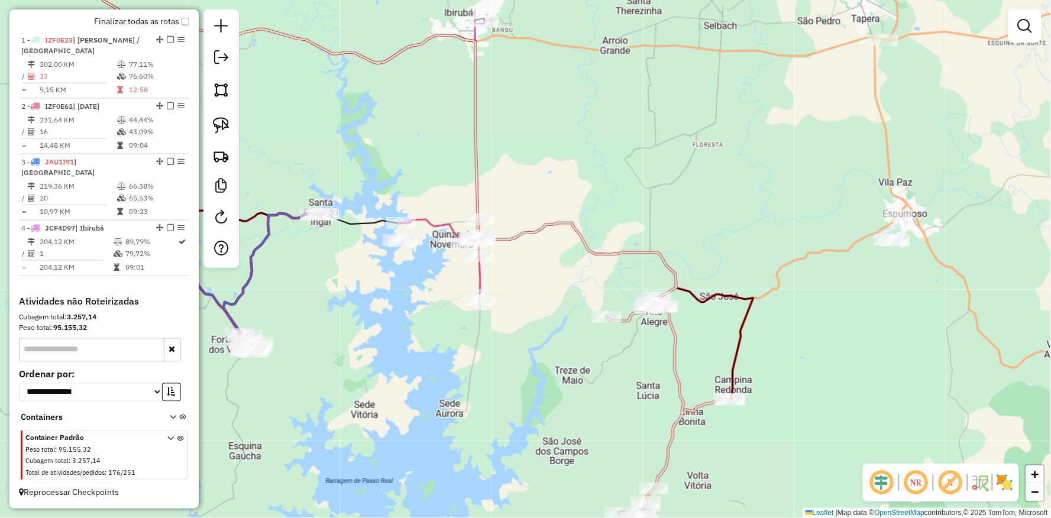
select select "**********"
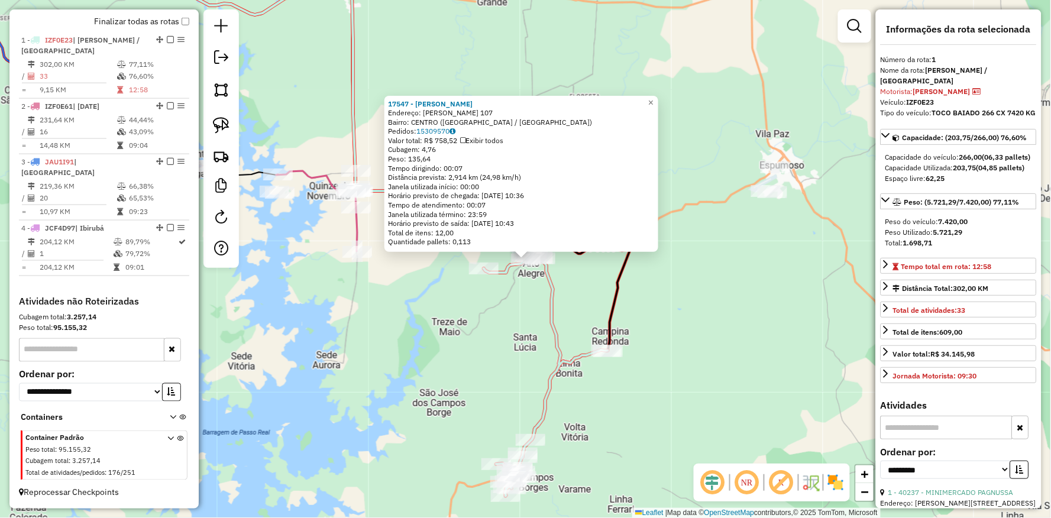
drag, startPoint x: 401, startPoint y: 354, endPoint x: 441, endPoint y: 361, distance: 40.9
click at [441, 360] on div "17547 - [PERSON_NAME]: [PERSON_NAME] 107 Bairro: [GEOGRAPHIC_DATA] ([GEOGRAPHIC…" at bounding box center [525, 259] width 1051 height 518
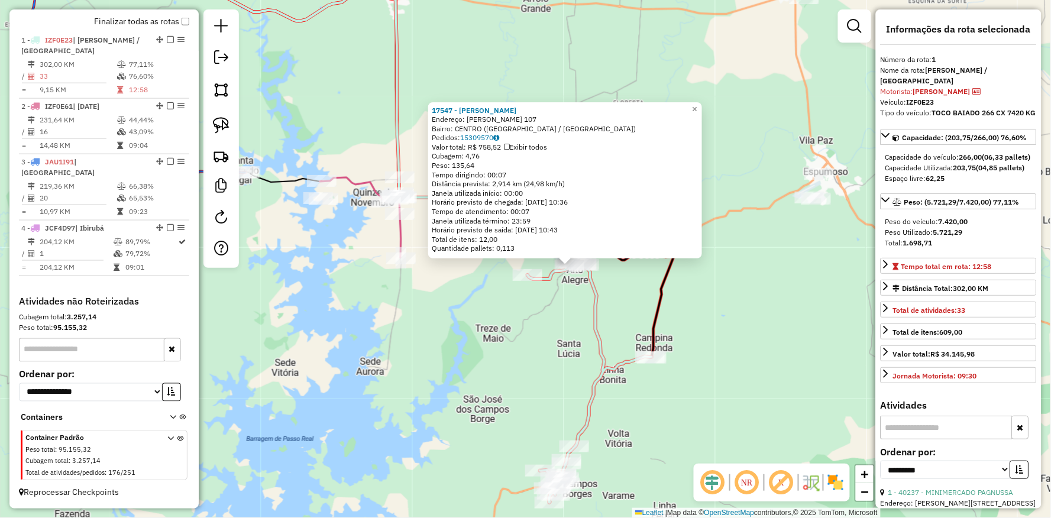
click at [469, 317] on div "17547 - [PERSON_NAME]: [PERSON_NAME] 107 Bairro: [GEOGRAPHIC_DATA] ([GEOGRAPHIC…" at bounding box center [525, 259] width 1051 height 518
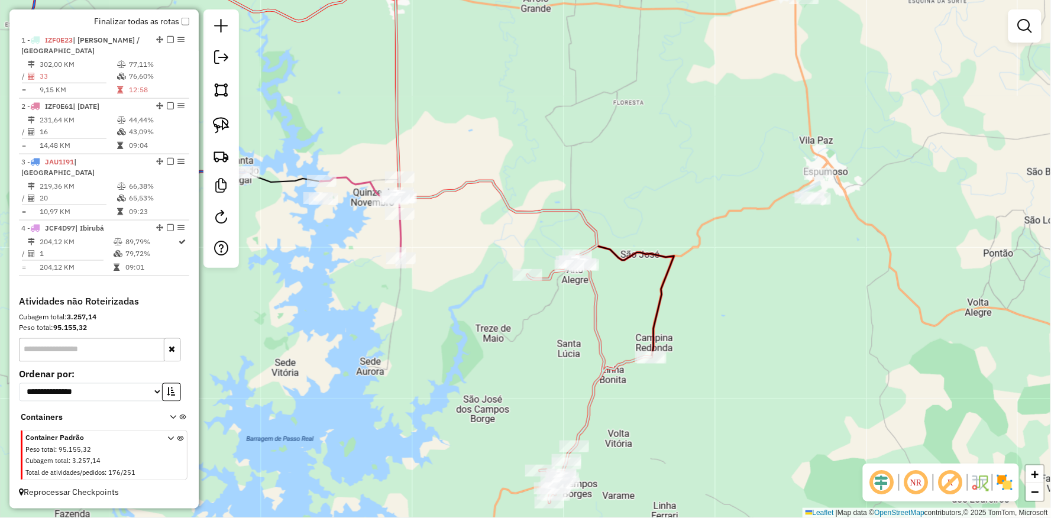
click at [570, 272] on div at bounding box center [570, 266] width 30 height 12
select select "**********"
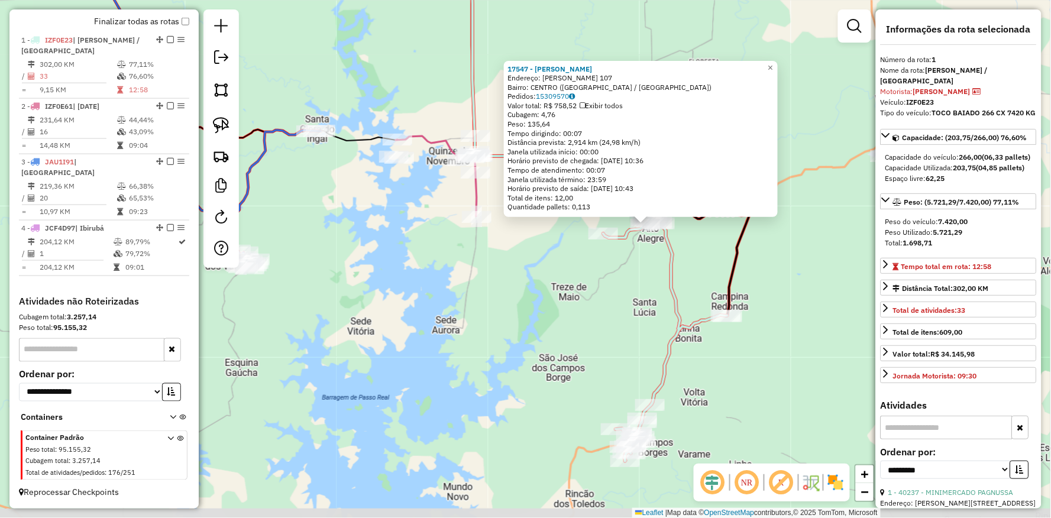
drag, startPoint x: 433, startPoint y: 334, endPoint x: 552, endPoint y: 299, distance: 124.5
click at [552, 299] on div "17547 - [PERSON_NAME]: [PERSON_NAME] 107 Bairro: [GEOGRAPHIC_DATA] ([GEOGRAPHIC…" at bounding box center [525, 259] width 1051 height 518
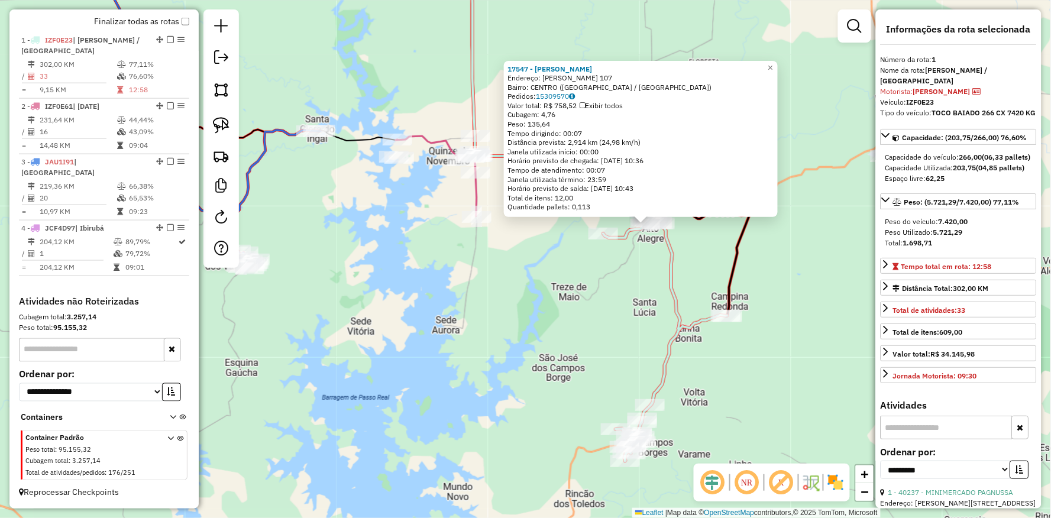
click at [430, 340] on div "17547 - [PERSON_NAME]: [PERSON_NAME] 107 Bairro: [GEOGRAPHIC_DATA] ([GEOGRAPHIC…" at bounding box center [525, 259] width 1051 height 518
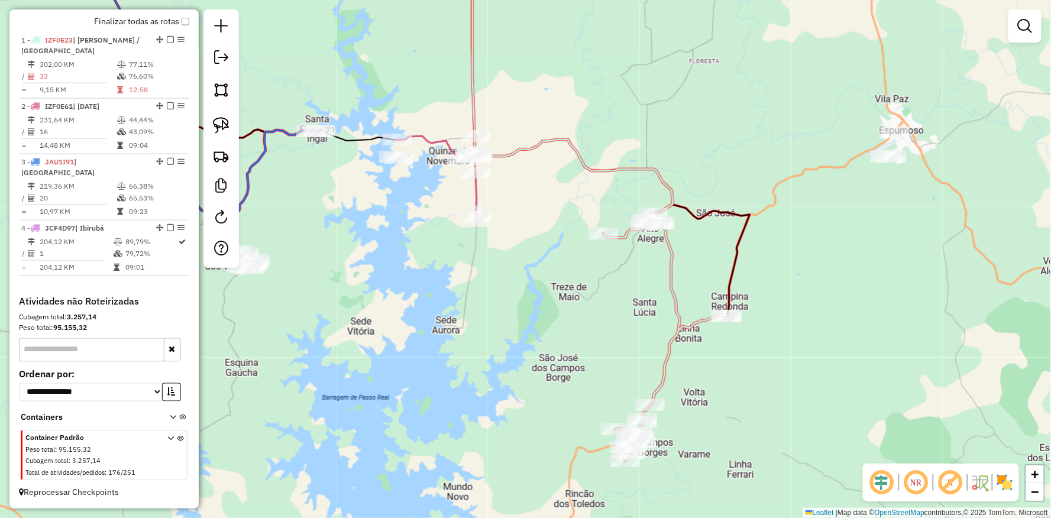
click at [444, 176] on div "Janela de atendimento Grade de atendimento Capacidade Transportadoras Veículos …" at bounding box center [525, 259] width 1051 height 518
select select "**********"
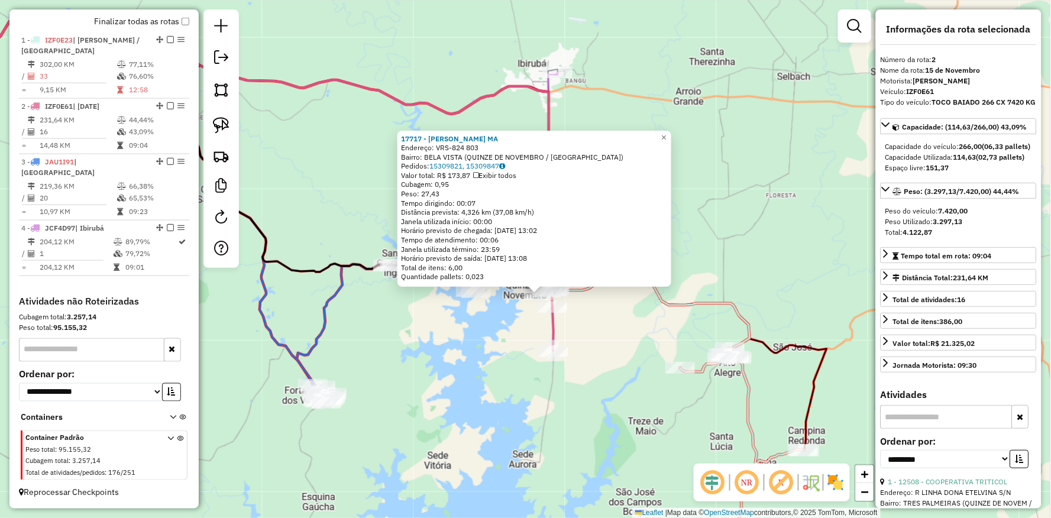
drag, startPoint x: 411, startPoint y: 382, endPoint x: 423, endPoint y: 409, distance: 30.5
click at [423, 409] on div "17717 - [PERSON_NAME] MA Endereço: VRS-824 803 Bairro: [GEOGRAPHIC_DATA] (QUINZ…" at bounding box center [525, 259] width 1051 height 518
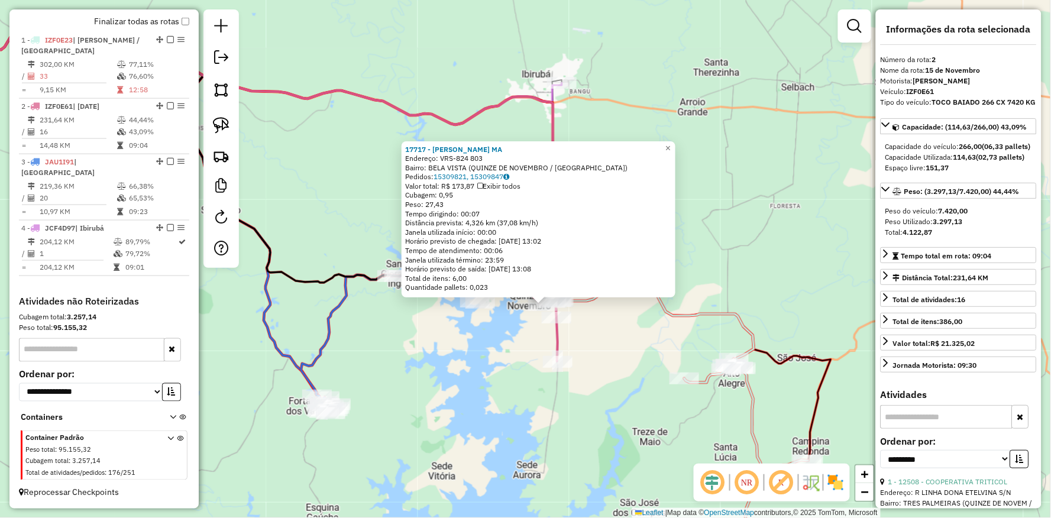
click at [464, 376] on div "17717 - [PERSON_NAME] MA Endereço: VRS-824 803 Bairro: [GEOGRAPHIC_DATA] (QUINZ…" at bounding box center [525, 259] width 1051 height 518
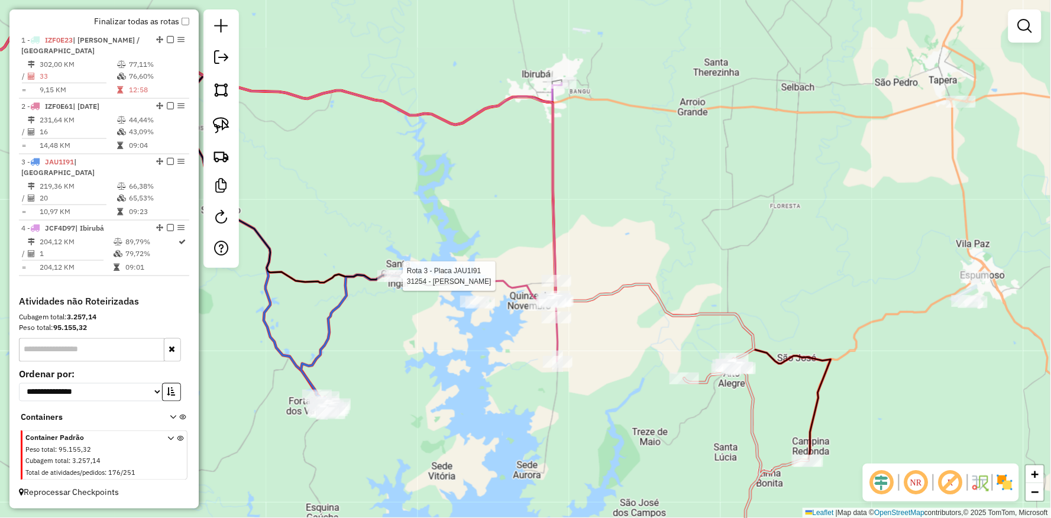
click at [409, 282] on div at bounding box center [400, 276] width 30 height 12
select select "**********"
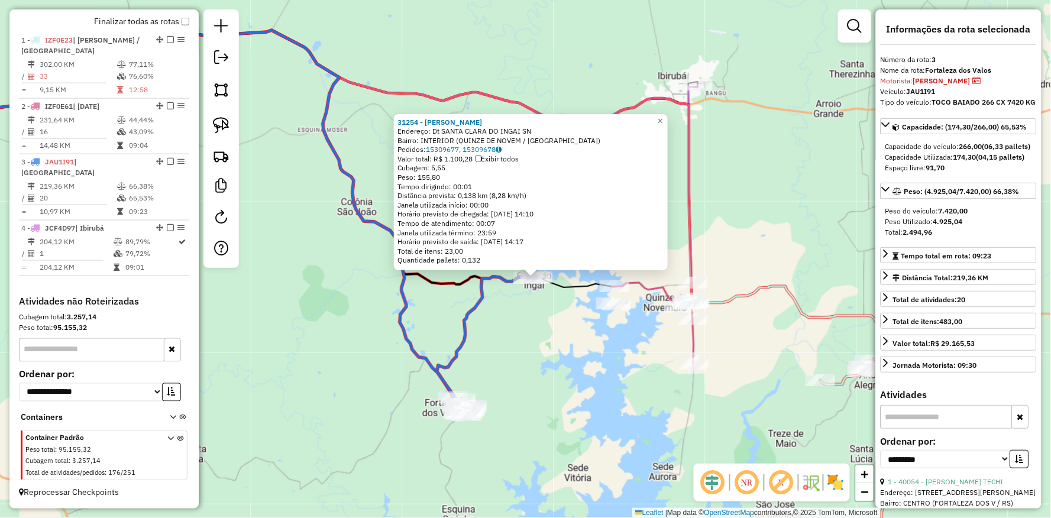
drag, startPoint x: 453, startPoint y: 371, endPoint x: 465, endPoint y: 388, distance: 20.8
click at [465, 388] on div "31254 - [PERSON_NAME]: Dt SANTA CLARA DO INGAI SN Bairro: INTERIOR (QUINZE DE N…" at bounding box center [525, 259] width 1051 height 518
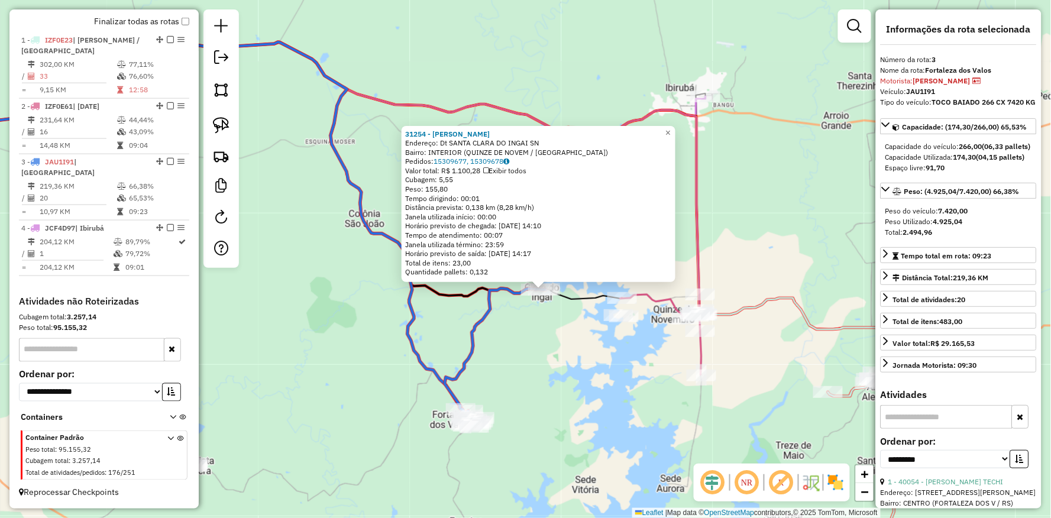
click at [544, 379] on div "31254 - [PERSON_NAME]: Dt SANTA CLARA DO INGAI SN Bairro: INTERIOR (QUINZE DE N…" at bounding box center [525, 259] width 1051 height 518
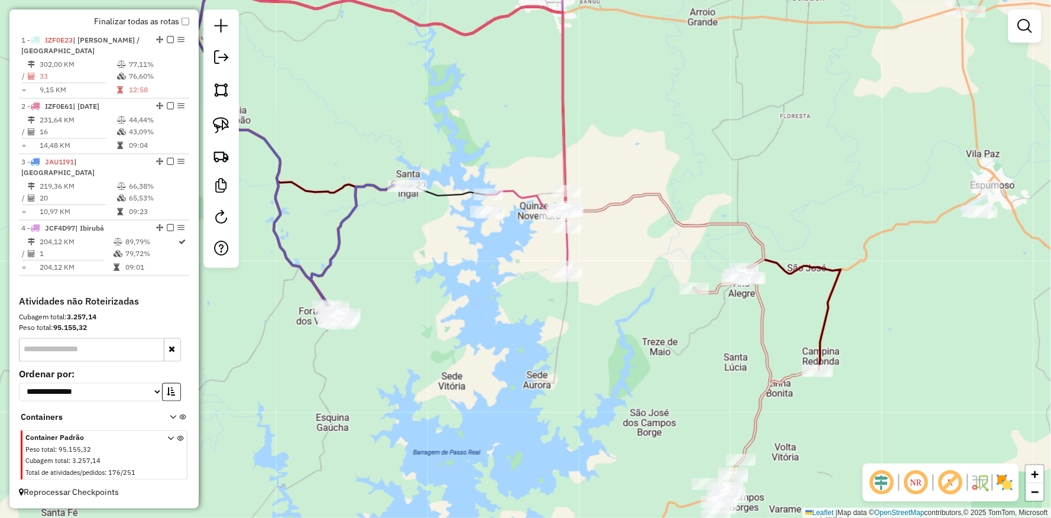
drag, startPoint x: 818, startPoint y: 288, endPoint x: 533, endPoint y: 123, distance: 329.2
click at [539, 120] on div "Janela de atendimento Grade de atendimento Capacidade Transportadoras Veículos …" at bounding box center [525, 259] width 1051 height 518
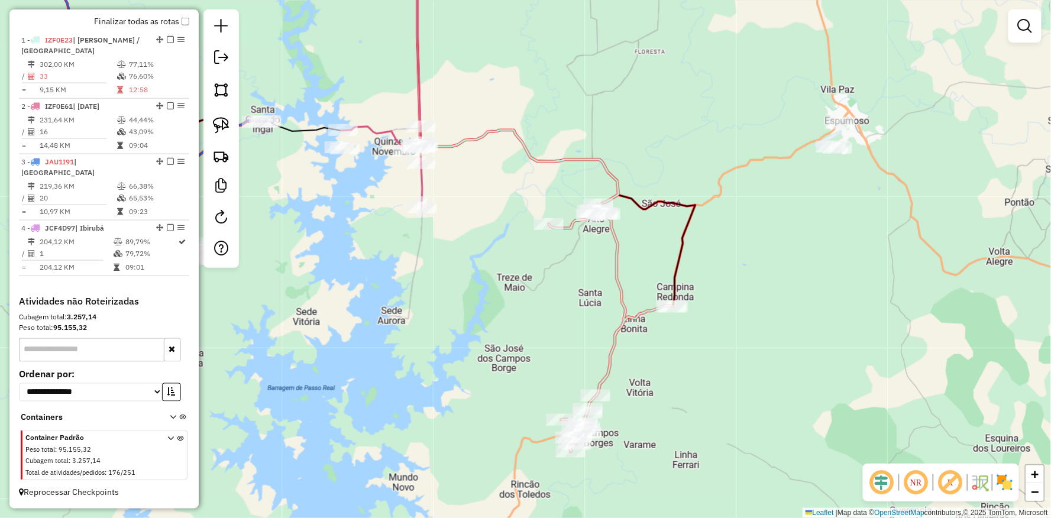
drag, startPoint x: 308, startPoint y: 214, endPoint x: 368, endPoint y: 280, distance: 88.8
click at [368, 280] on div "Janela de atendimento Grade de atendimento Capacidade Transportadoras Veículos …" at bounding box center [525, 259] width 1051 height 518
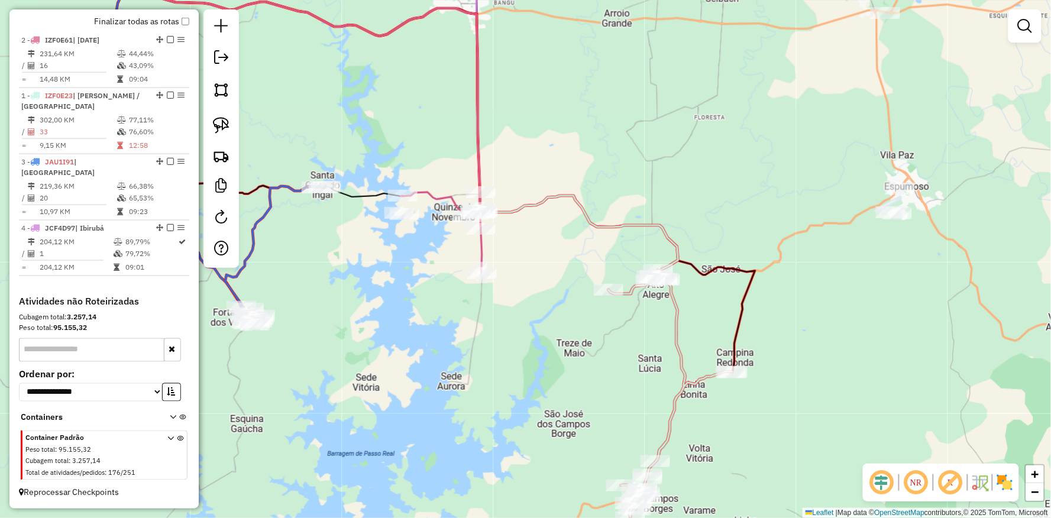
drag, startPoint x: 156, startPoint y: 104, endPoint x: 150, endPoint y: 57, distance: 47.6
select select "**********"
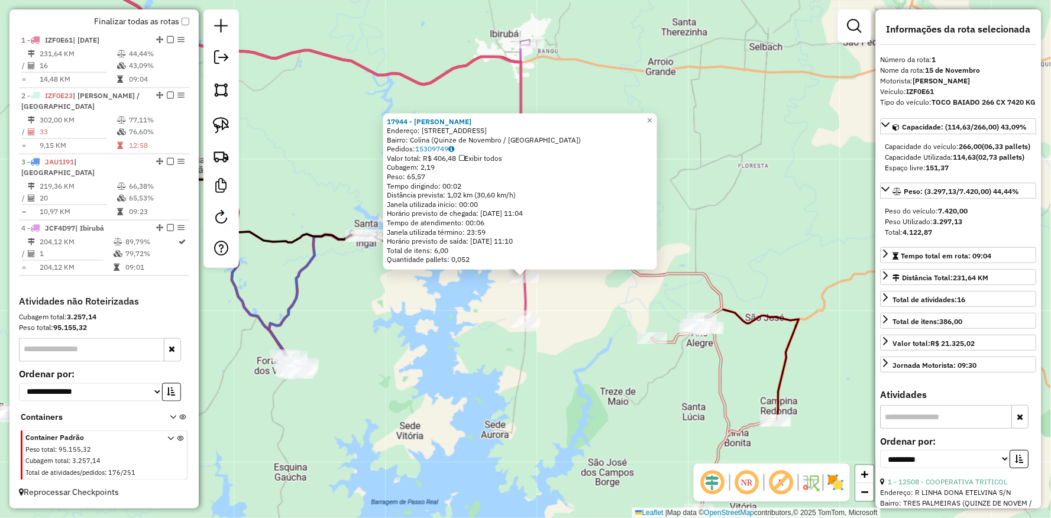
drag, startPoint x: 483, startPoint y: 367, endPoint x: 495, endPoint y: 428, distance: 62.1
click at [495, 428] on div "17944 - [GEOGRAPHIC_DATA] STOLTE Endereço: Estrada para [GEOGRAPHIC_DATA], 60 B…" at bounding box center [525, 259] width 1051 height 518
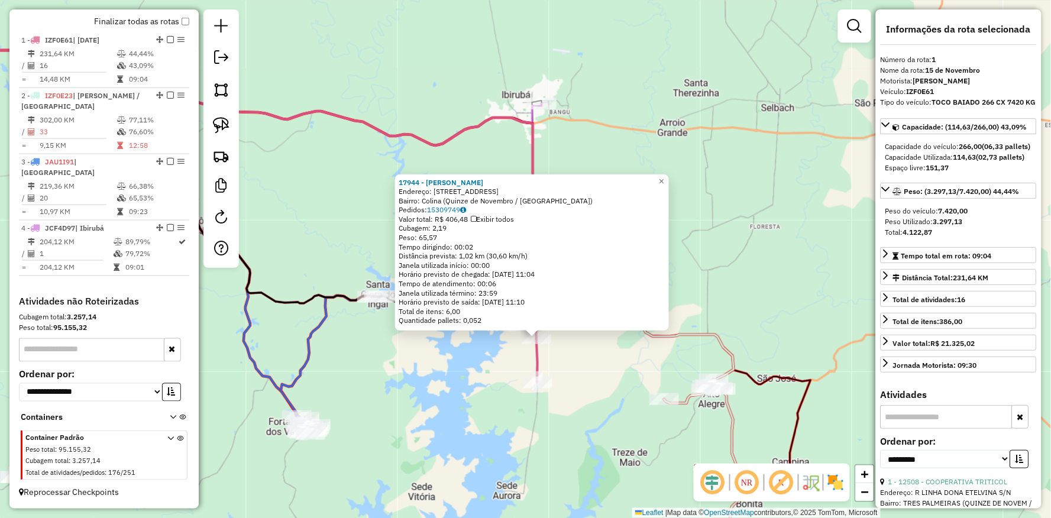
click at [440, 405] on div "17944 - [GEOGRAPHIC_DATA] STOLTE Endereço: Estrada para [GEOGRAPHIC_DATA], 60 B…" at bounding box center [525, 259] width 1051 height 518
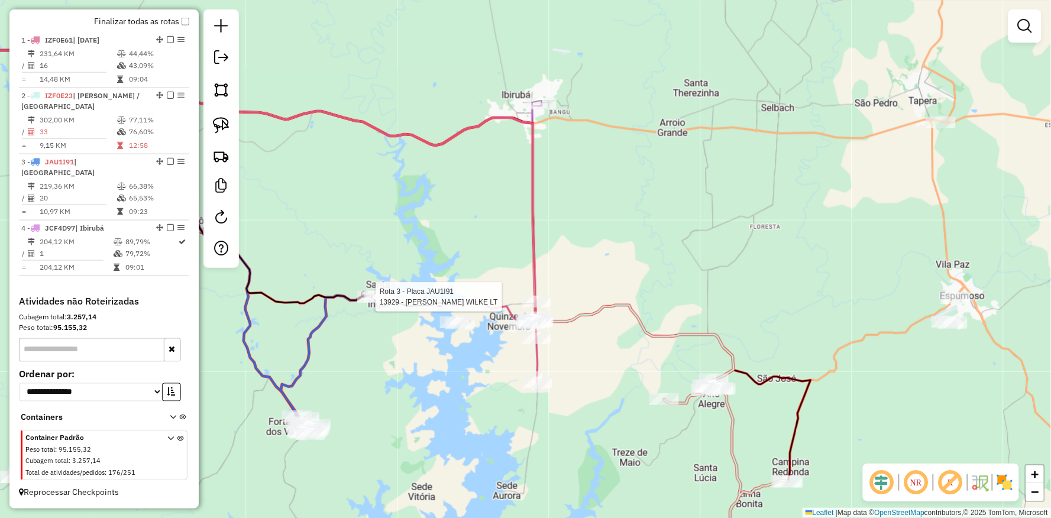
select select "**********"
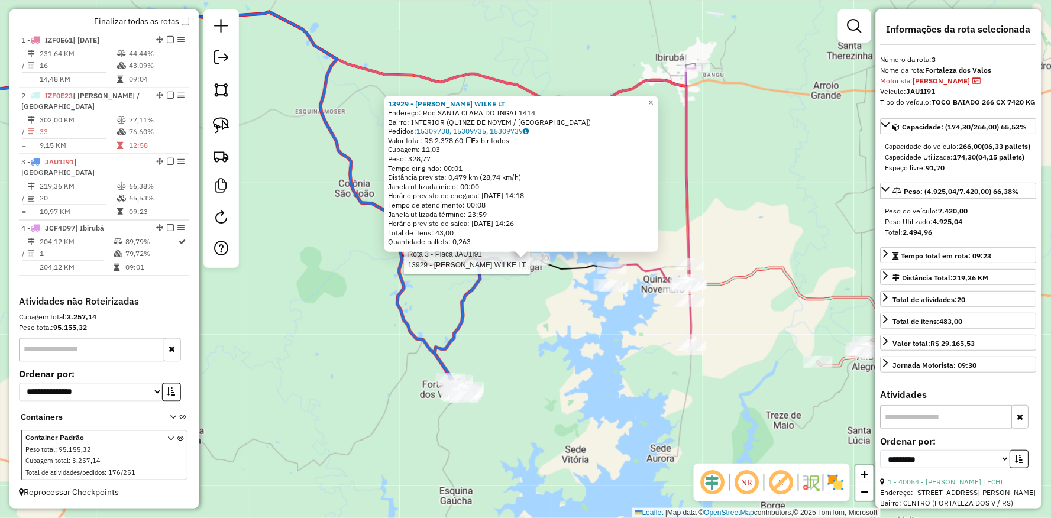
click at [464, 407] on div "Rota 3 - Placa JAU1I91 13929 - [PERSON_NAME] WILKE LT 13929 - [PERSON_NAME] WIL…" at bounding box center [525, 259] width 1051 height 518
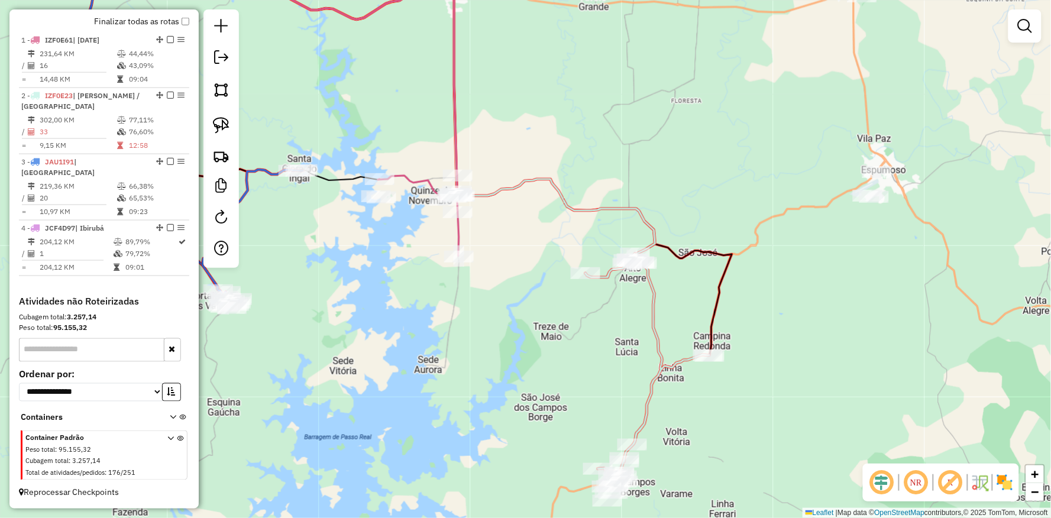
drag, startPoint x: 591, startPoint y: 401, endPoint x: 278, endPoint y: 282, distance: 334.1
click at [261, 286] on div "Janela de atendimento Grade de atendimento Capacidade Transportadoras Veículos …" at bounding box center [525, 259] width 1051 height 518
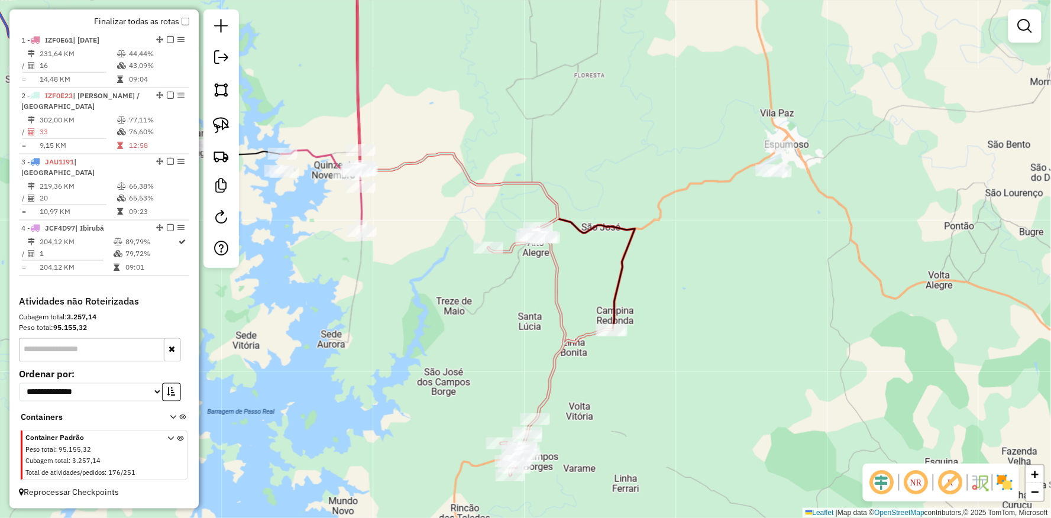
click at [538, 221] on div "Janela de atendimento Grade de atendimento Capacidade Transportadoras Veículos …" at bounding box center [525, 259] width 1051 height 518
select select "**********"
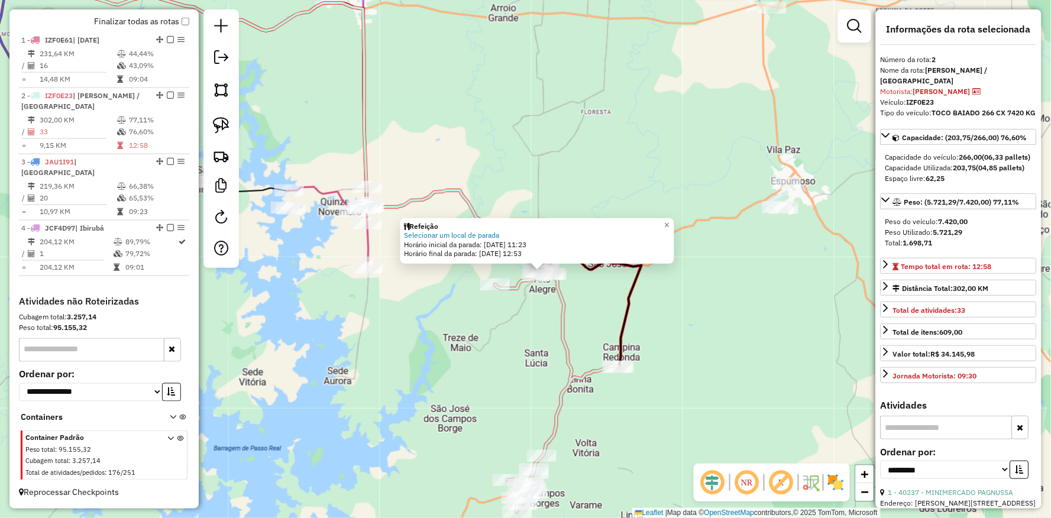
drag, startPoint x: 431, startPoint y: 346, endPoint x: 444, endPoint y: 357, distance: 17.3
click at [444, 357] on div "Refeição Selecionar um local de parada Horário inicial da parada: [DATE] 11:23 …" at bounding box center [525, 259] width 1051 height 518
click at [453, 373] on div "Refeição Selecionar um local de parada Horário inicial da parada: [DATE] 11:23 …" at bounding box center [525, 259] width 1051 height 518
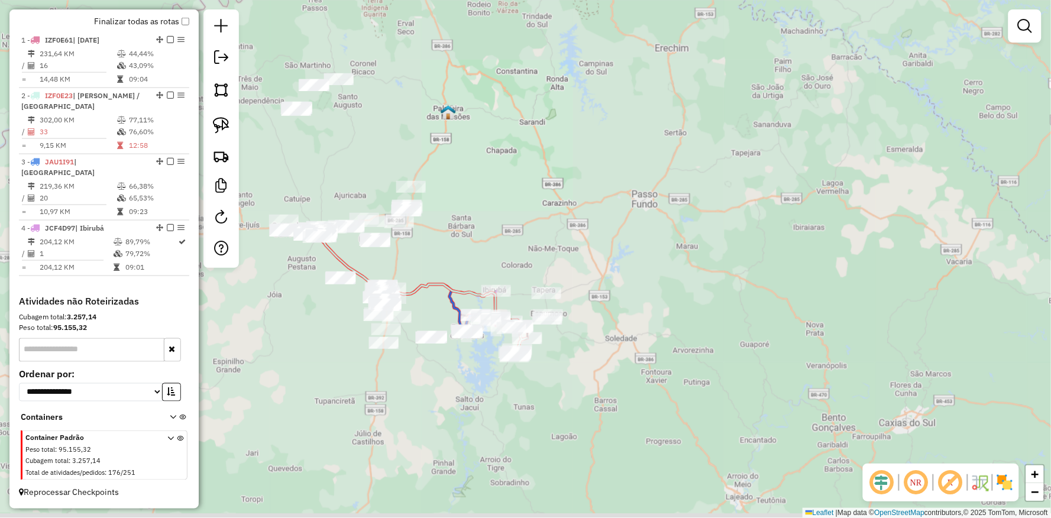
drag, startPoint x: 634, startPoint y: 403, endPoint x: 639, endPoint y: 336, distance: 67.1
click at [651, 355] on div "Janela de atendimento Grade de atendimento Capacidade Transportadoras Veículos …" at bounding box center [525, 259] width 1051 height 518
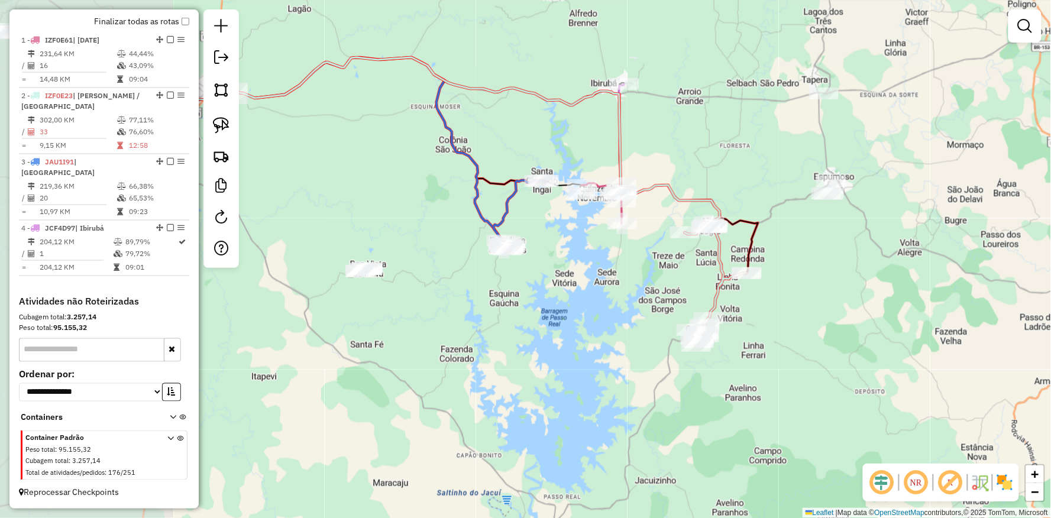
drag, startPoint x: 398, startPoint y: 383, endPoint x: 540, endPoint y: 382, distance: 142.0
click at [540, 382] on div "Janela de atendimento Grade de atendimento Capacidade Transportadoras Veículos …" at bounding box center [525, 259] width 1051 height 518
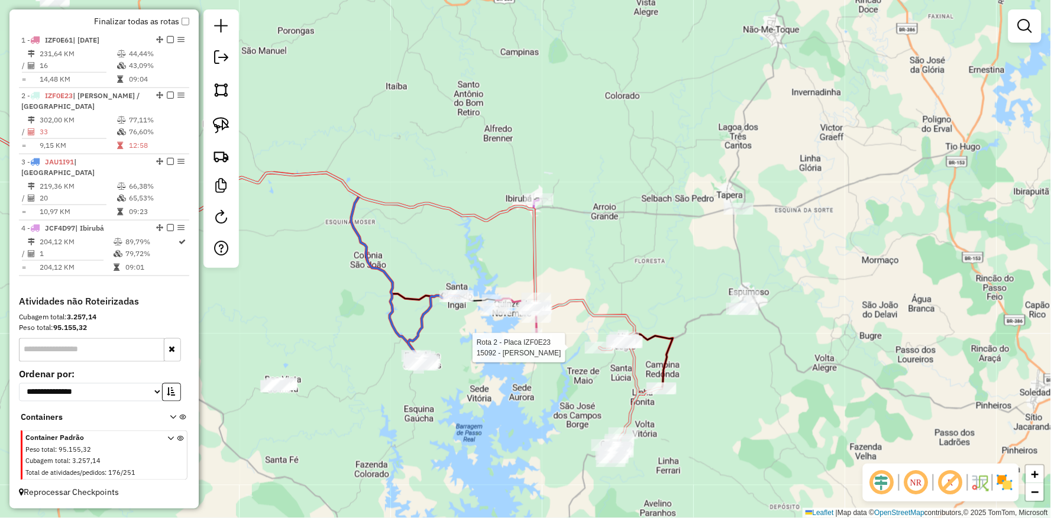
click at [546, 191] on div "Rota 2 - Placa IZF0E23 15092 - MAIKEL OSMAR RODRIGU Rota 4 - Placa JCF4D97 4006…" at bounding box center [525, 259] width 1051 height 518
select select "**********"
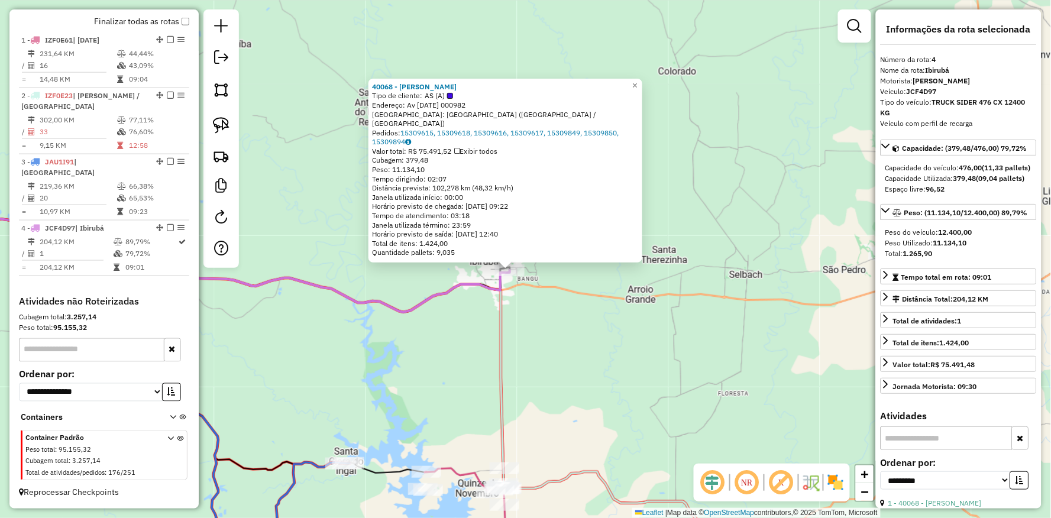
drag, startPoint x: 567, startPoint y: 351, endPoint x: 536, endPoint y: 327, distance: 39.2
click at [536, 327] on div "40068 - [PERSON_NAME] DE SO Tipo de cliente: AS (A) Endereço: Av [DATE] 000982 …" at bounding box center [525, 259] width 1051 height 518
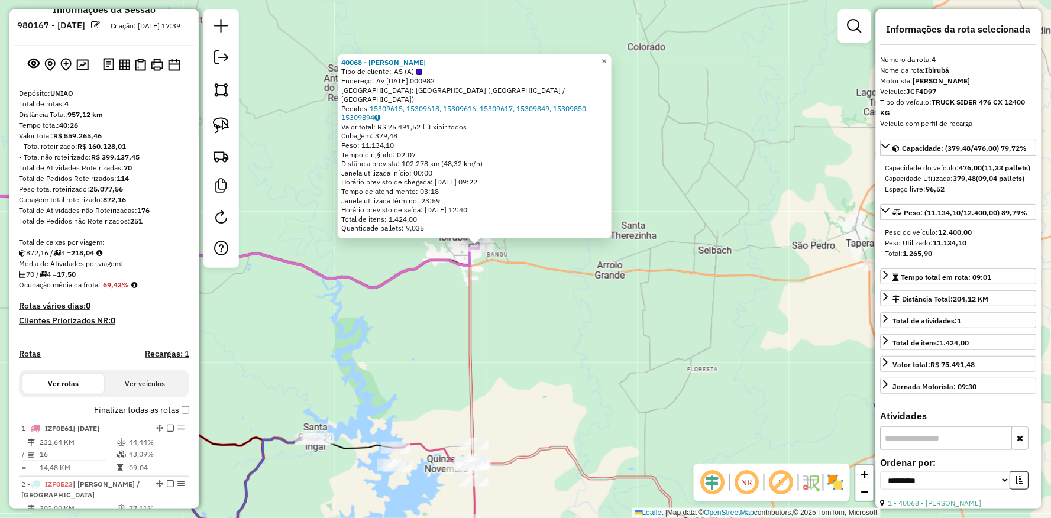
scroll to position [0, 0]
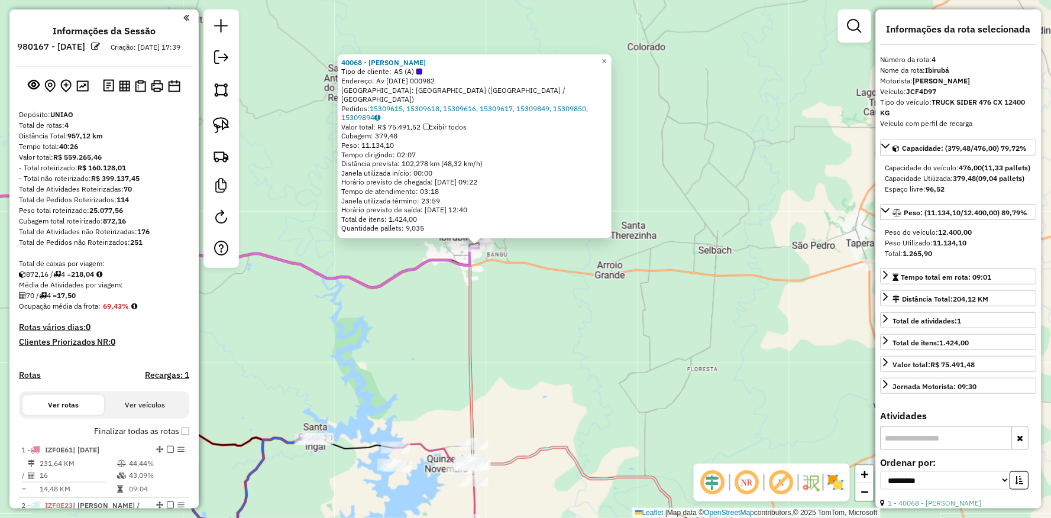
click at [417, 355] on div "40068 - [PERSON_NAME] DE SO Tipo de cliente: AS (A) Endereço: Av [DATE] 000982 …" at bounding box center [525, 259] width 1051 height 518
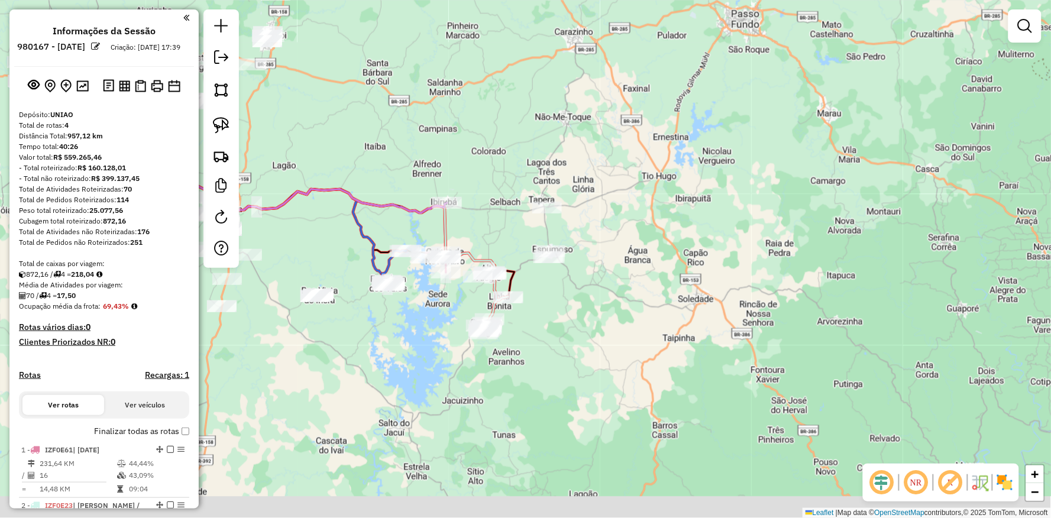
drag, startPoint x: 344, startPoint y: 474, endPoint x: 353, endPoint y: 348, distance: 126.4
click at [353, 350] on div "Janela de atendimento Grade de atendimento Capacidade Transportadoras Veículos …" at bounding box center [525, 259] width 1051 height 518
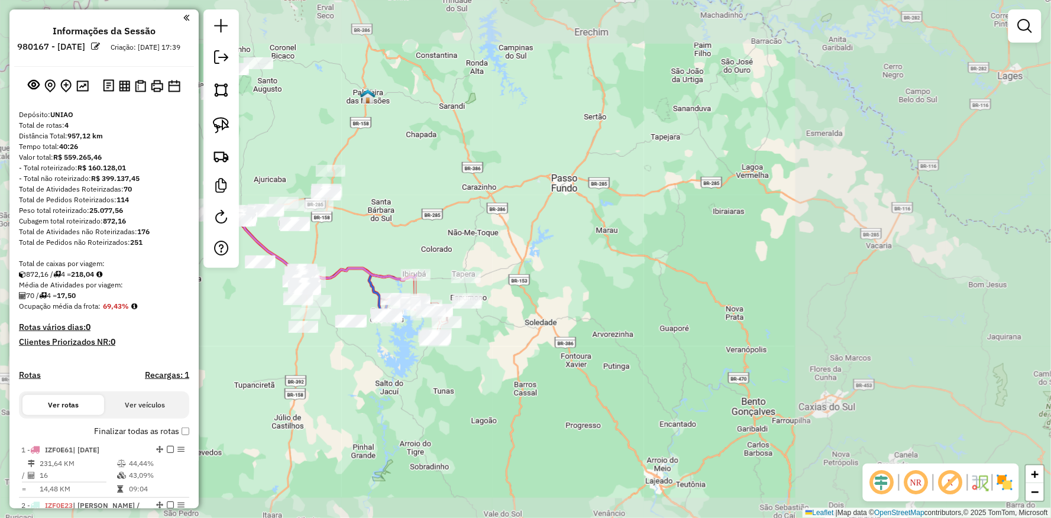
click at [350, 379] on div "Janela de atendimento Grade de atendimento Capacidade Transportadoras Veículos …" at bounding box center [525, 259] width 1051 height 518
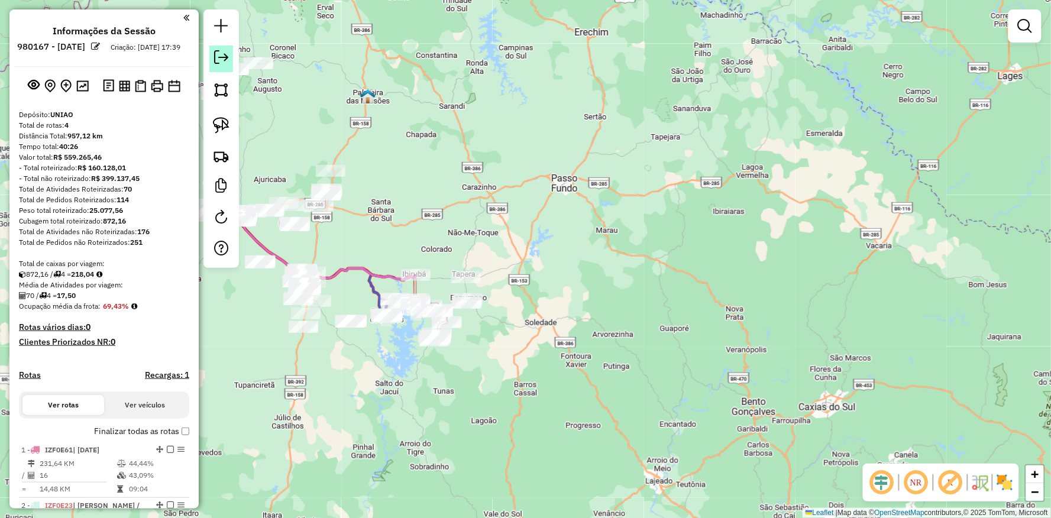
click at [218, 63] on em at bounding box center [221, 57] width 14 height 14
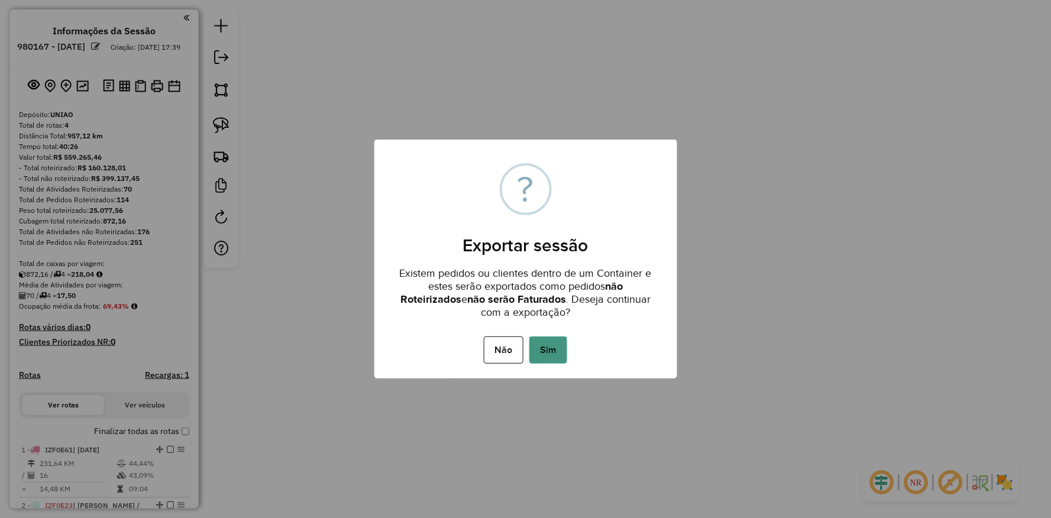
click at [554, 346] on button "Sim" at bounding box center [549, 350] width 38 height 27
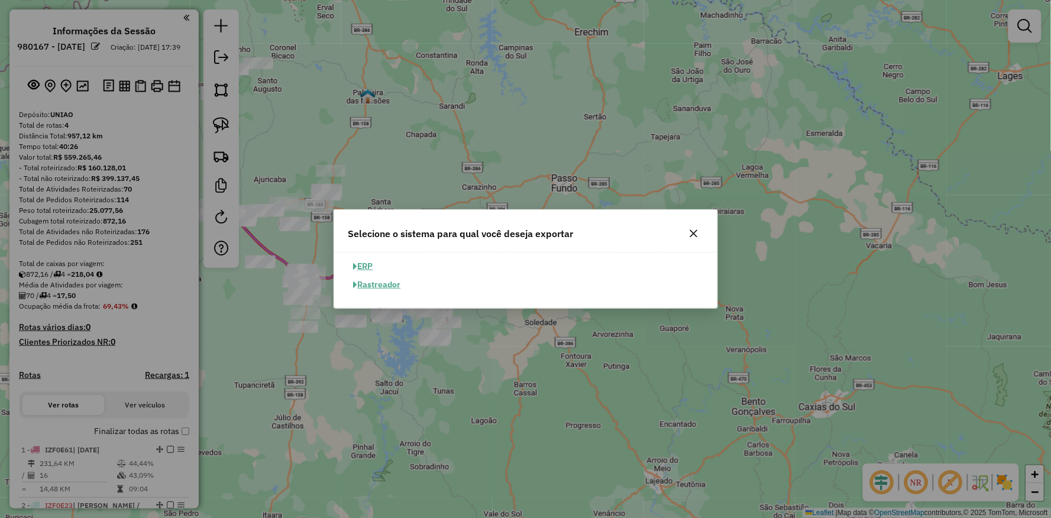
click at [370, 264] on button "ERP" at bounding box center [364, 266] width 30 height 18
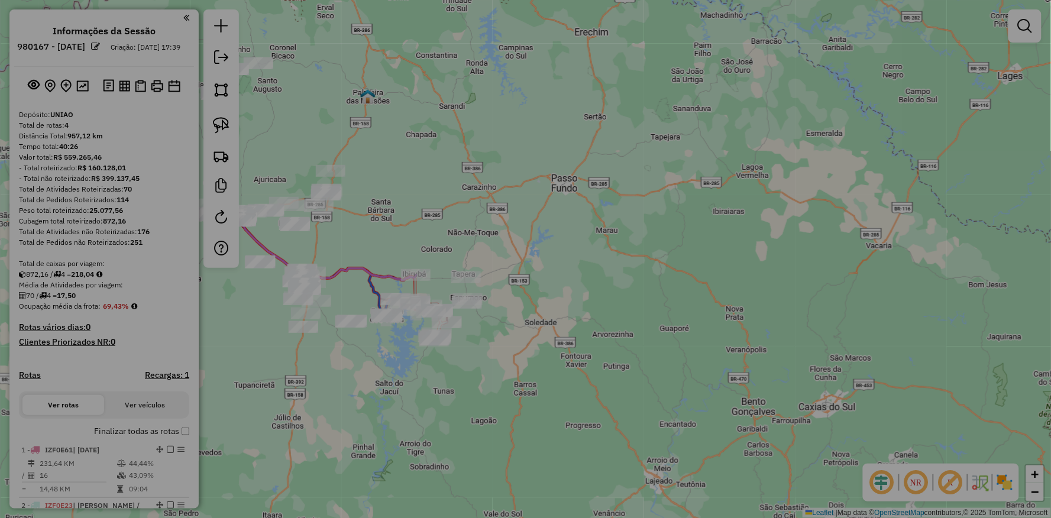
select select "**"
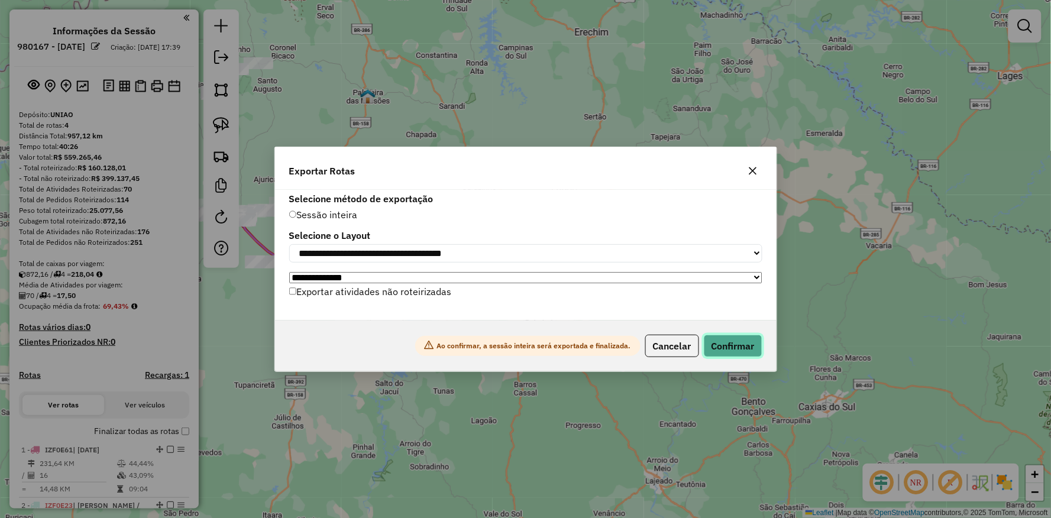
click at [743, 351] on button "Confirmar" at bounding box center [733, 346] width 59 height 22
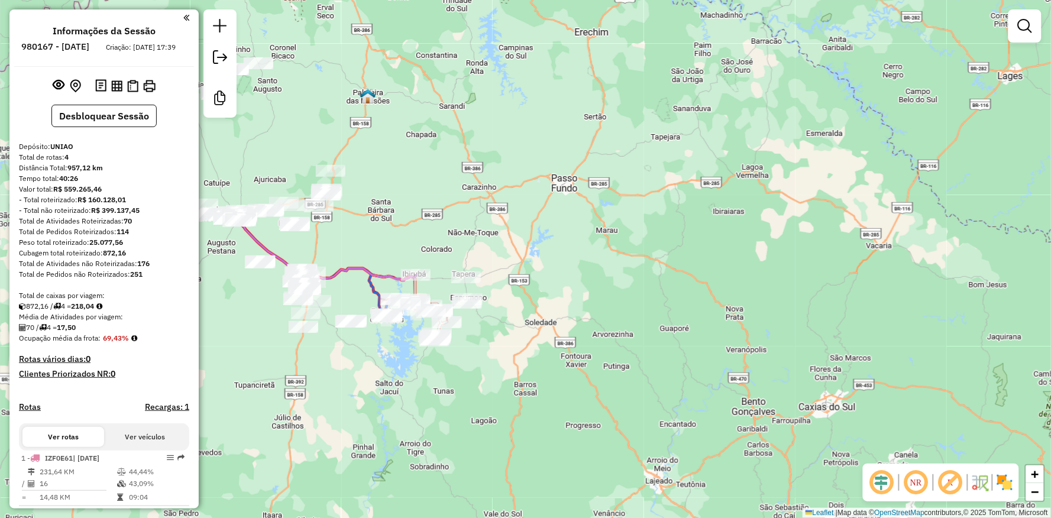
drag, startPoint x: 667, startPoint y: 240, endPoint x: 672, endPoint y: 235, distance: 6.3
click at [671, 235] on div "Janela de atendimento Grade de atendimento Capacidade Transportadoras Veículos …" at bounding box center [525, 259] width 1051 height 518
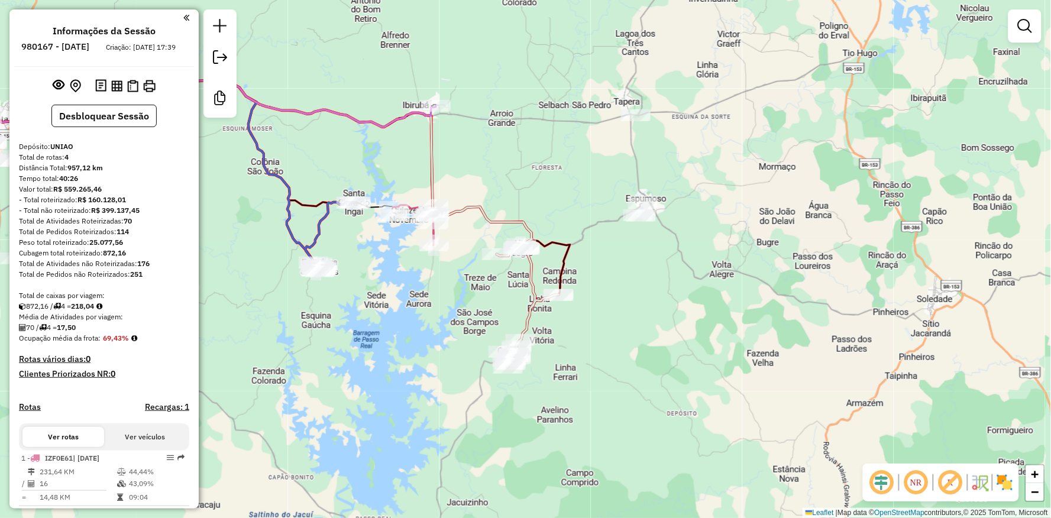
drag, startPoint x: 375, startPoint y: 320, endPoint x: 403, endPoint y: 328, distance: 29.6
click at [401, 328] on div "Janela de atendimento Grade de atendimento Capacidade Transportadoras Veículos …" at bounding box center [525, 259] width 1051 height 518
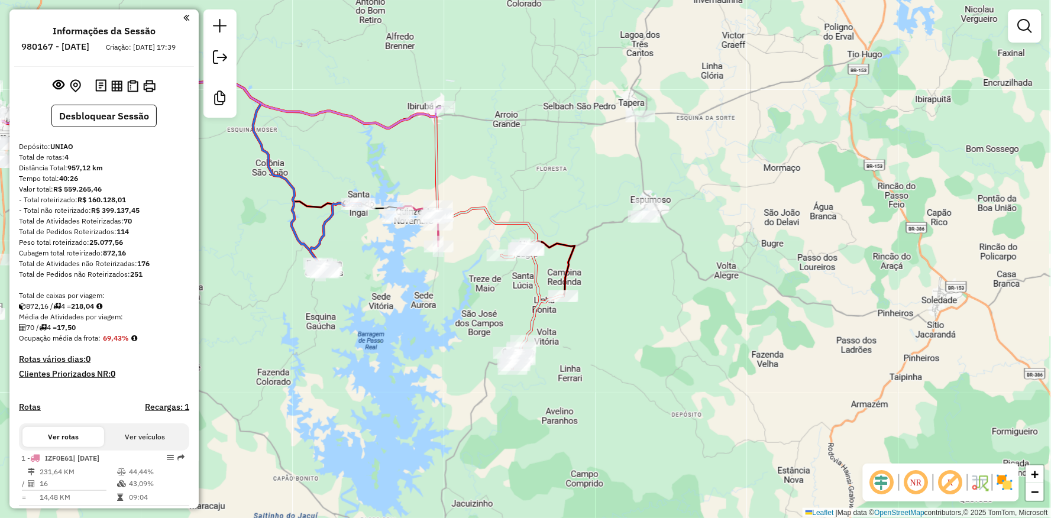
click at [403, 328] on div "Janela de atendimento Grade de atendimento Capacidade Transportadoras Veículos …" at bounding box center [525, 259] width 1051 height 518
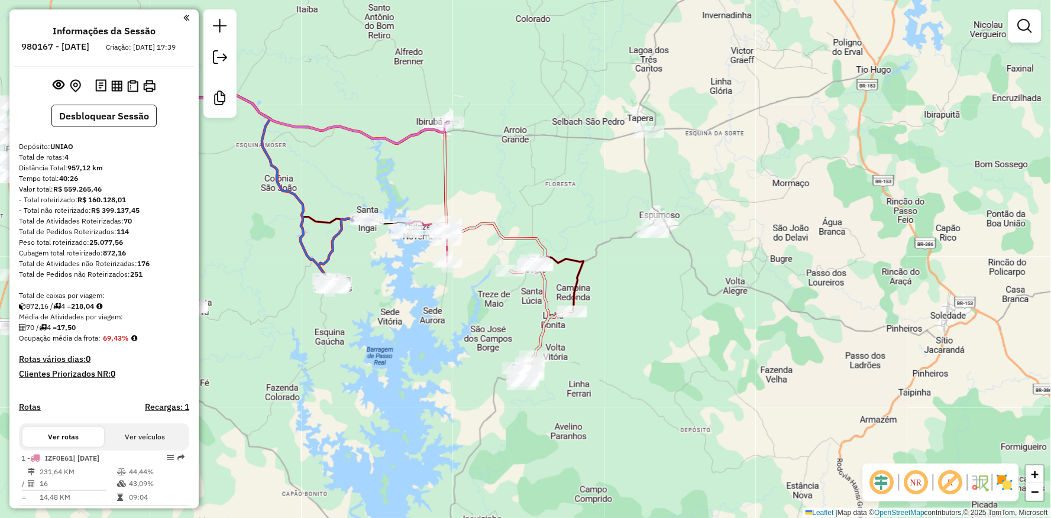
drag, startPoint x: 403, startPoint y: 328, endPoint x: 412, endPoint y: 343, distance: 17.8
click at [412, 343] on div "Janela de atendimento Grade de atendimento Capacidade Transportadoras Veículos …" at bounding box center [525, 259] width 1051 height 518
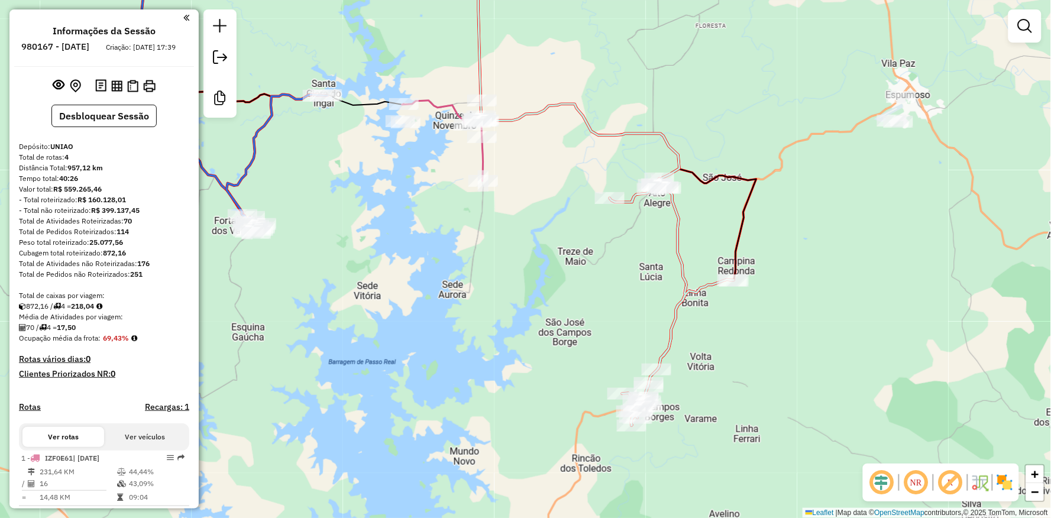
drag, startPoint x: 418, startPoint y: 330, endPoint x: 424, endPoint y: 370, distance: 40.8
click at [424, 369] on div "Janela de atendimento Grade de atendimento Capacidade Transportadoras Veículos …" at bounding box center [525, 259] width 1051 height 518
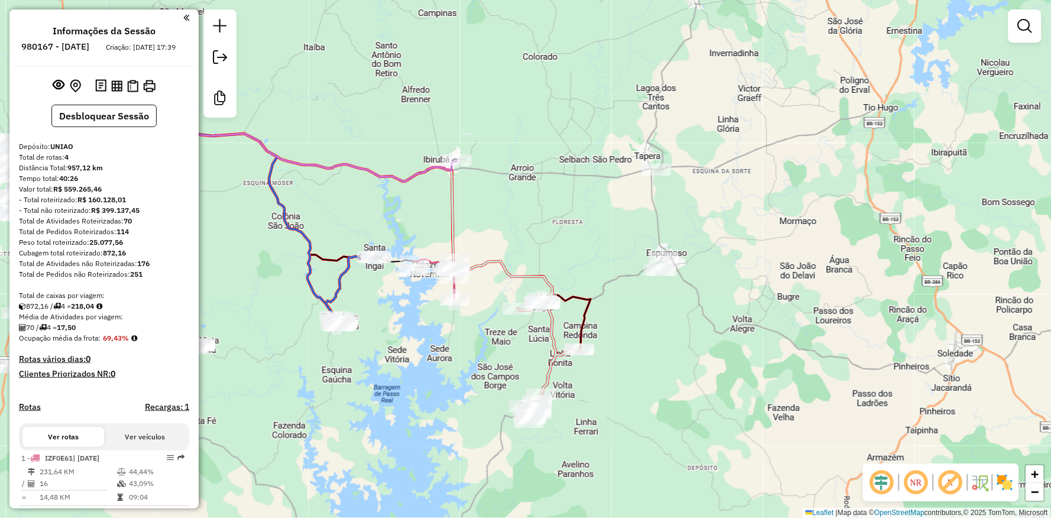
click at [421, 361] on div "Janela de atendimento Grade de atendimento Capacidade Transportadoras Veículos …" at bounding box center [525, 259] width 1051 height 518
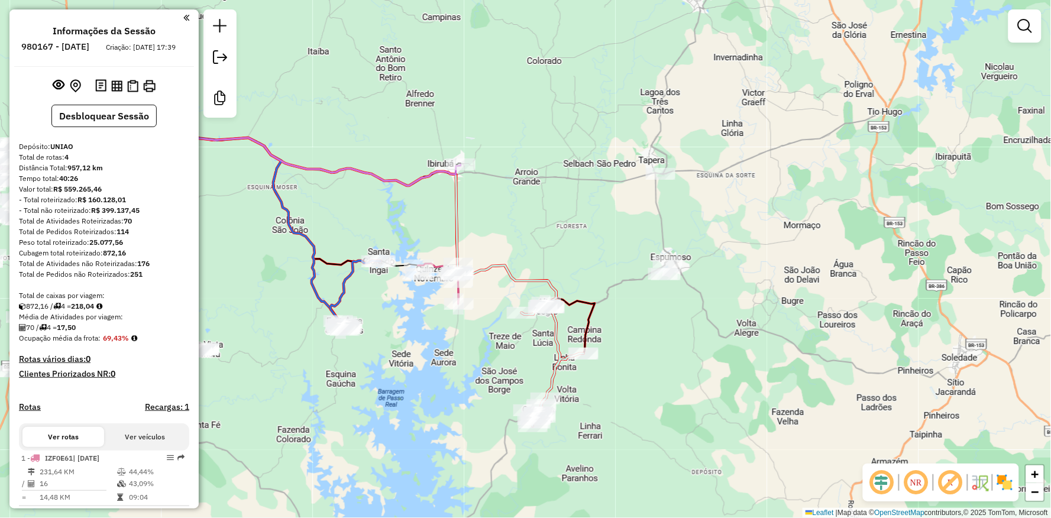
click at [416, 381] on div "Janela de atendimento Grade de atendimento Capacidade Transportadoras Veículos …" at bounding box center [525, 259] width 1051 height 518
